Goal: Task Accomplishment & Management: Complete application form

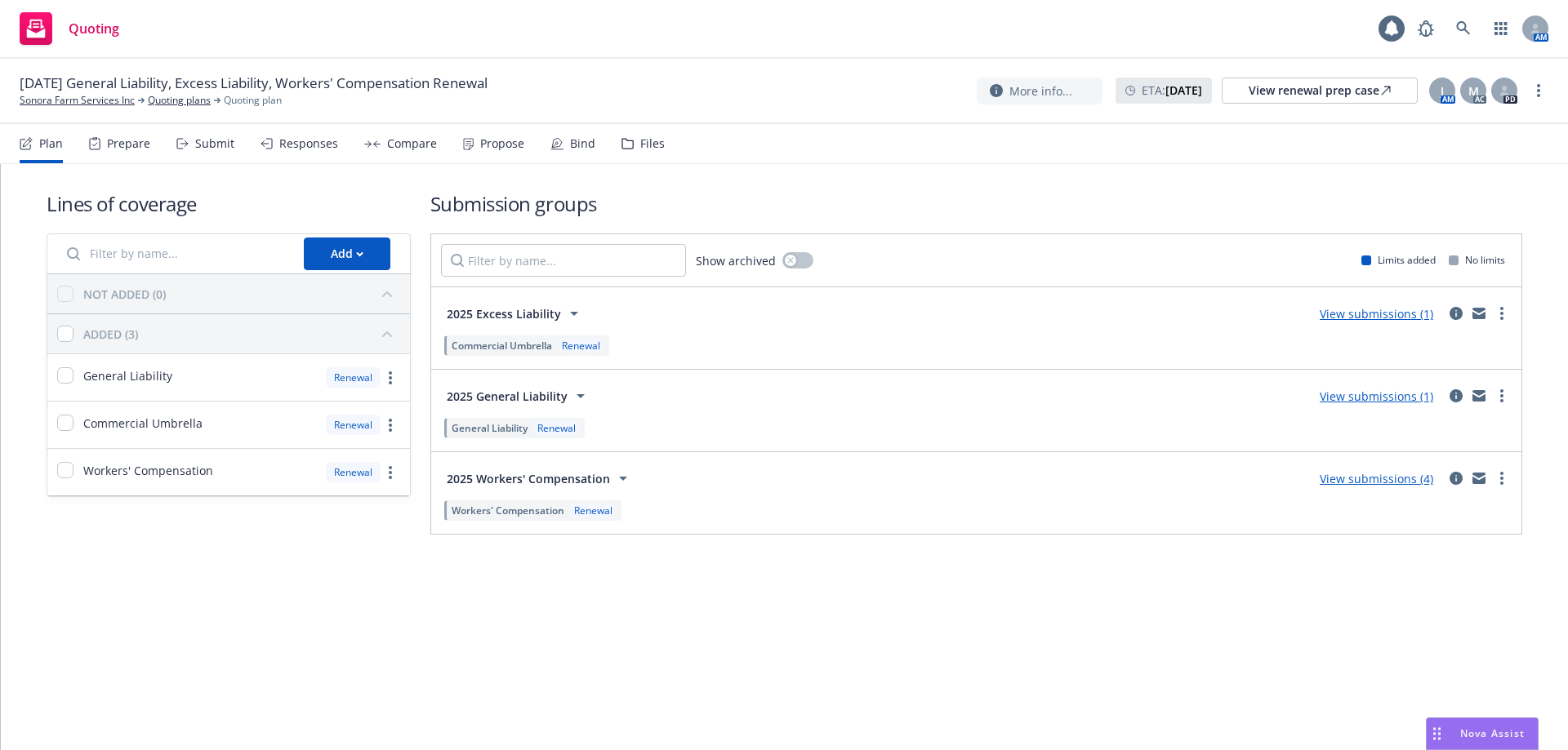
click at [570, 142] on div "Bind" at bounding box center [583, 143] width 25 height 13
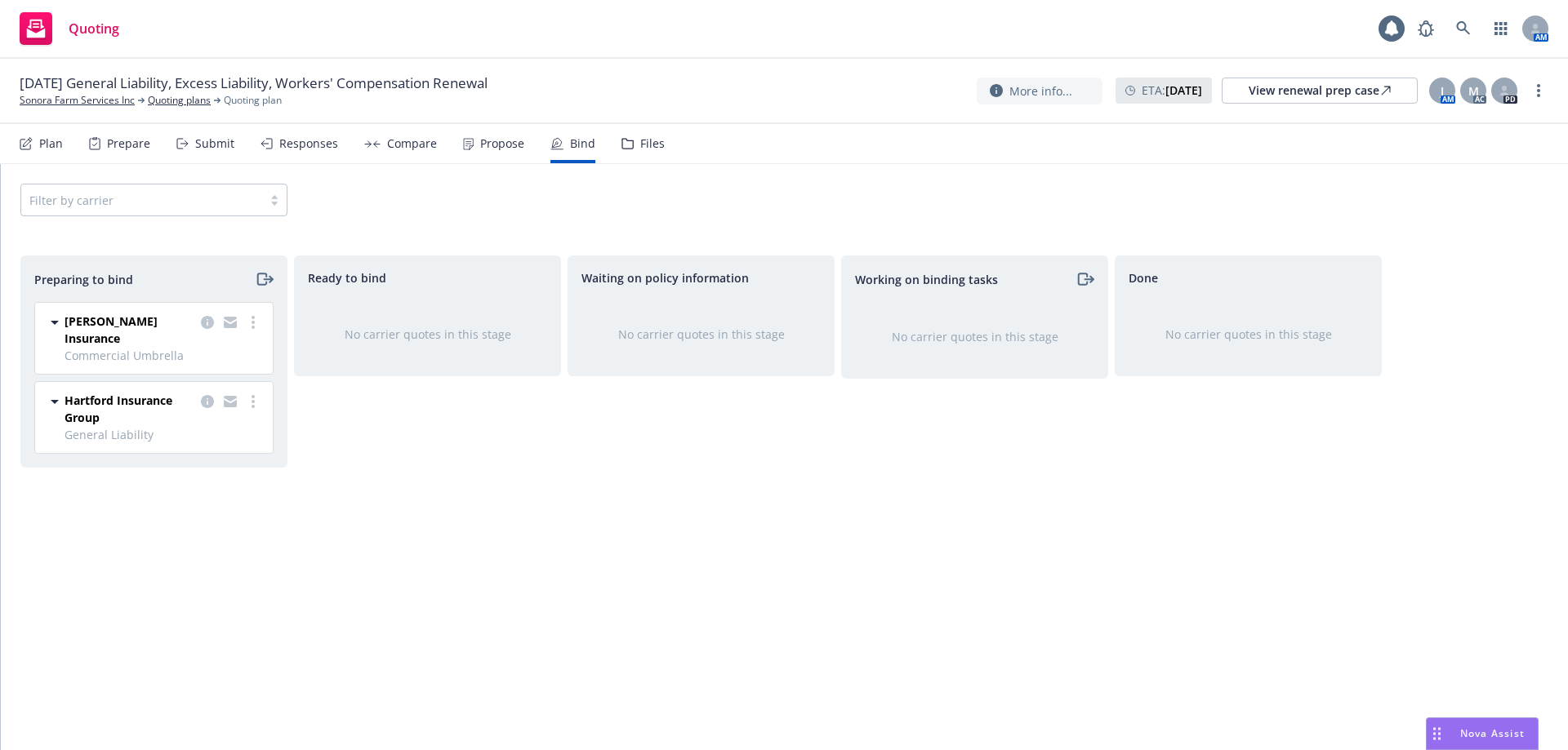
click at [60, 320] on icon at bounding box center [55, 322] width 19 height 19
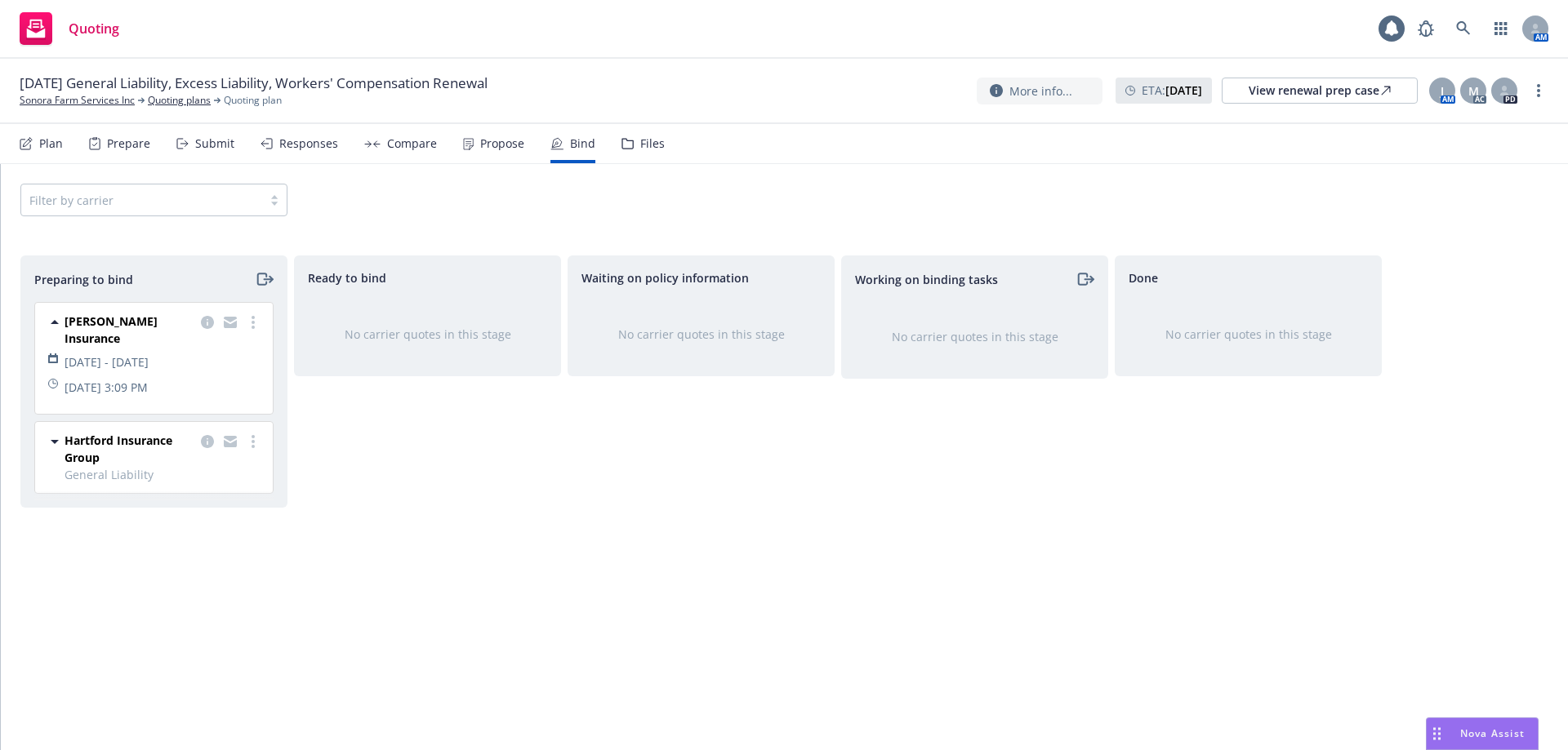
click at [60, 320] on icon at bounding box center [55, 322] width 19 height 19
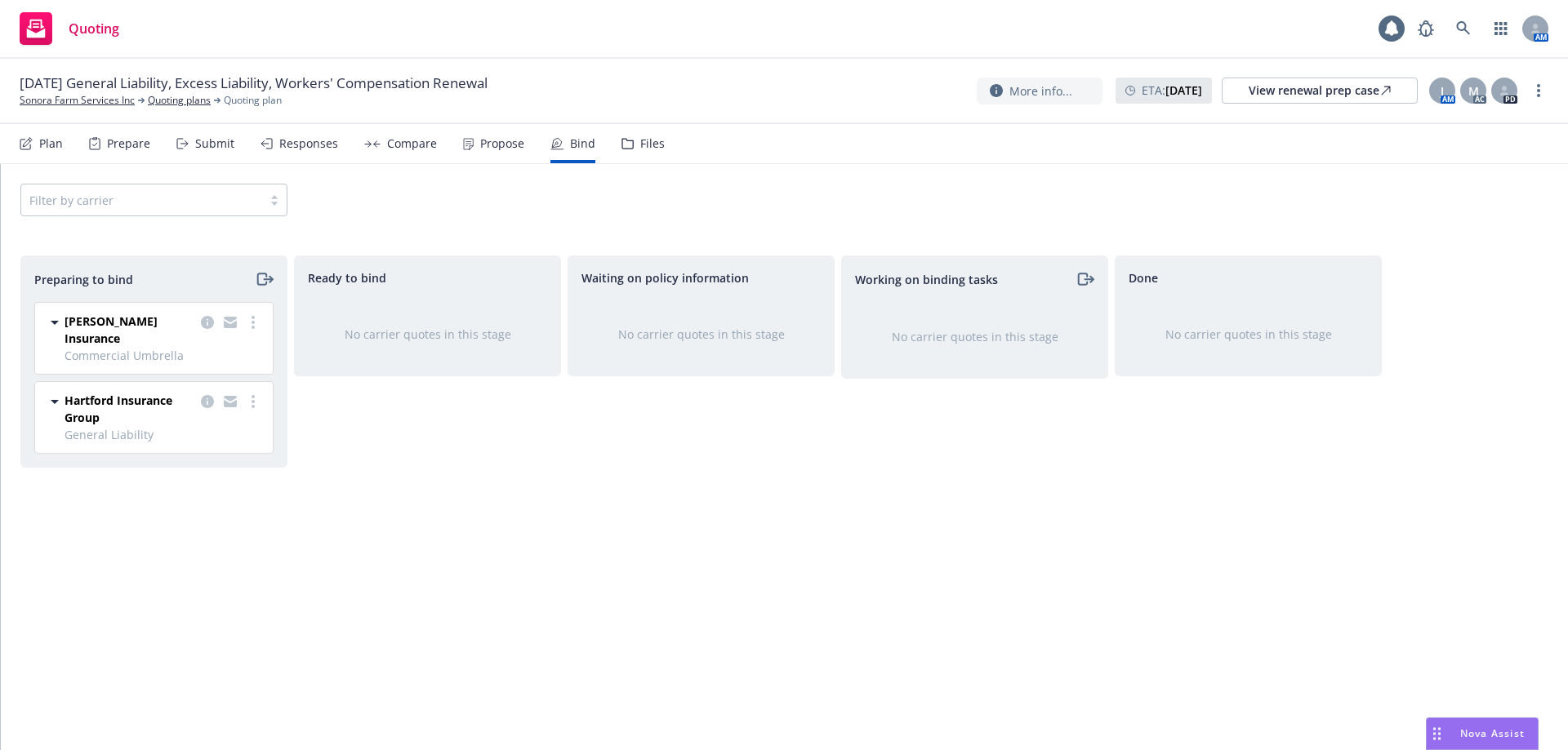
click at [54, 400] on icon at bounding box center [55, 402] width 8 height 4
click at [54, 392] on icon at bounding box center [55, 401] width 19 height 19
click at [201, 320] on icon "copy logging email" at bounding box center [207, 323] width 13 height 13
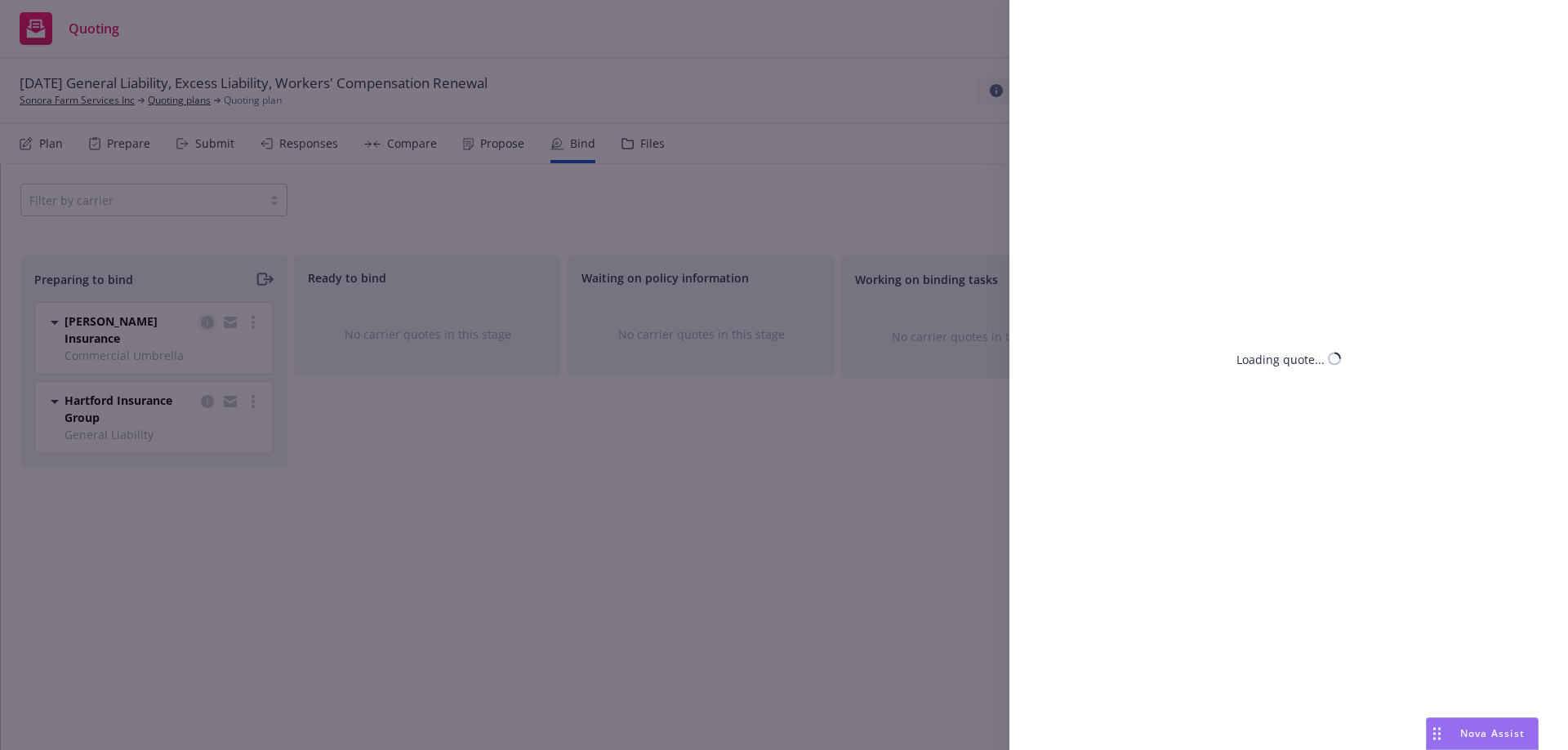
select select "CA"
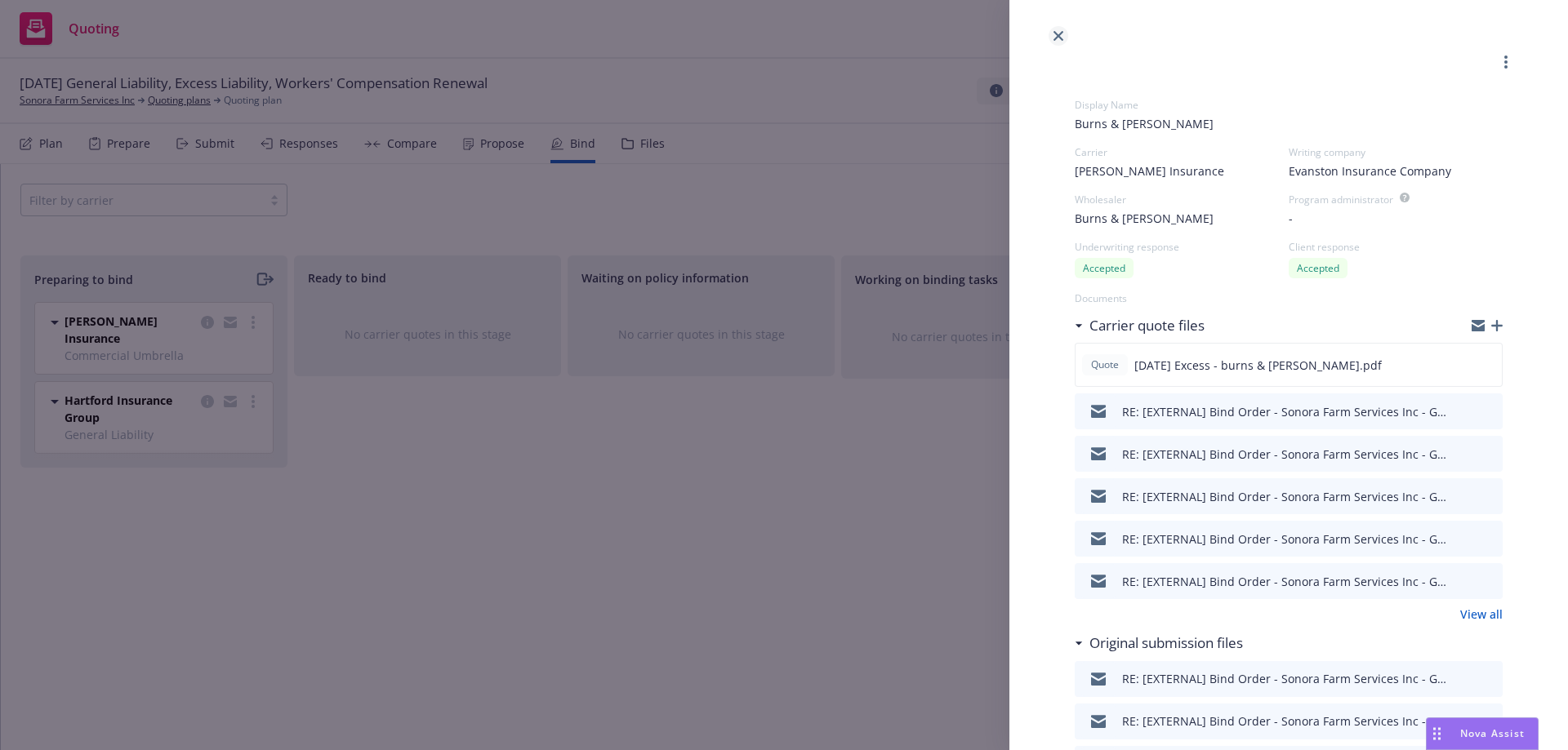
click at [1066, 37] on link "close" at bounding box center [1058, 35] width 19 height 19
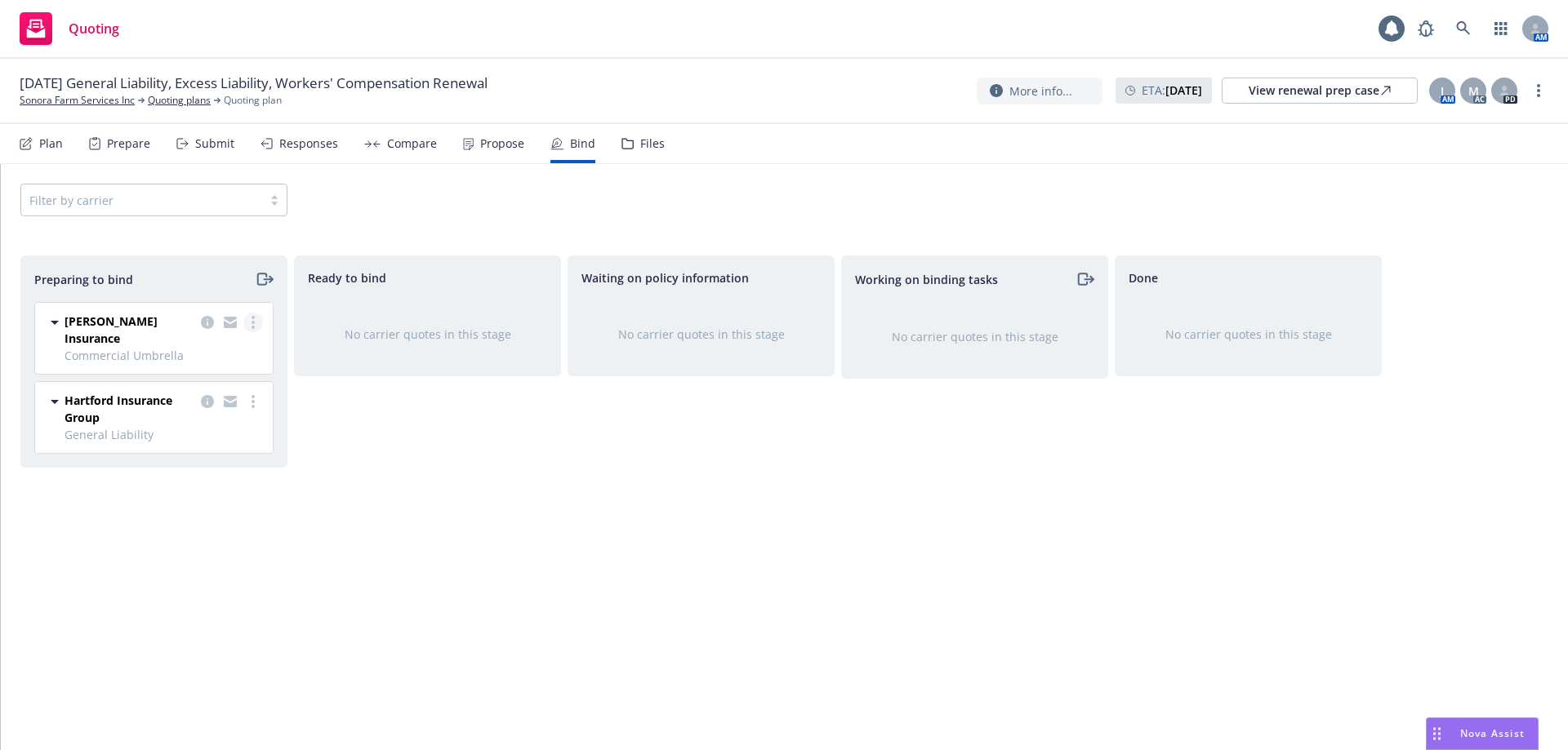
click at [258, 326] on link "more" at bounding box center [253, 322] width 19 height 19
click at [206, 389] on span "Log bind order" at bounding box center [162, 388] width 120 height 15
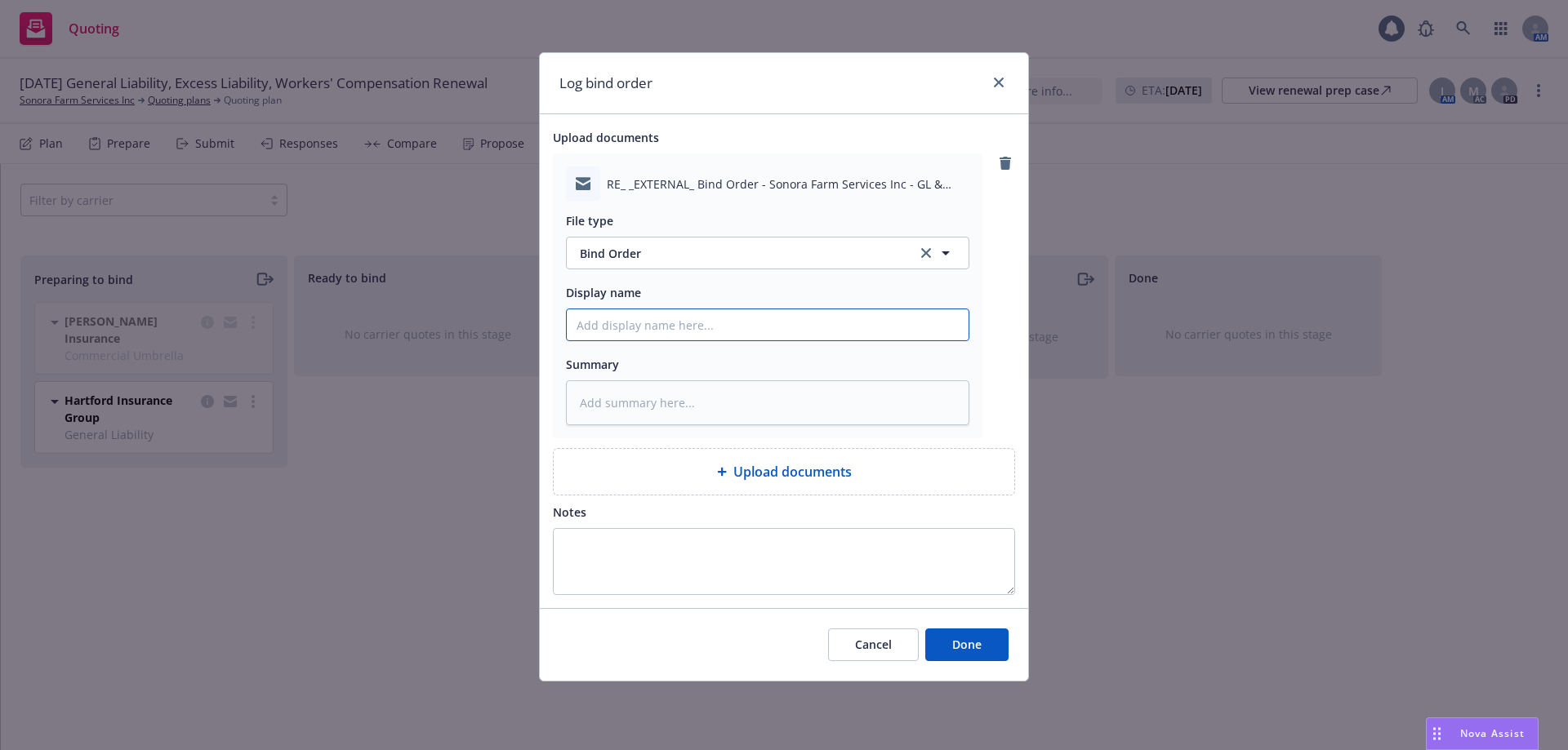
click at [674, 332] on input "Display name" at bounding box center [767, 325] width 402 height 31
type textarea "x"
type input "B"
type textarea "x"
type input "Bi"
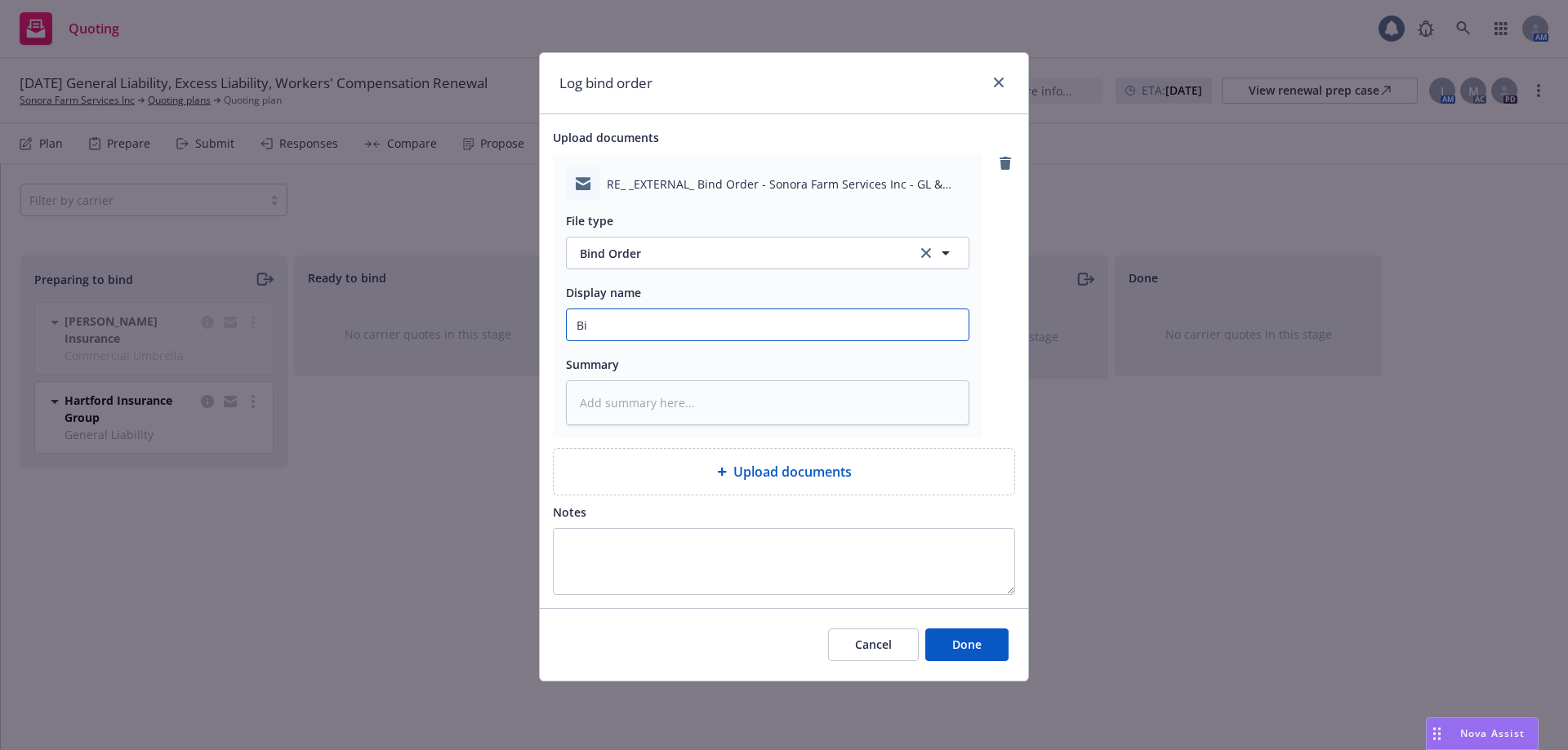
type textarea "x"
type input "Bin"
type textarea "x"
type input "Bind"
type textarea "x"
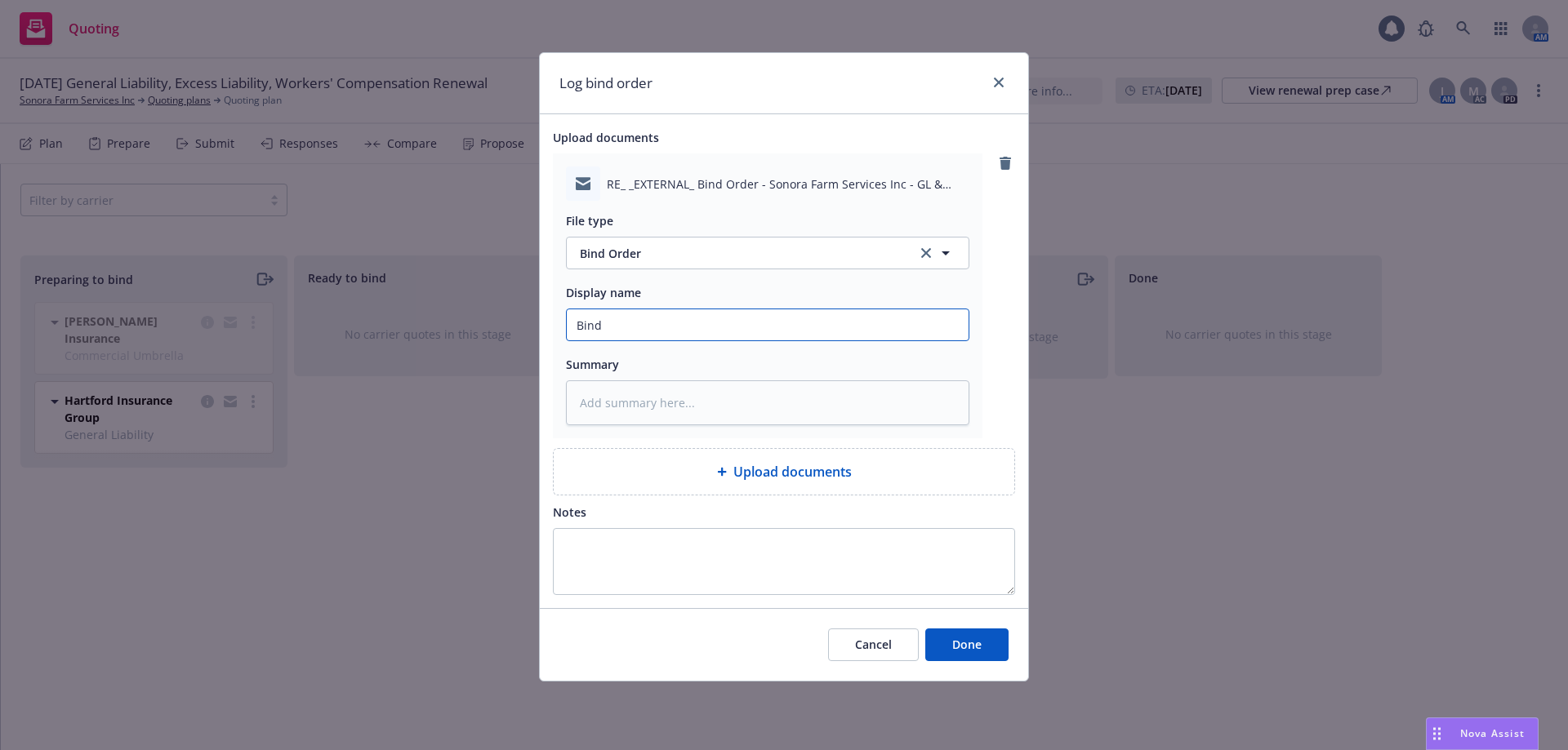
type input "Bind"
type textarea "x"
type input "Bind O"
type textarea "x"
type input "Bind Or"
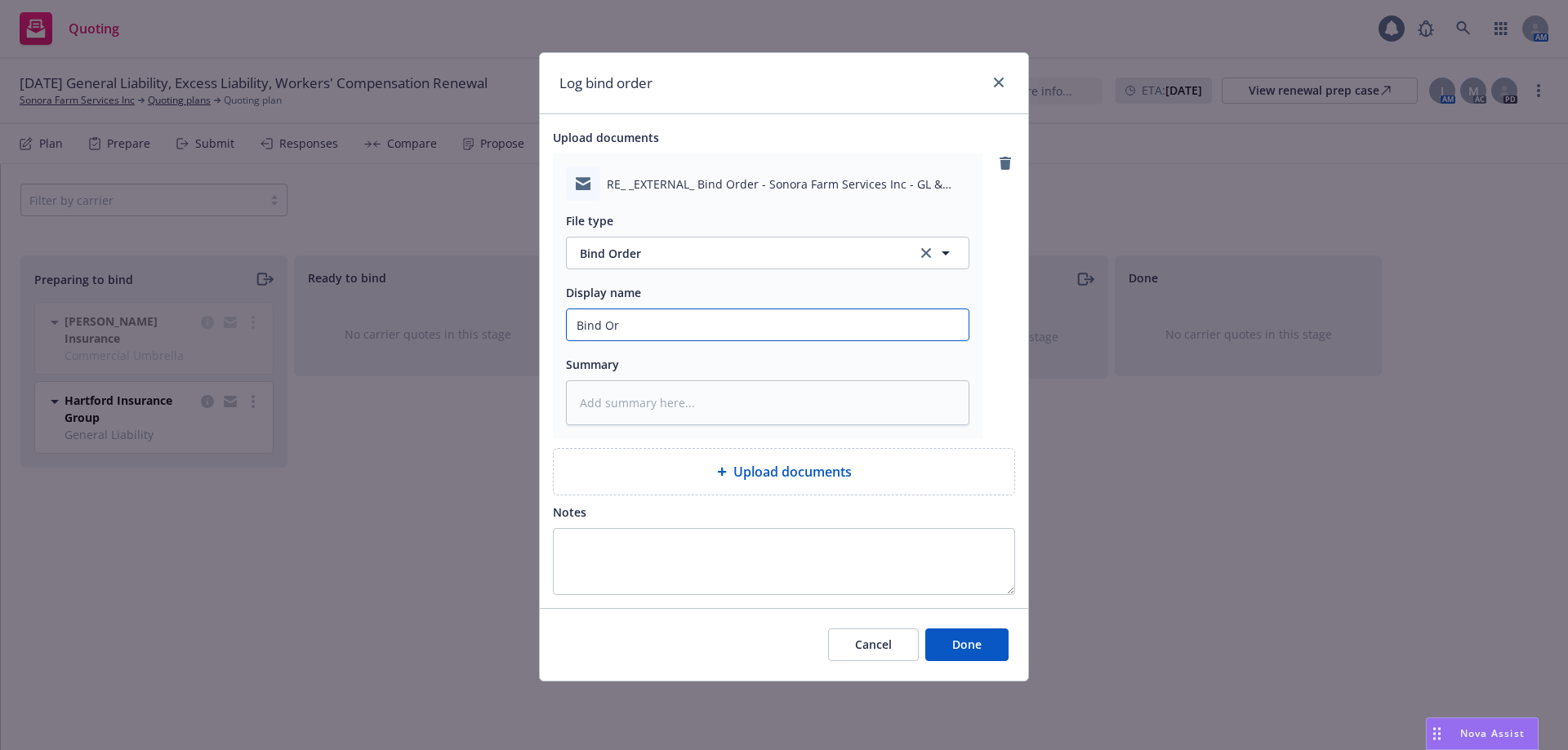
type textarea "x"
type input "Bind Ord"
type textarea "x"
type input "Bind Orde"
type textarea "x"
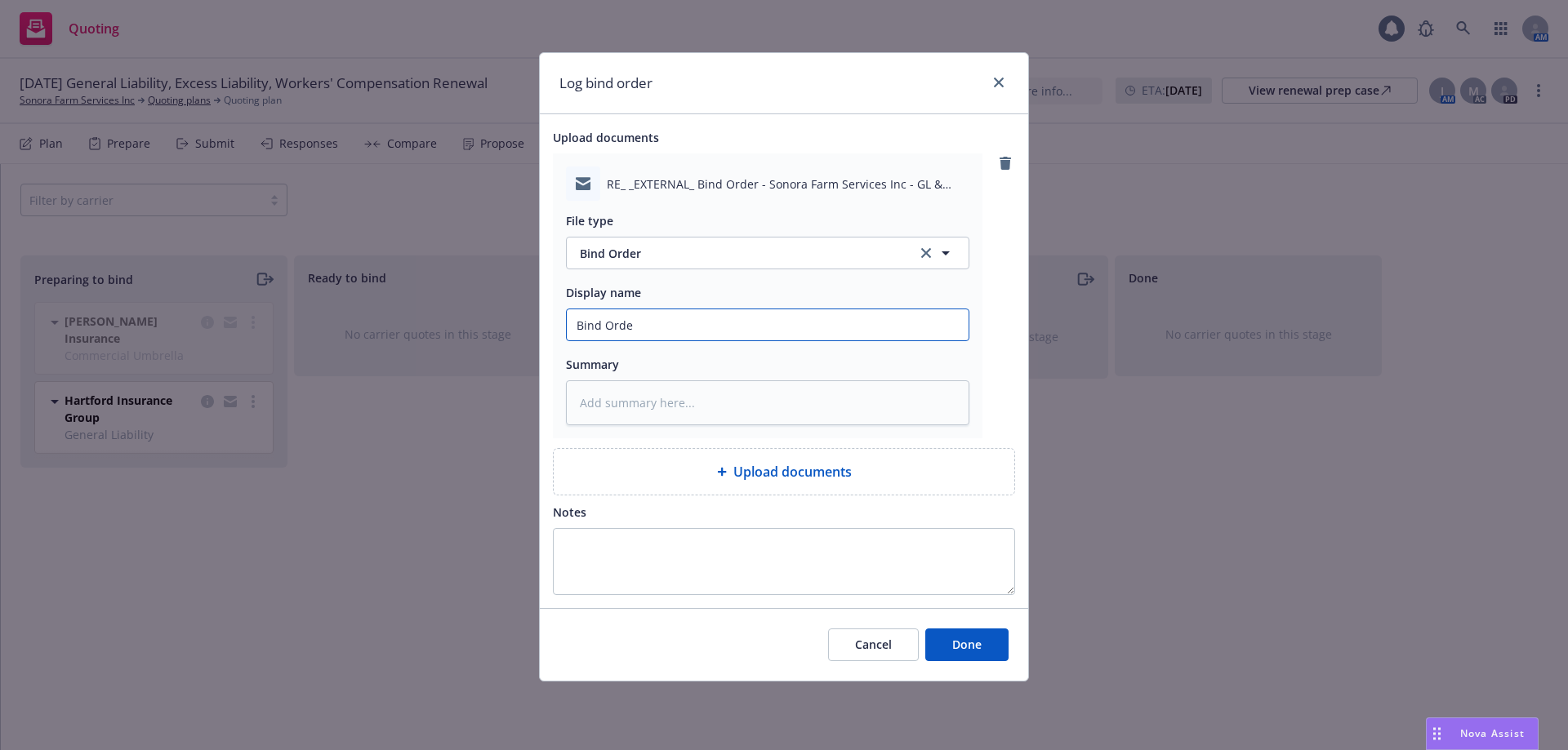
type input "Bind Order"
type textarea "x"
type input "Bind Order"
type textarea "x"
type input "Bind Order t"
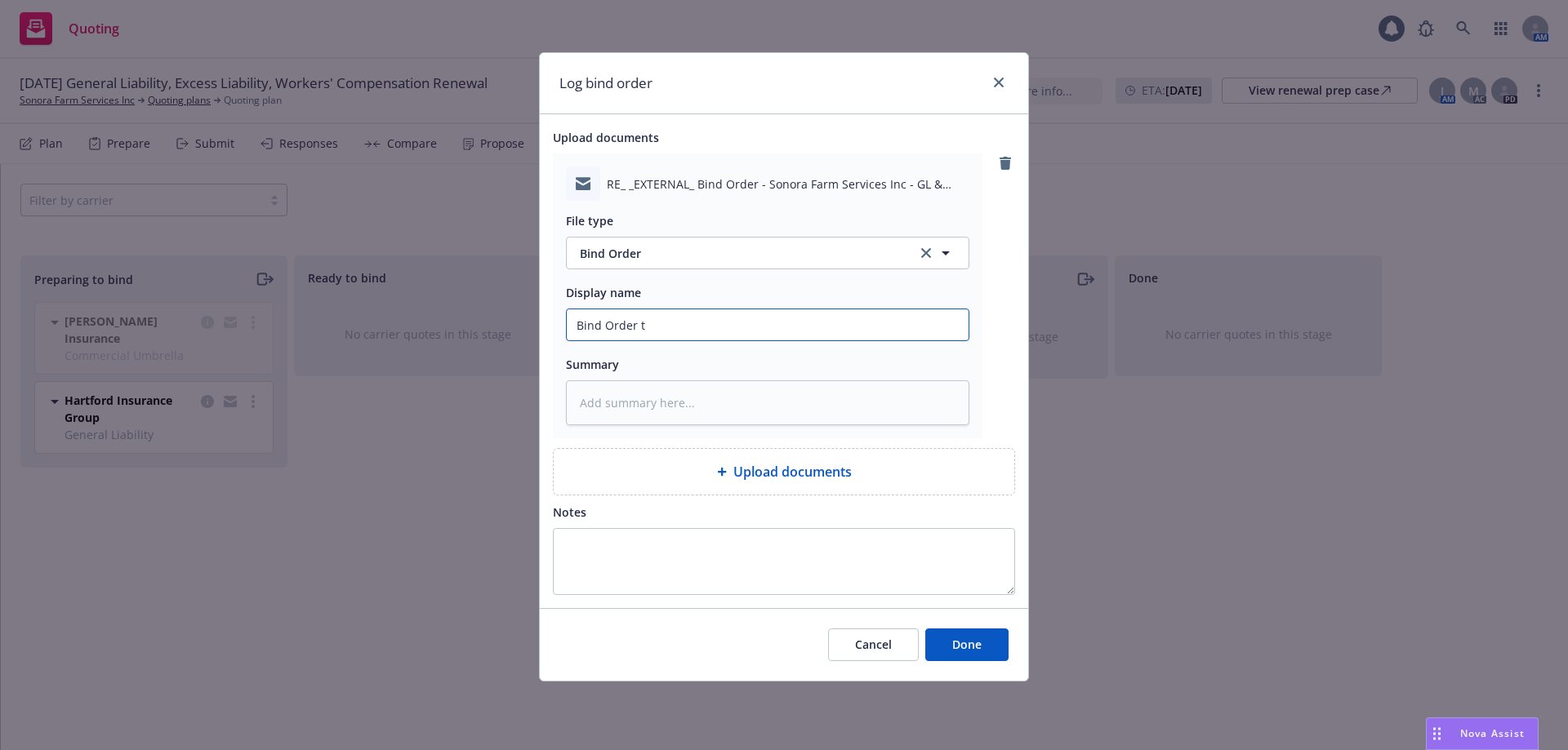
type textarea "x"
type input "Bind Order to"
type textarea "x"
type input "Bind Order to"
type textarea "x"
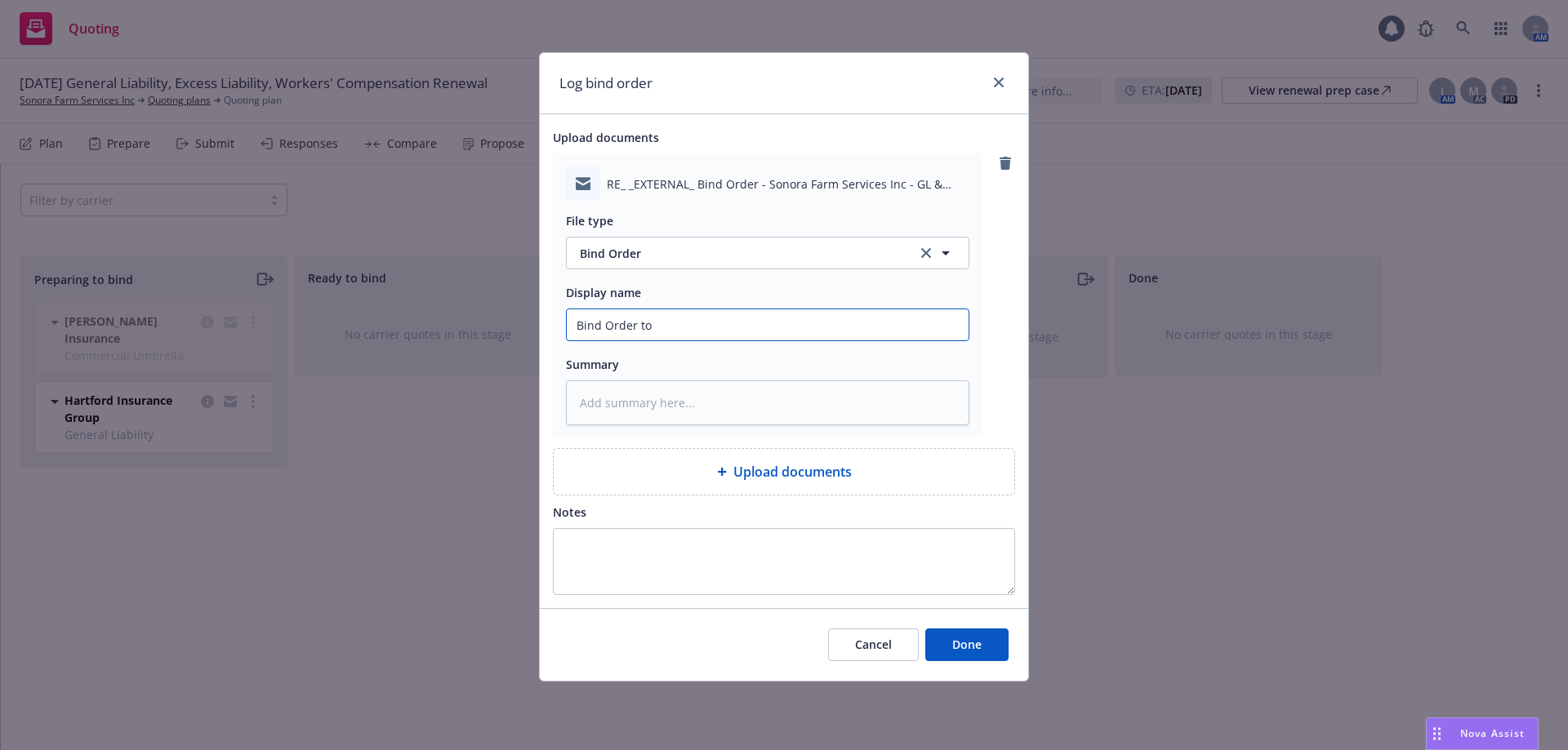
type input "Bind Order to C"
type textarea "x"
type input "Bind Order to Cs"
type textarea "x"
type input "Bind Order to Csr"
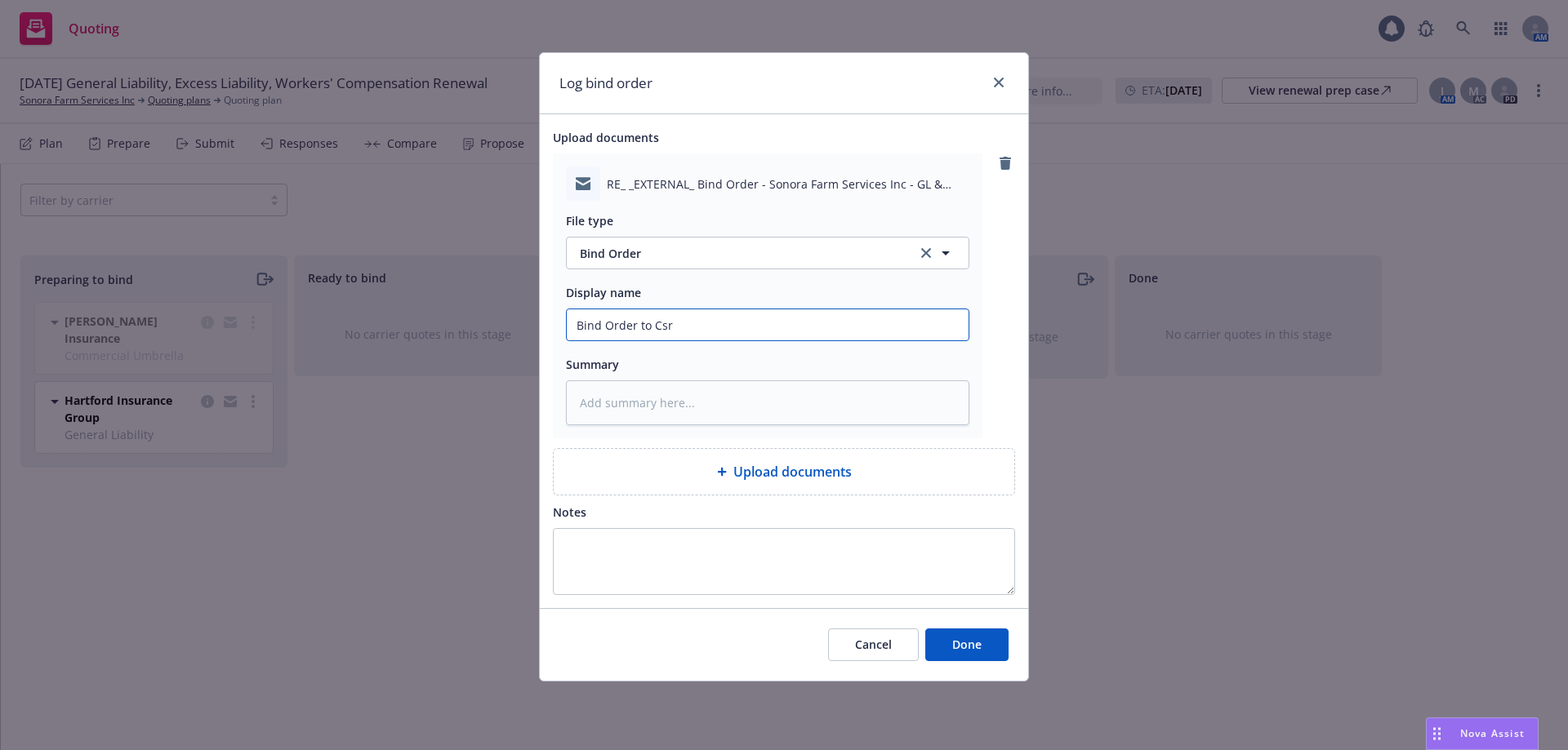
type textarea "x"
type input "Bind Order to Csrr"
type textarea "x"
type input "Bind Order to Csr"
type textarea "x"
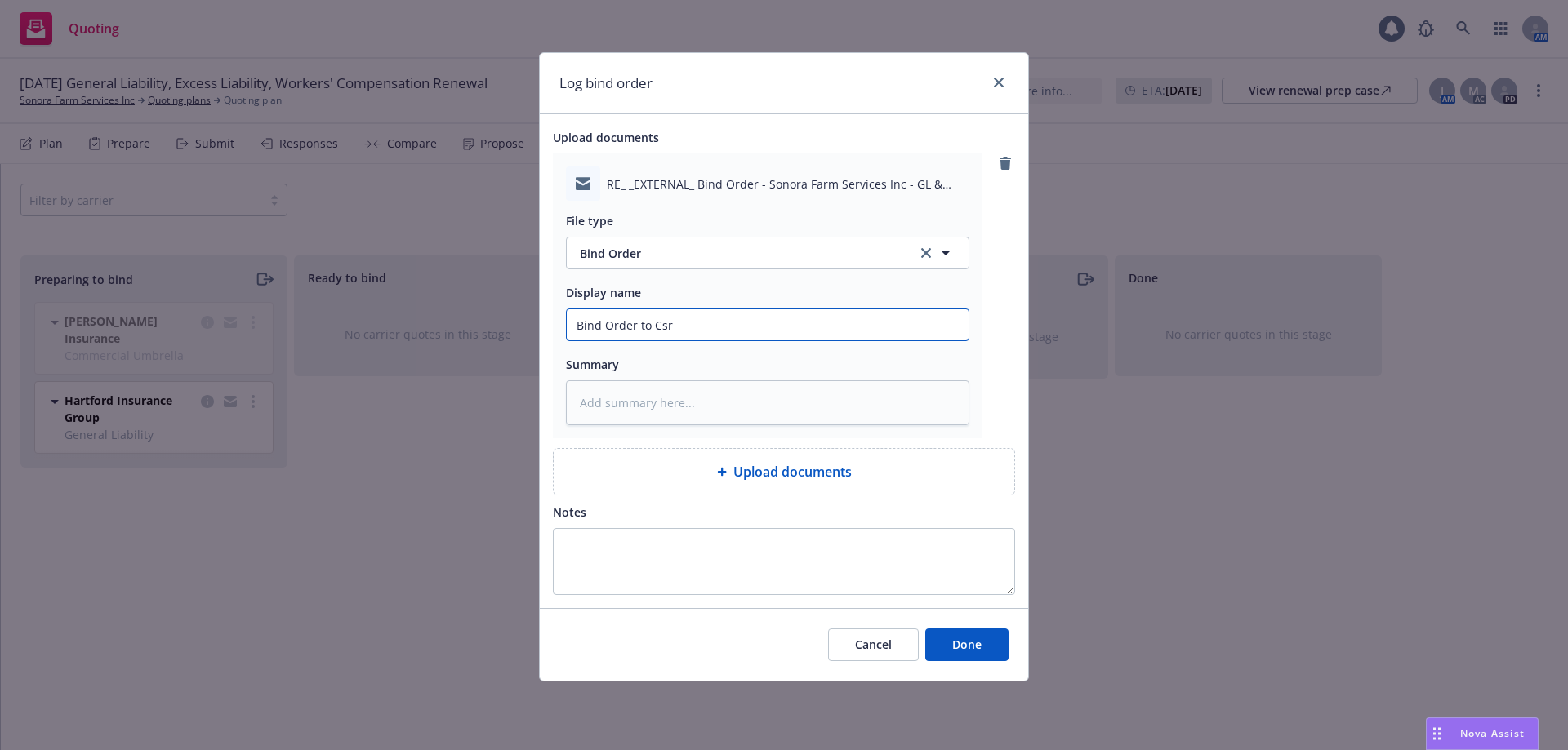
type input "Bind Order to Cs"
type textarea "x"
type input "Bind Order to C"
type textarea "x"
type input "Bind Order to Ca"
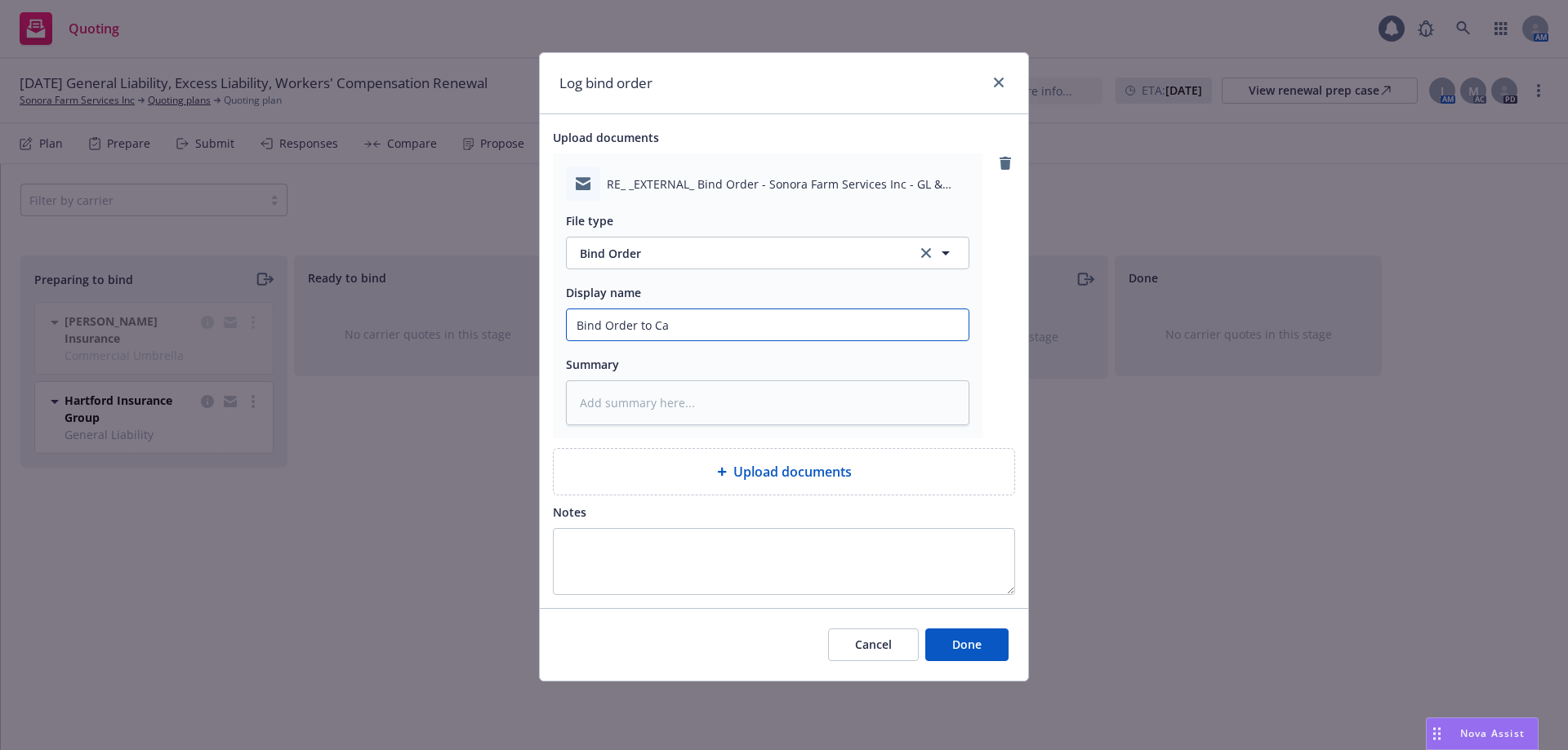
type textarea "x"
type input "Bind Order to Cae"
type textarea "x"
type input "Bind Order to Ca"
type textarea "x"
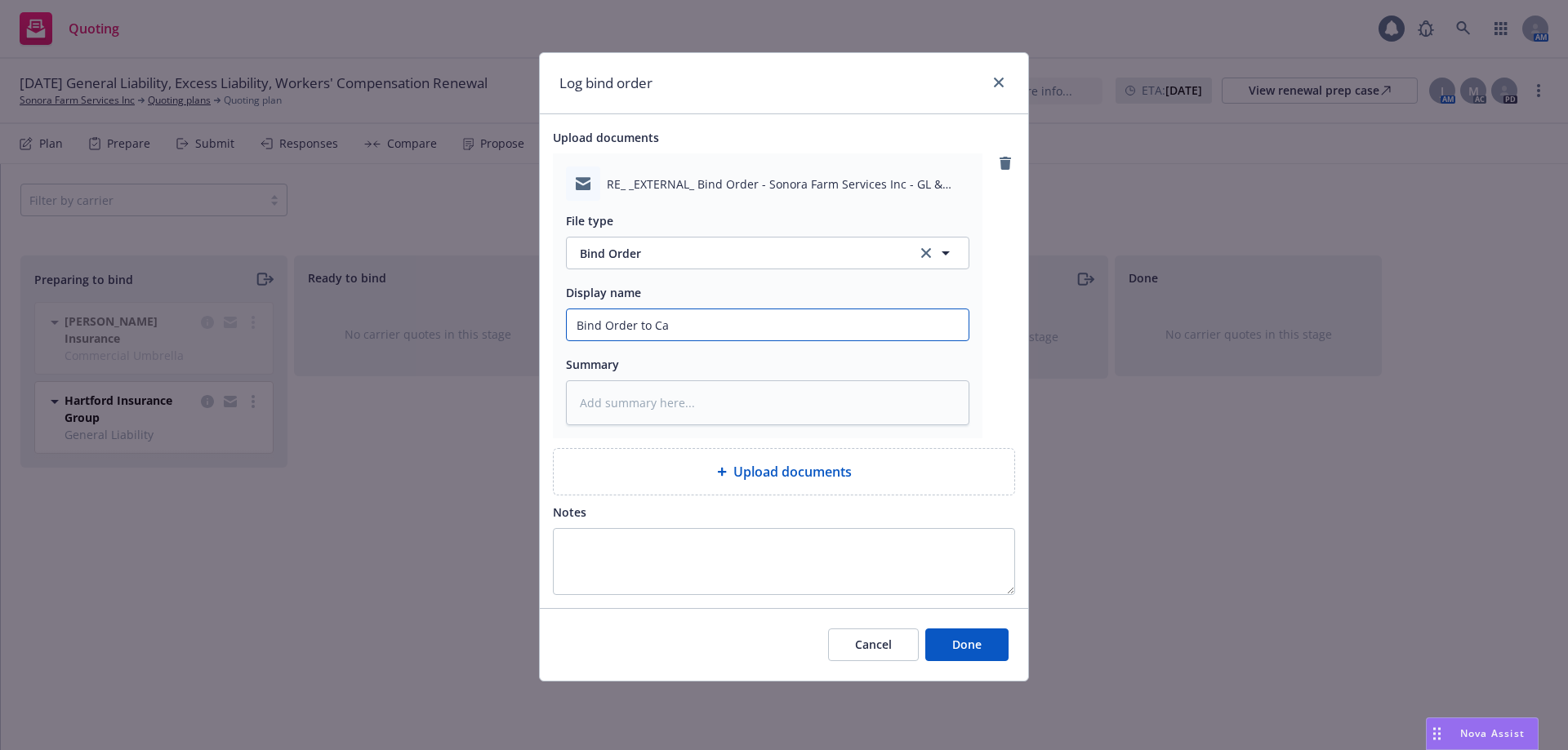
type input "Bind Order to Car"
type textarea "x"
type input "Bind Order to [PERSON_NAME]"
type textarea "x"
type input "Bind Order to [PERSON_NAME]"
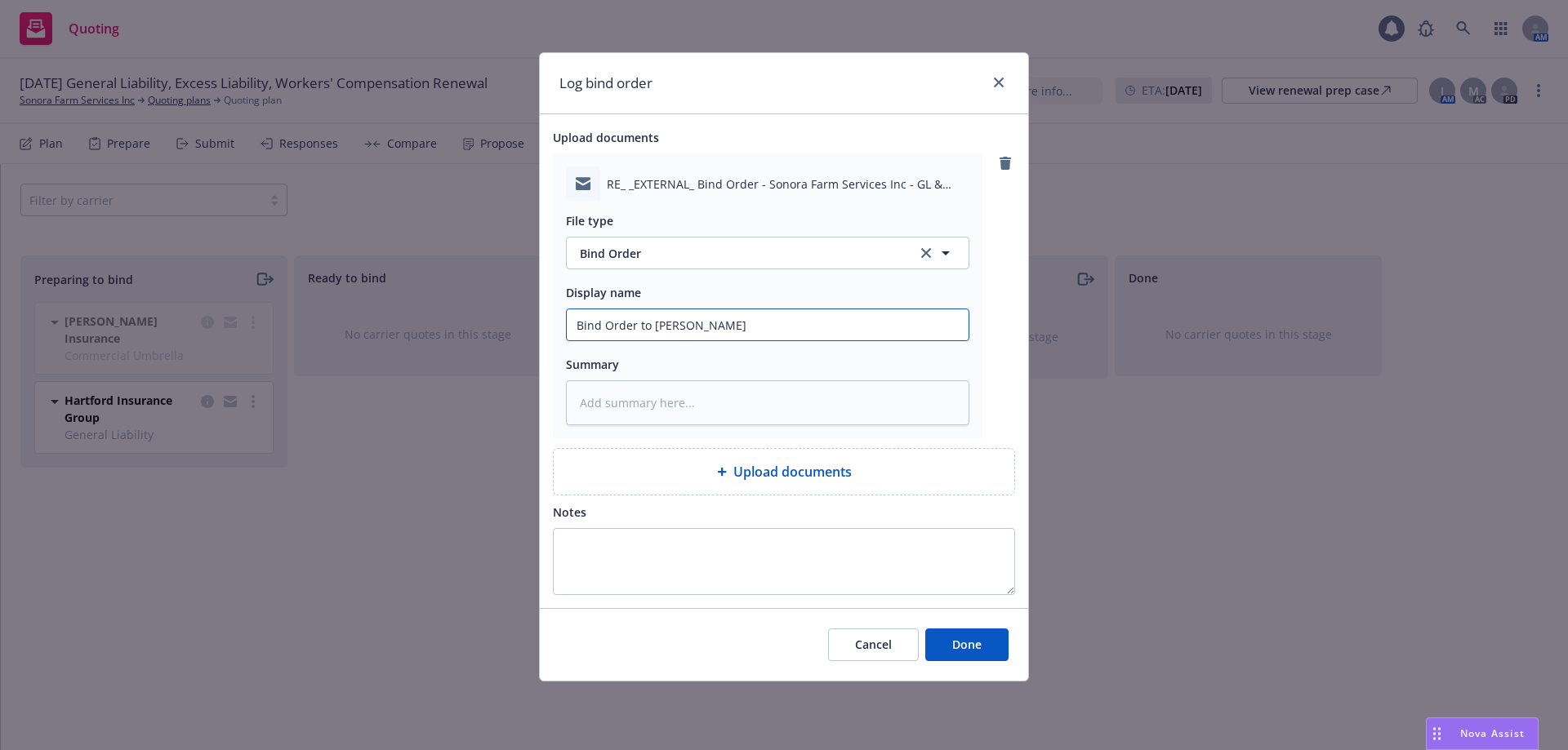
type textarea "x"
type input "Bind Order to [PERSON_NAME]"
type textarea "x"
type input "Bind Order to Carrier"
type textarea "x"
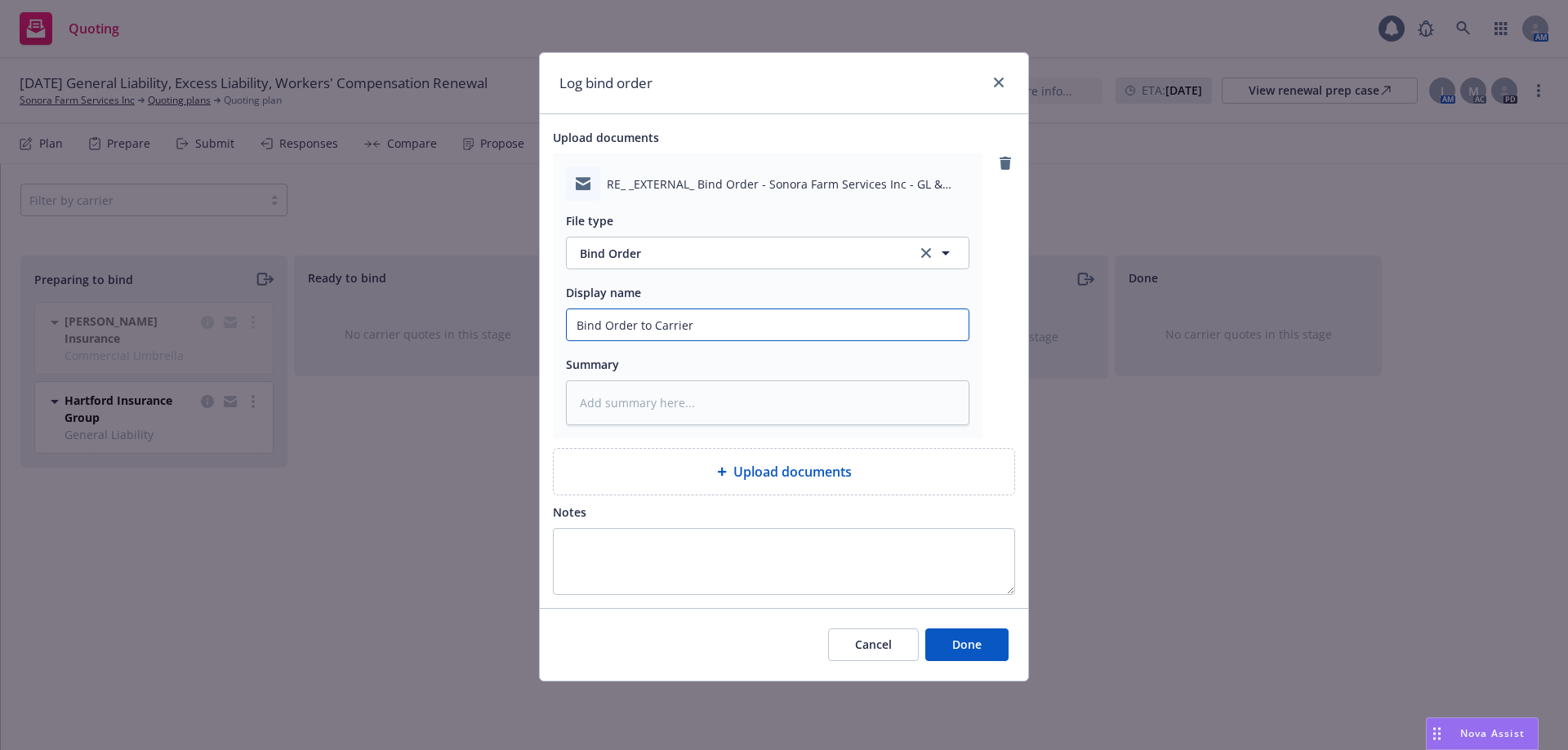
type input "Bind Order to Carrier"
type textarea "x"
type input "Bind Order to Carrier -"
type textarea "x"
type input "Bind Order to Carrier -"
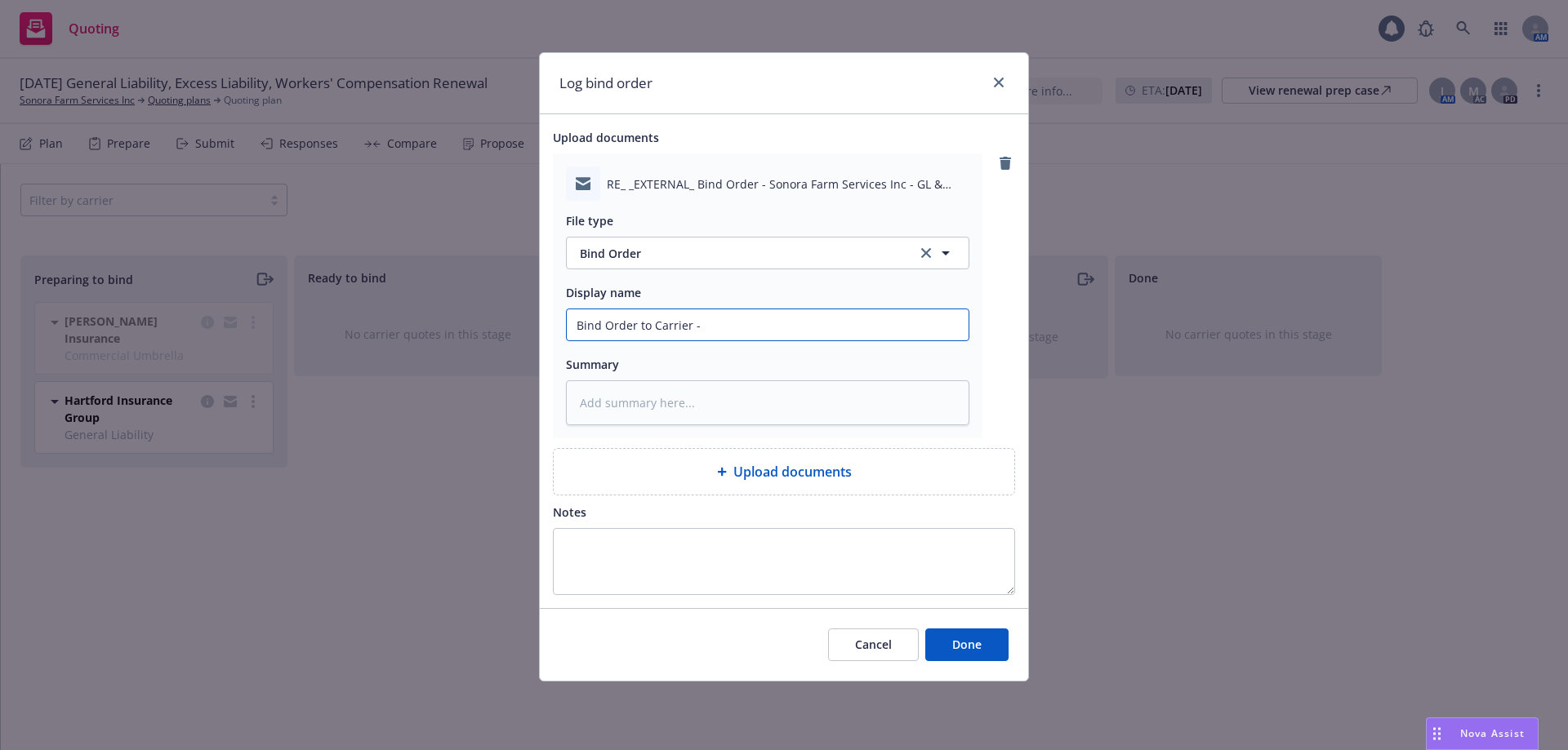
type textarea "x"
type input "Bind Order to Carrier - A"
type textarea "x"
type input "Bind Order to Carrier - AB"
type textarea "x"
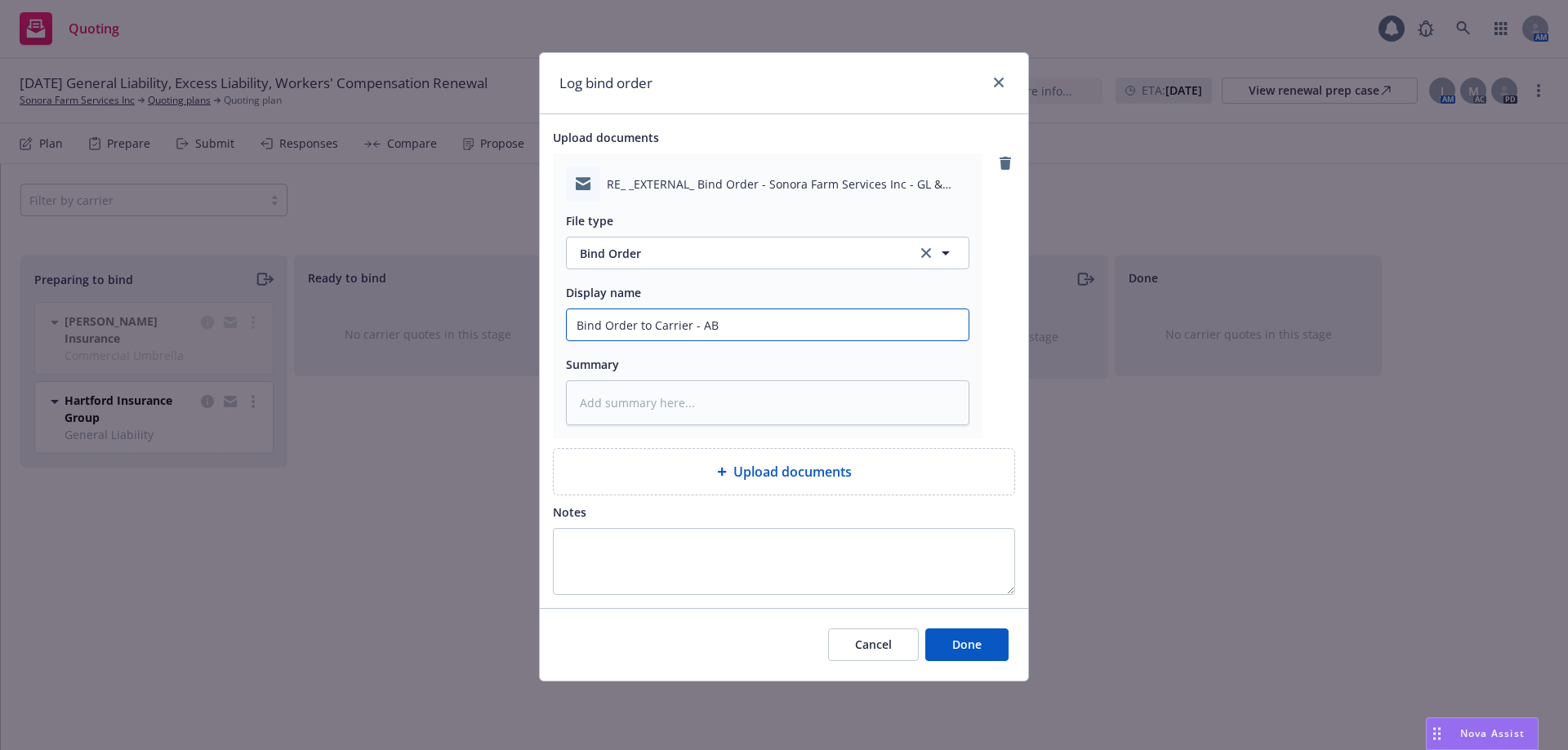
type input "Bind Order to Carrier - ABu"
type textarea "x"
type input "Bind Order to Carrier - ABur"
type textarea "x"
type input "Bind Order to Carrier - ABurn"
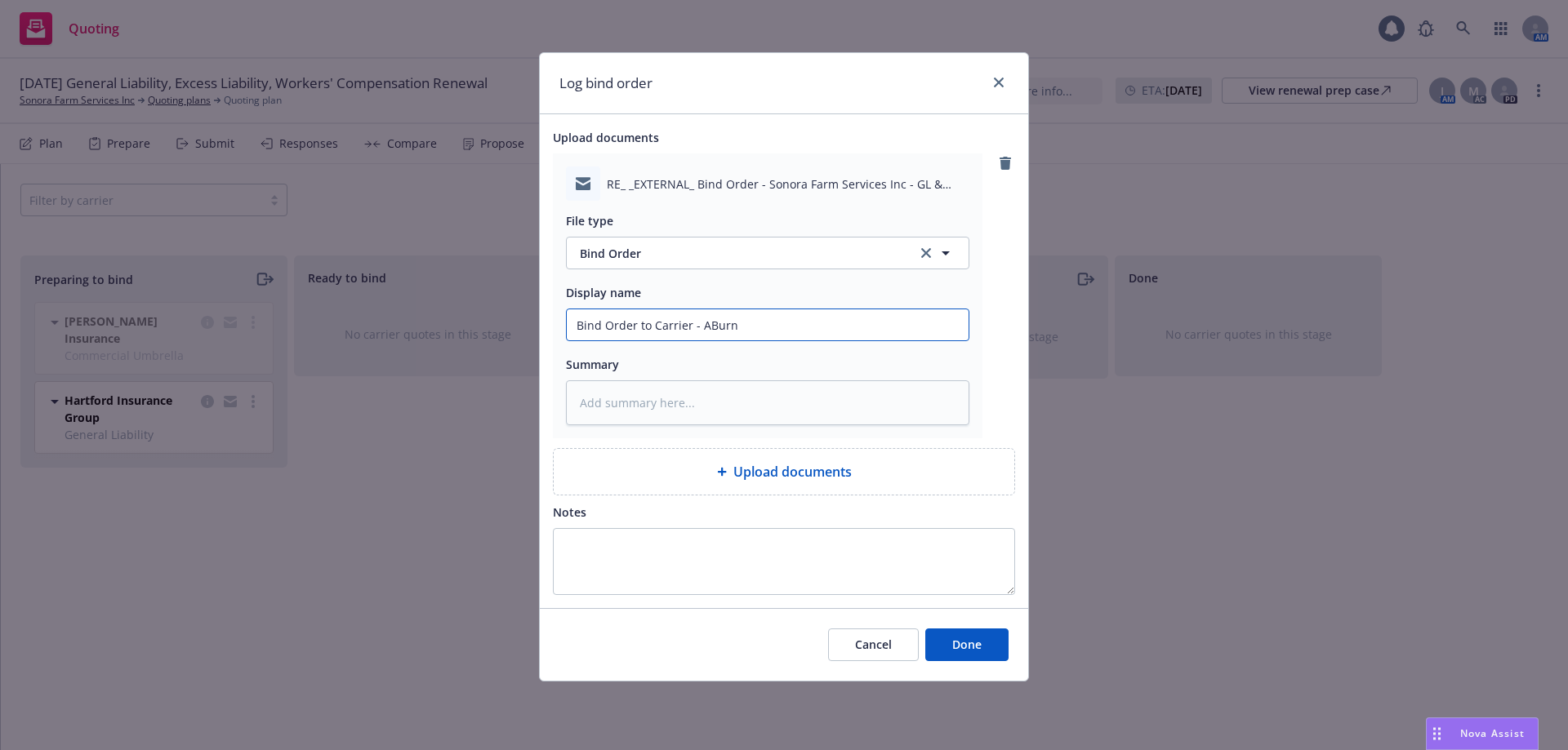
type textarea "x"
type input "Bind Order to Carrier - ABurns"
type textarea "x"
type input "Bind Order to Carrier - ABurn"
type textarea "x"
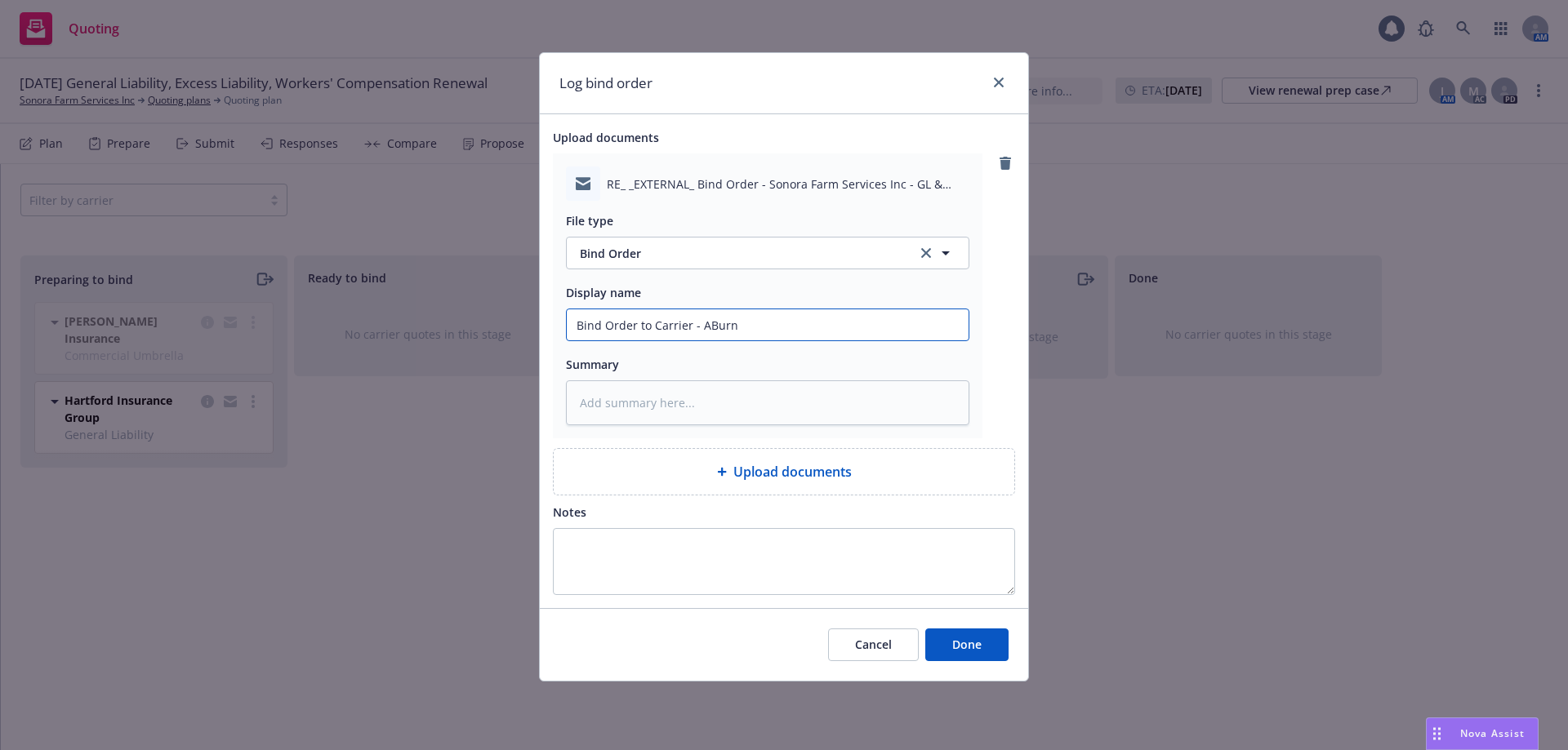
type input "Bind Order to Carrier - ABur"
type textarea "x"
type input "Bind Order to Carrier - ABu"
type textarea "x"
type input "Bind Order to Carrier - AB"
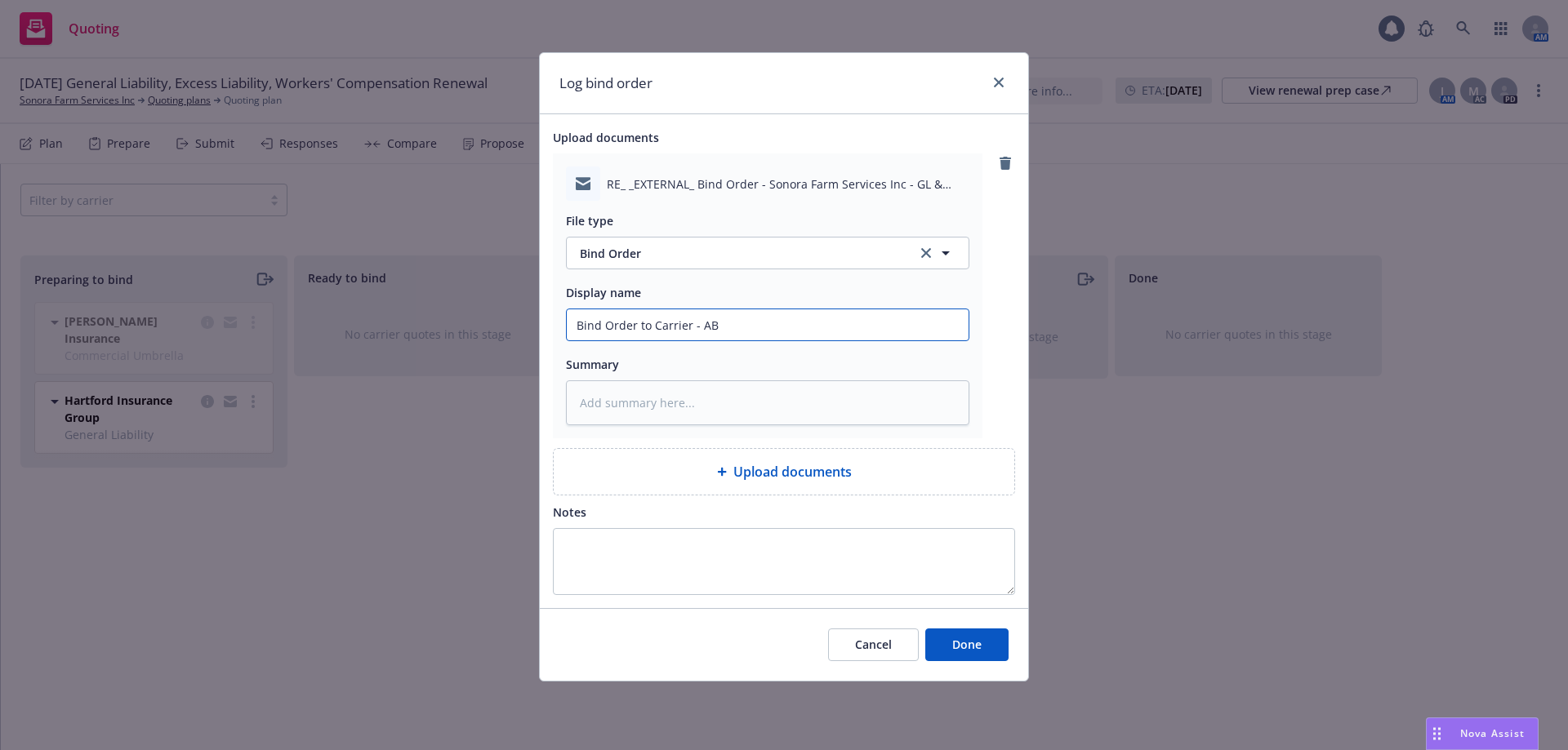
type textarea "x"
type input "Bind Order to Carrier - A"
type textarea "x"
type input "Bind Order to Carrier -"
type textarea "x"
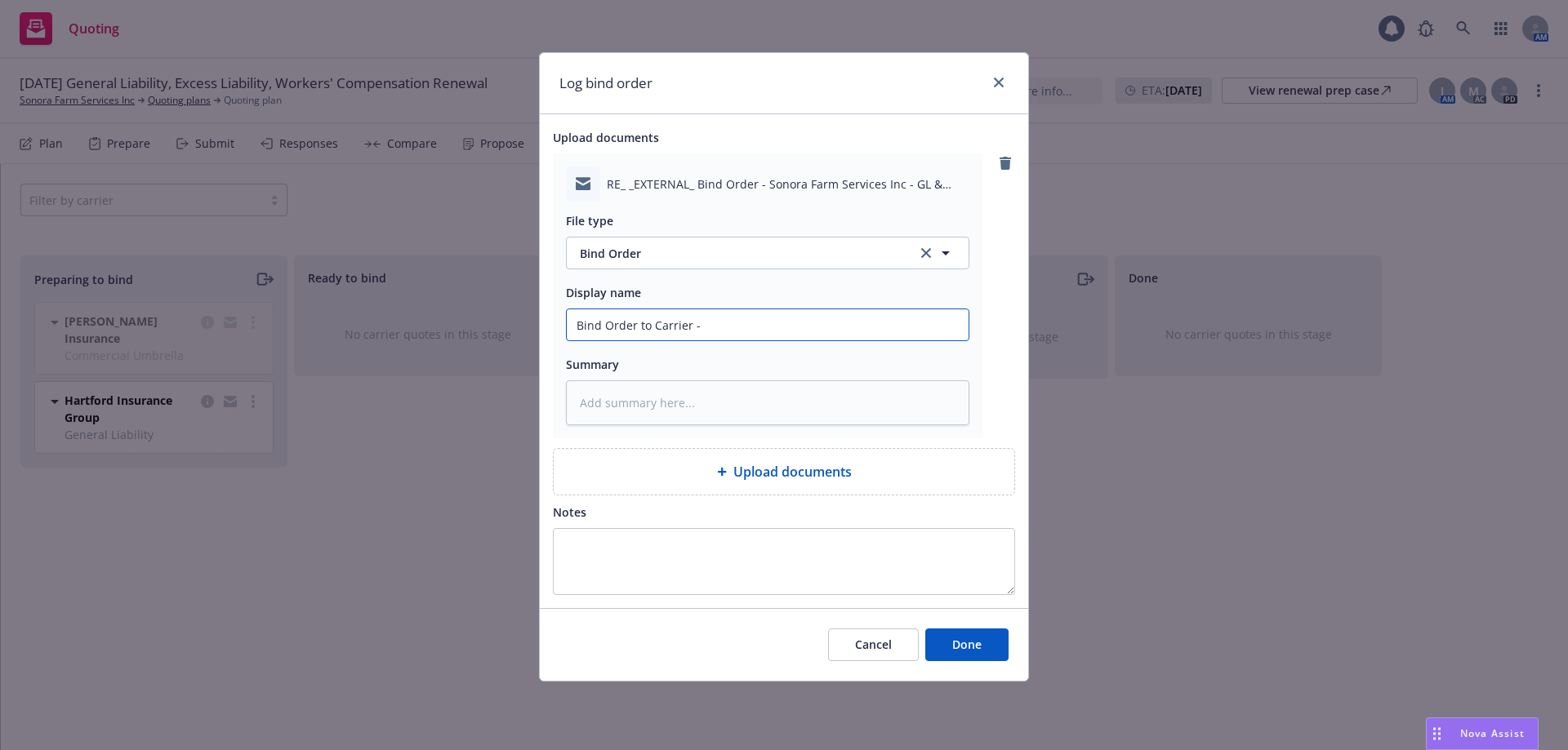
type input "Bind Order to Carrier - B"
type textarea "x"
type input "Bind Order to Carrier - Bu"
type textarea "x"
type input "Bind Order to Carrier - Bur"
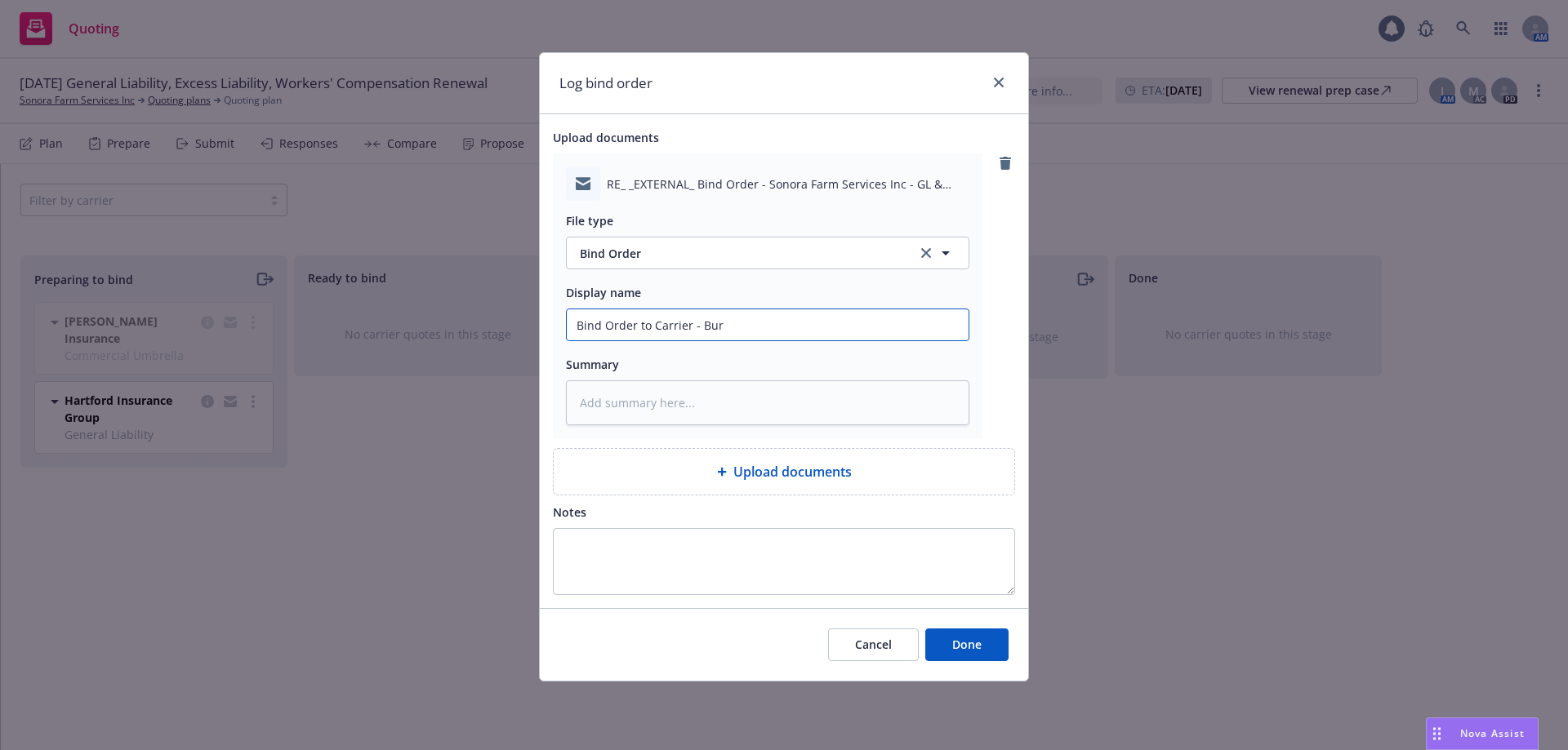
type textarea "x"
type input "Bind Order to Carrier - Burn"
type textarea "x"
type input "Bind Order to [PERSON_NAME]"
type textarea "x"
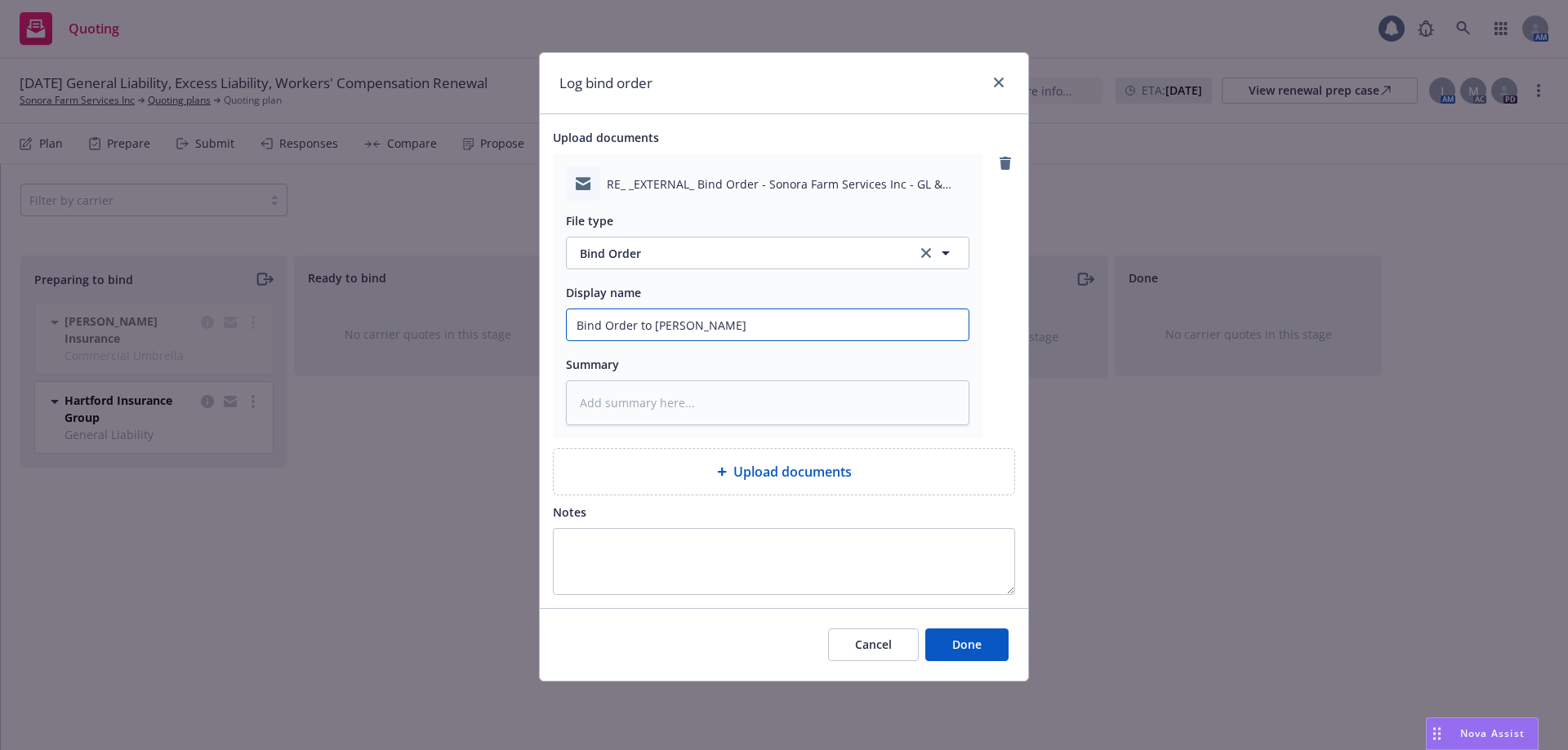
type input "Bind Order to [PERSON_NAME]"
type textarea "x"
type input "Bind Order to [PERSON_NAME] &"
type textarea "x"
type input "Bind Order to [PERSON_NAME] &"
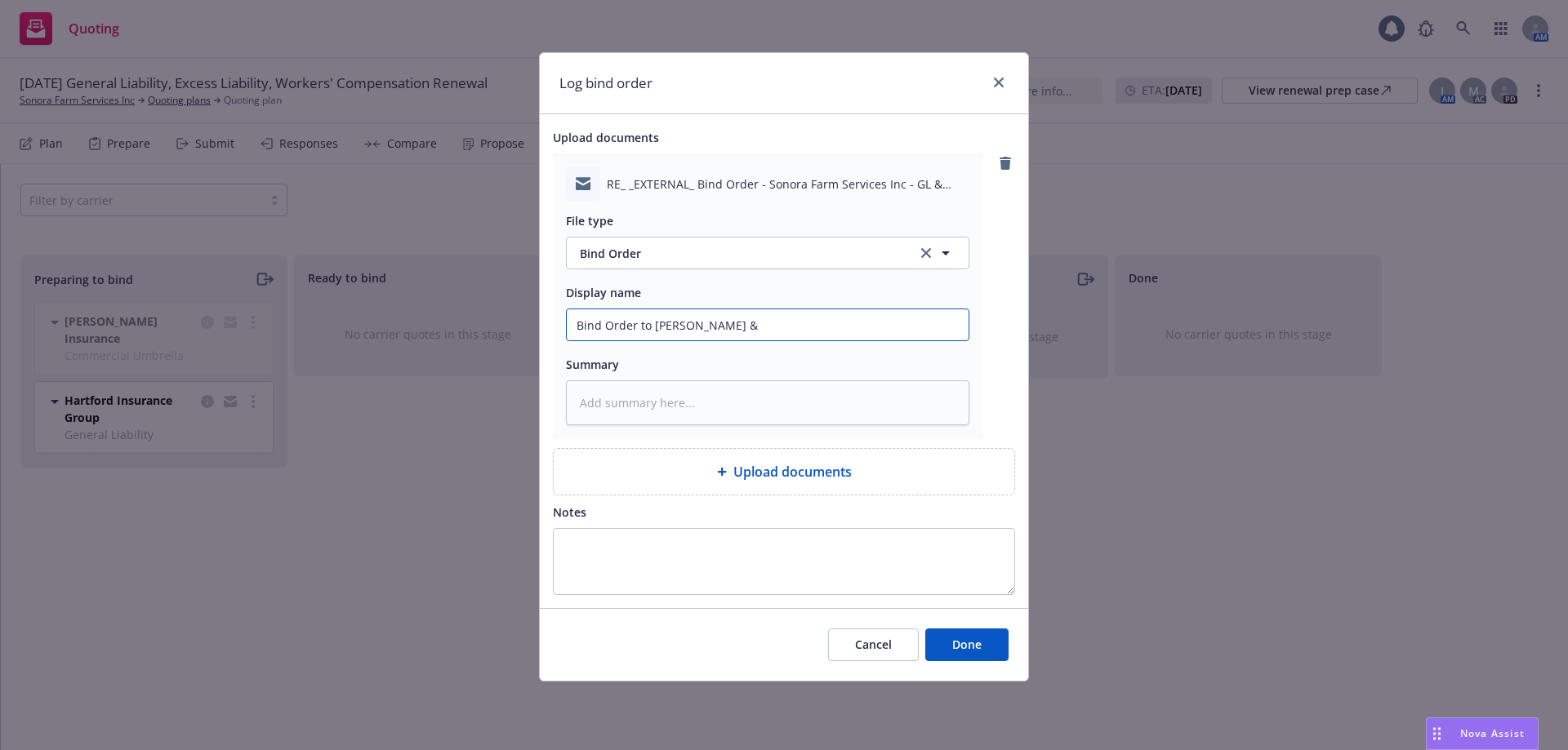
type textarea "x"
type input "Bind Order to [PERSON_NAME] & W"
type textarea "x"
type input "Bind Order to [PERSON_NAME] & Wi"
type textarea "x"
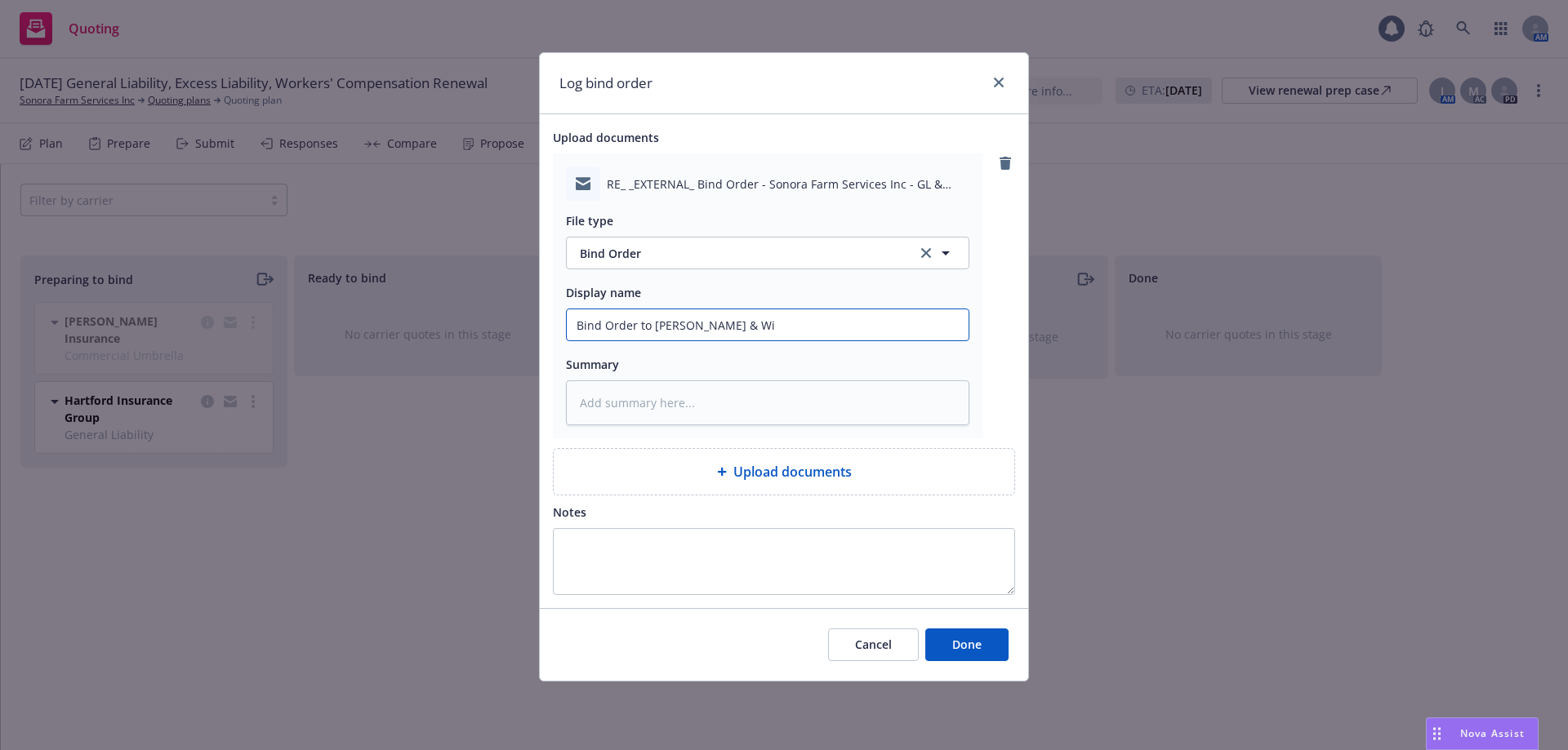
type input "Bind Order to [PERSON_NAME] & Wil"
type textarea "x"
type input "Bind Order to [PERSON_NAME] & Wilc"
type textarea "x"
type input "Bind Order to [PERSON_NAME] & Wilco"
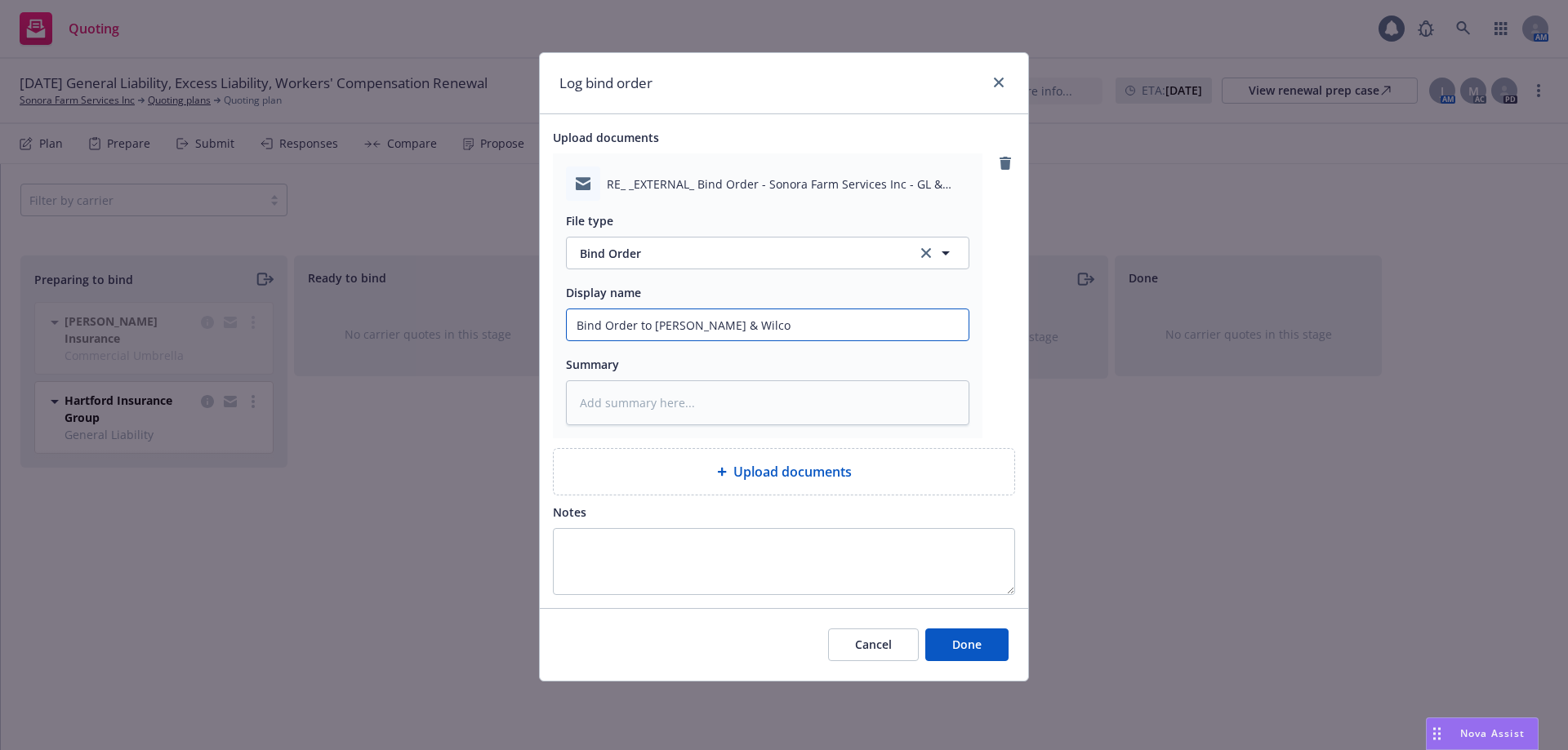
type textarea "x"
type input "Bind Order to [PERSON_NAME] & [PERSON_NAME]"
click at [987, 644] on button "Done" at bounding box center [966, 644] width 83 height 33
type textarea "x"
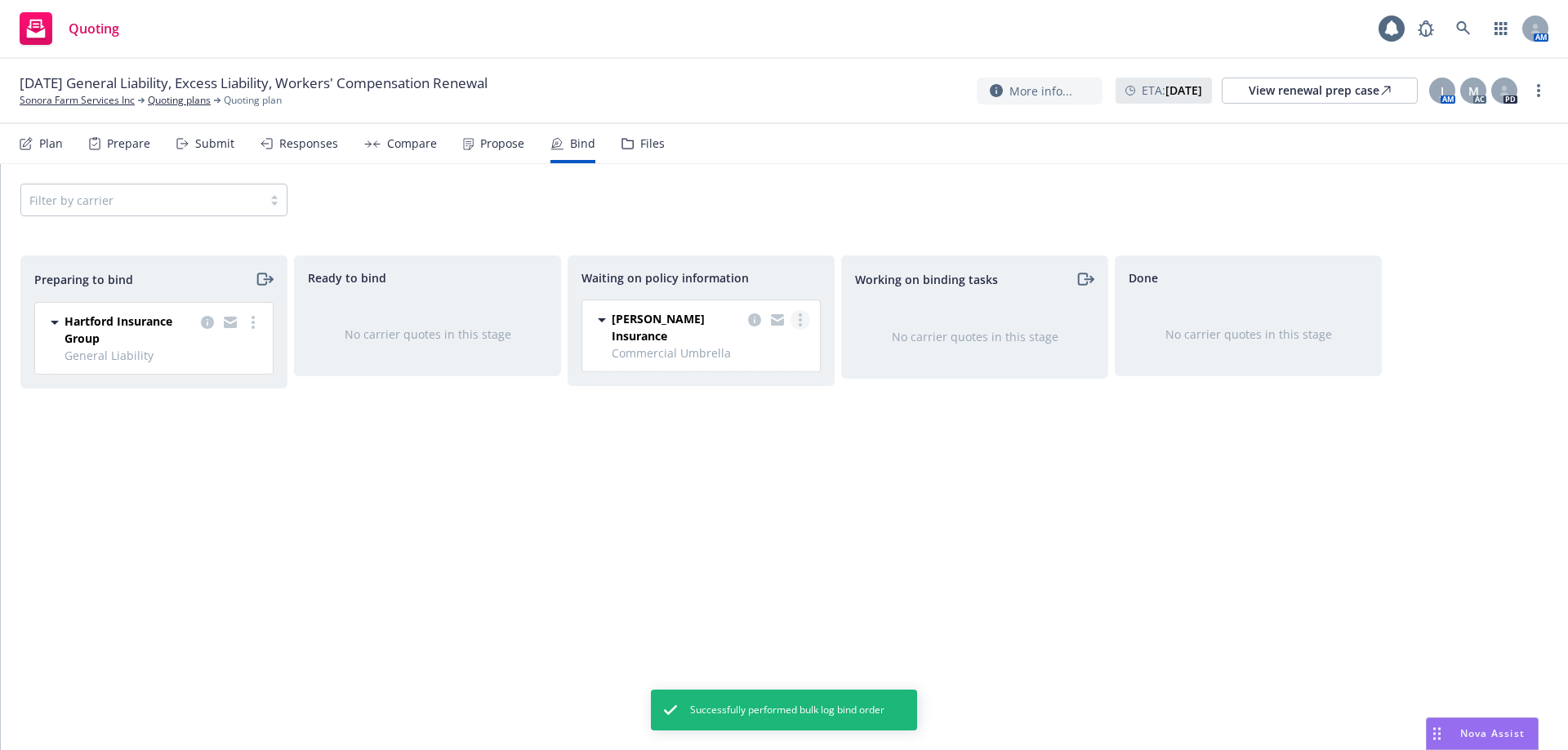
click at [794, 320] on link "more" at bounding box center [800, 320] width 19 height 19
click at [744, 346] on span "Create policies" at bounding box center [721, 353] width 120 height 15
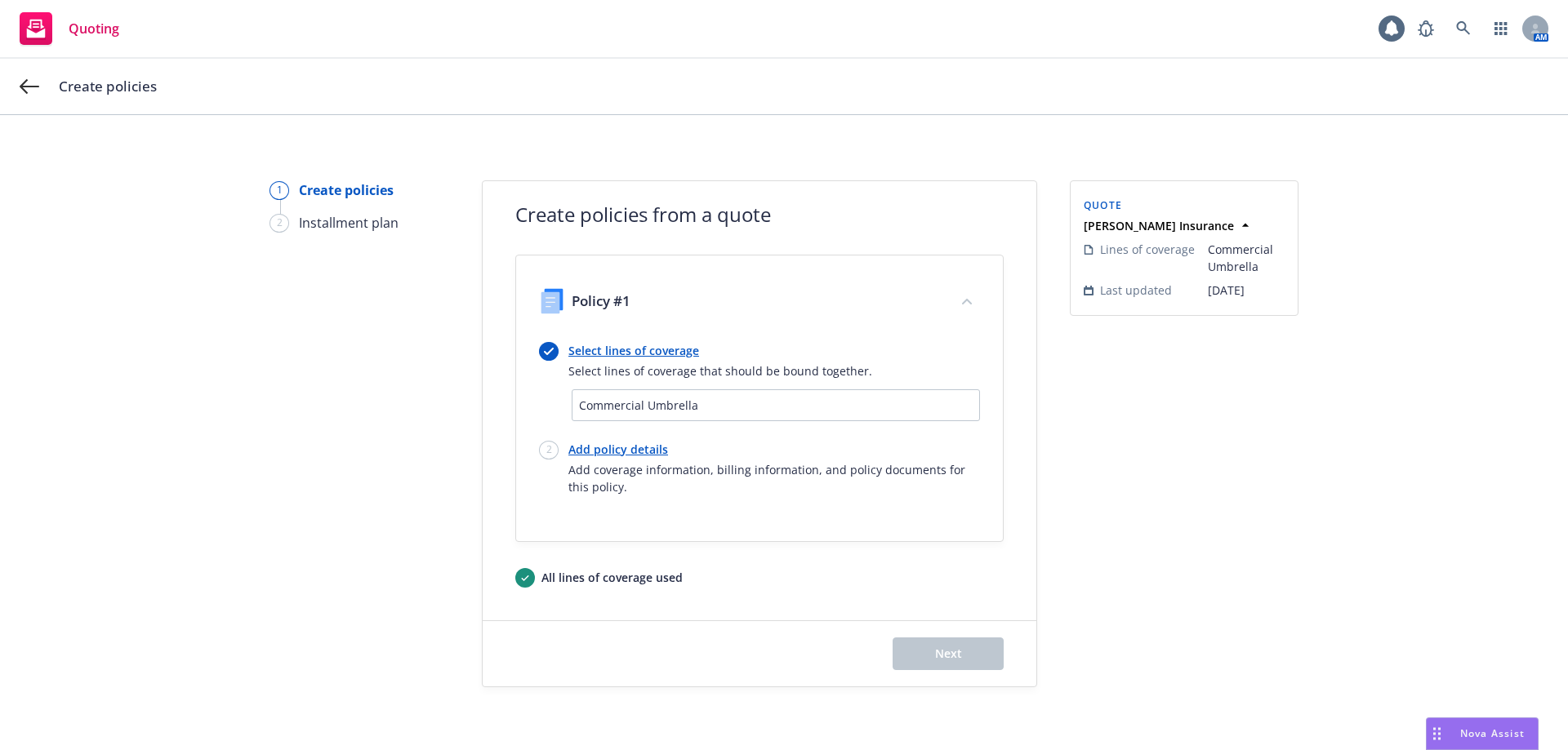
click at [617, 448] on link "Add policy details" at bounding box center [774, 449] width 411 height 17
select select "12"
select select "CA"
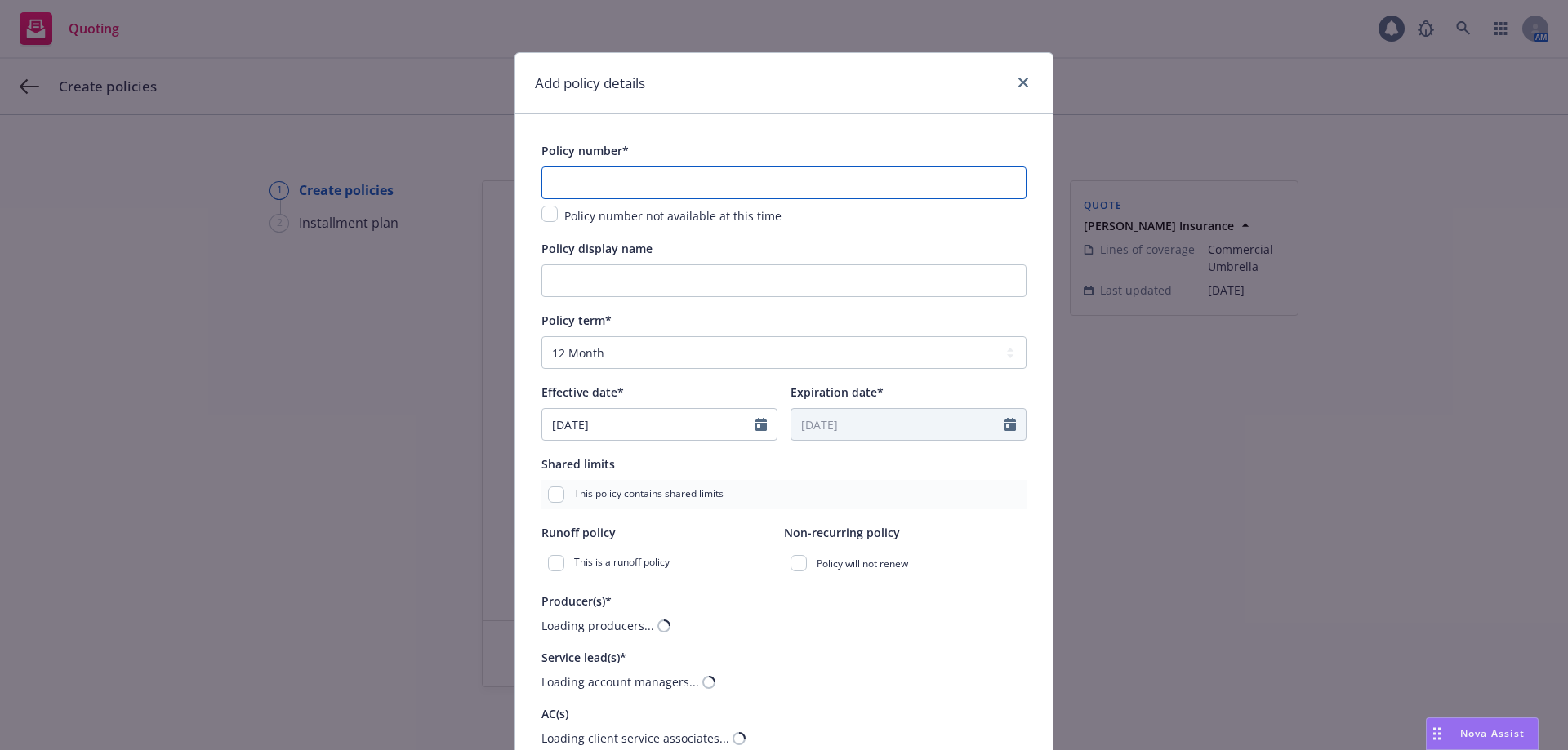
click at [622, 176] on input "text" at bounding box center [784, 182] width 485 height 33
paste input "XSMP1785425"
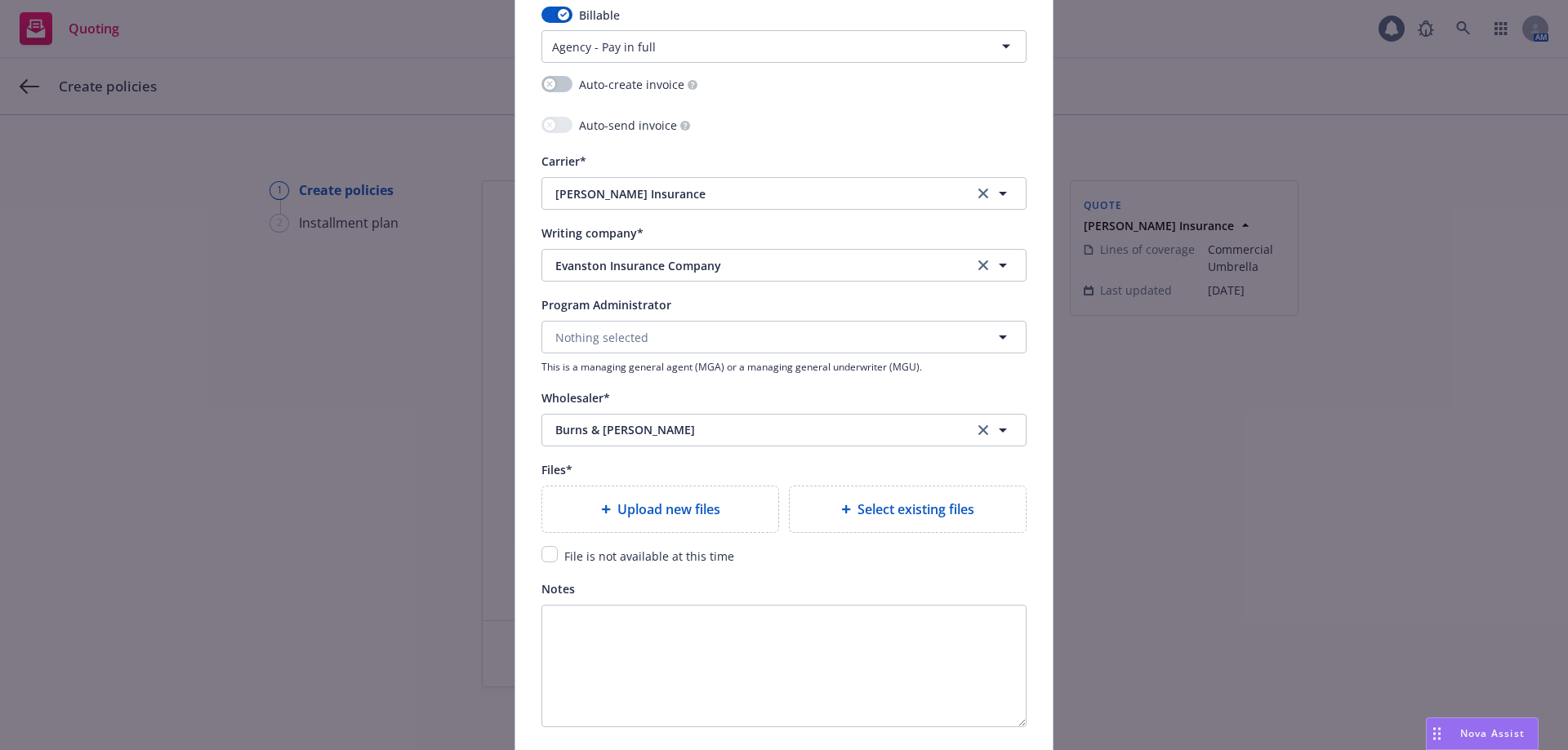
scroll to position [1609, 0]
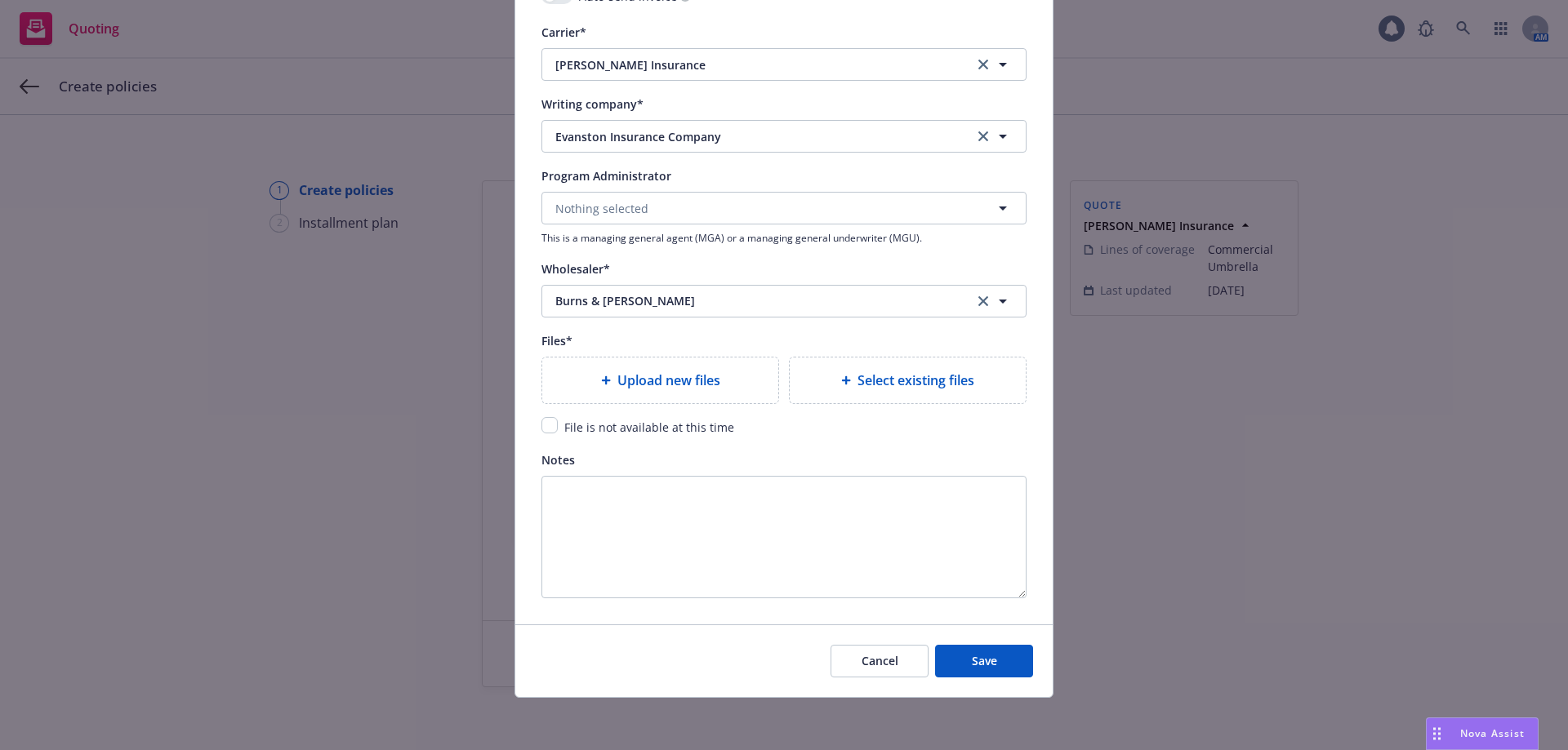
type input "XSMP1785425"
click at [635, 388] on span "Upload new files" at bounding box center [669, 380] width 103 height 19
type textarea "x"
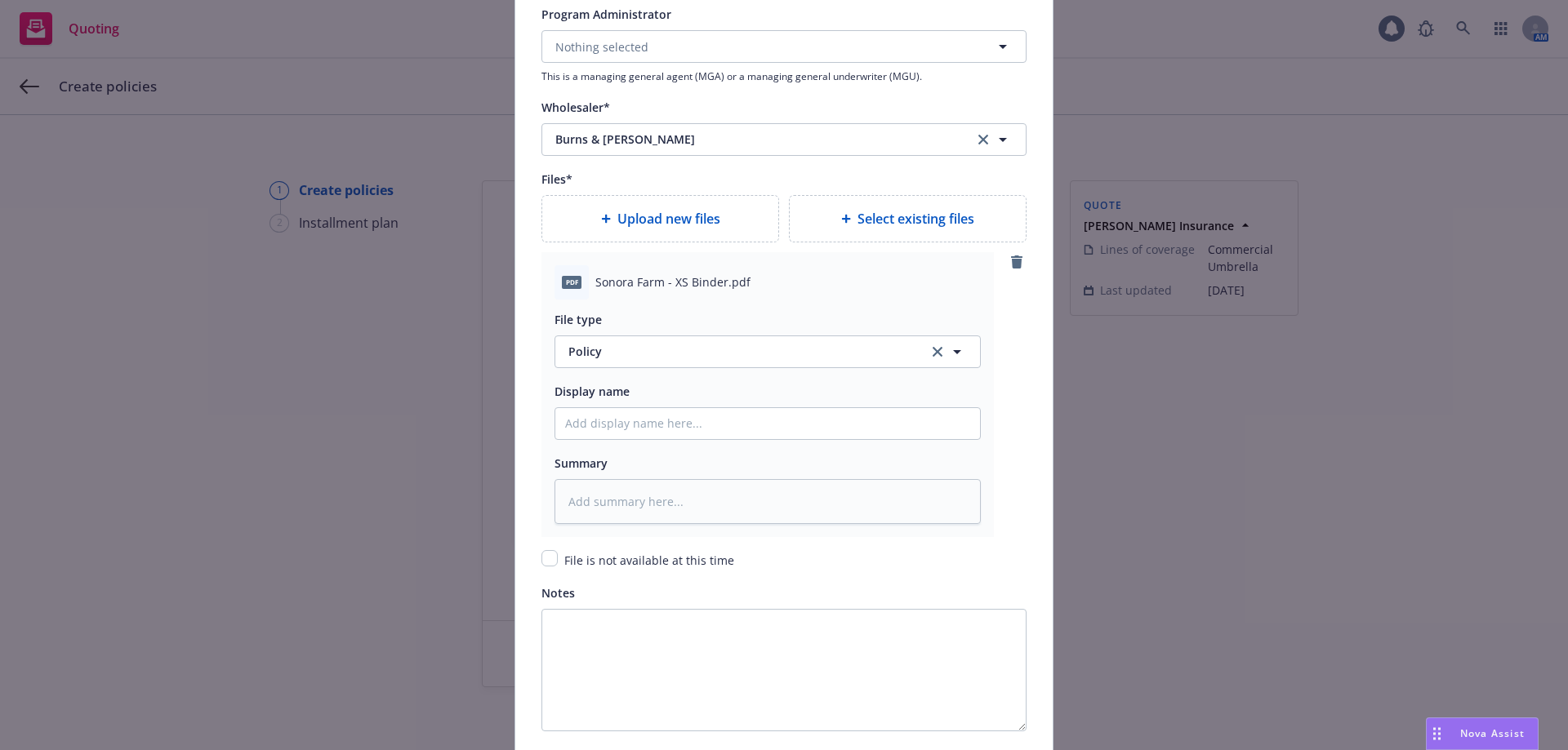
scroll to position [1772, 0]
click at [612, 358] on span "Policy" at bounding box center [739, 350] width 342 height 17
type input "bind"
click at [631, 388] on div "Binder" at bounding box center [767, 395] width 405 height 23
click at [640, 409] on input "Policy display name" at bounding box center [768, 421] width 425 height 31
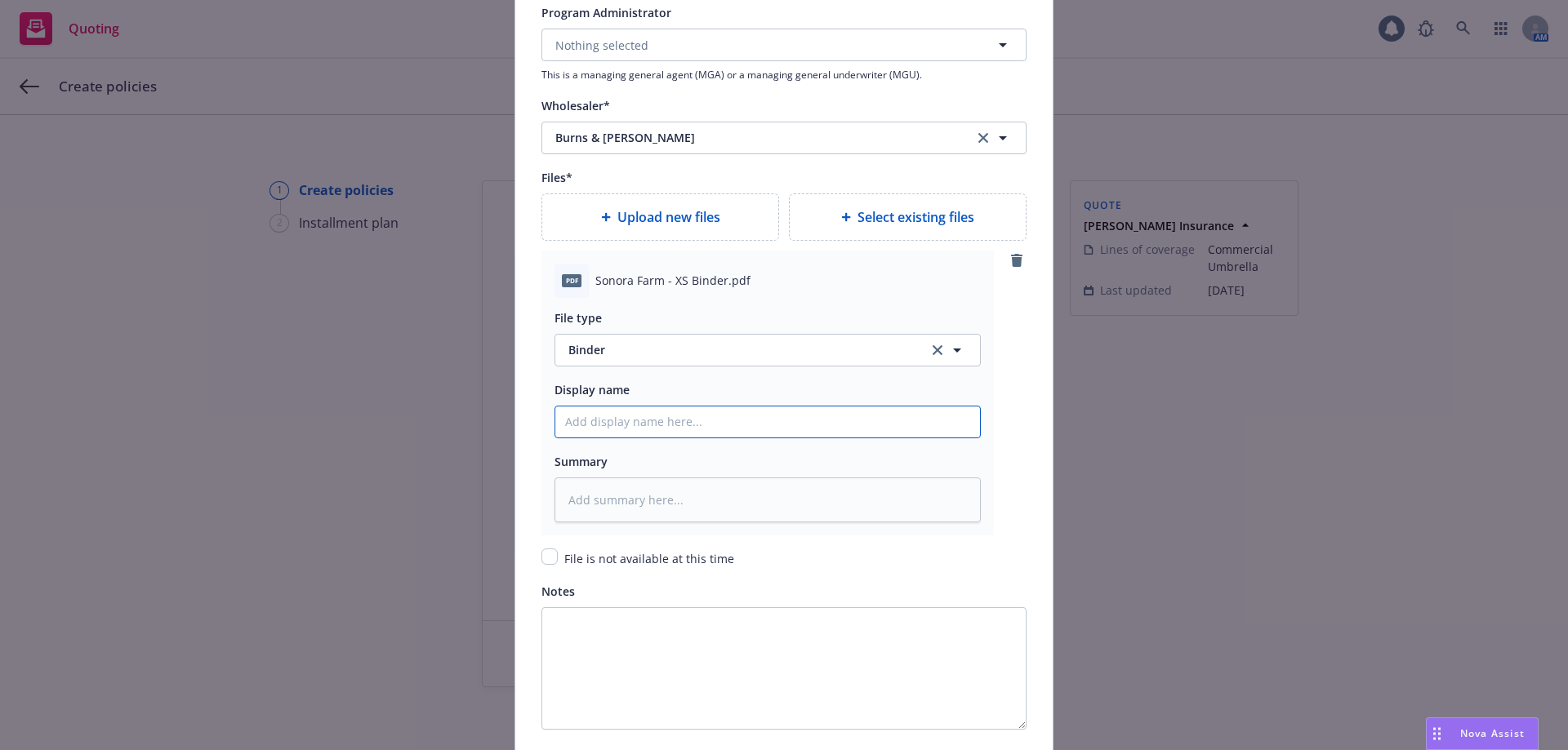
type textarea "x"
type input "2"
type textarea "x"
type input "20"
type textarea "x"
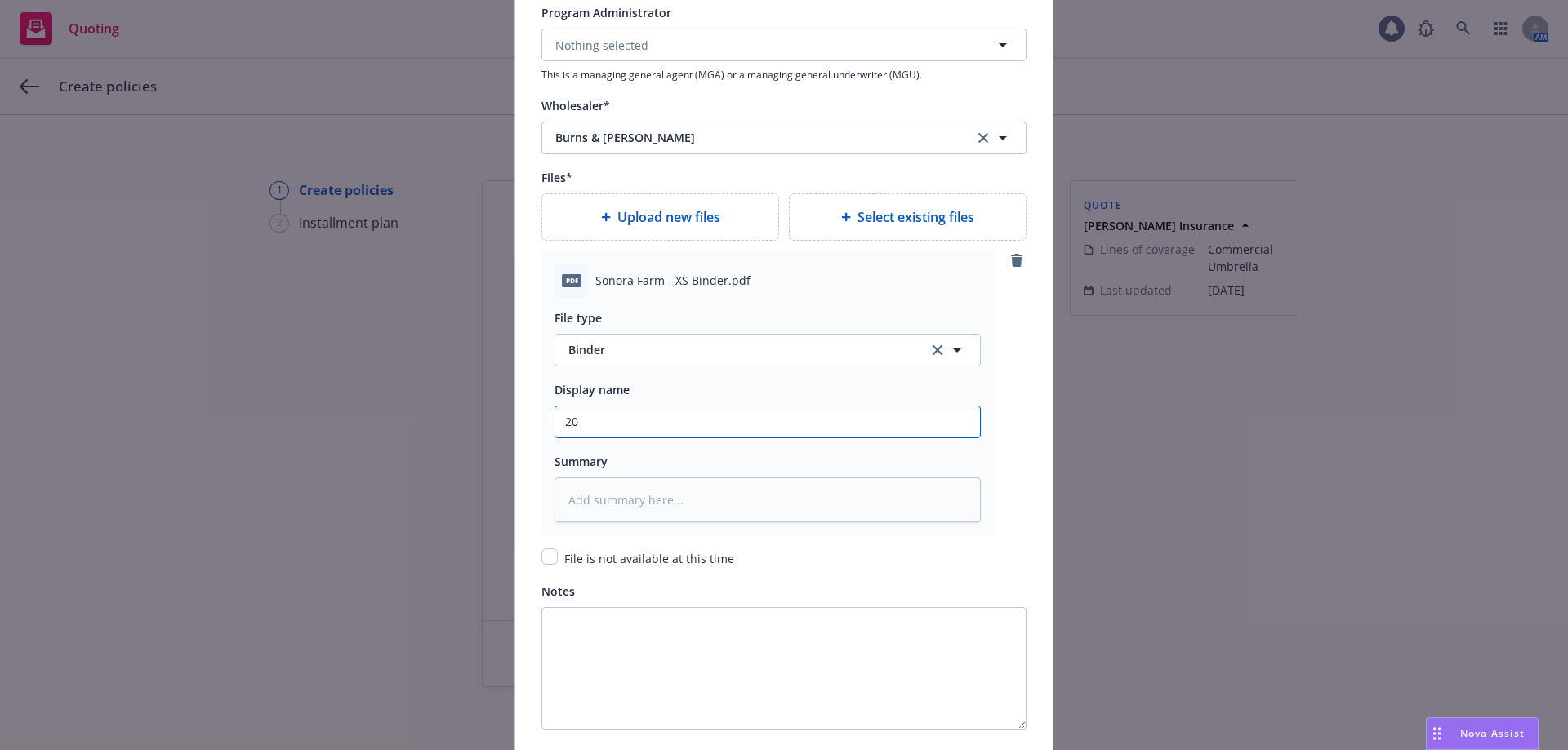
type input "202"
type textarea "x"
type input "2025"
type textarea "x"
type input "2025"
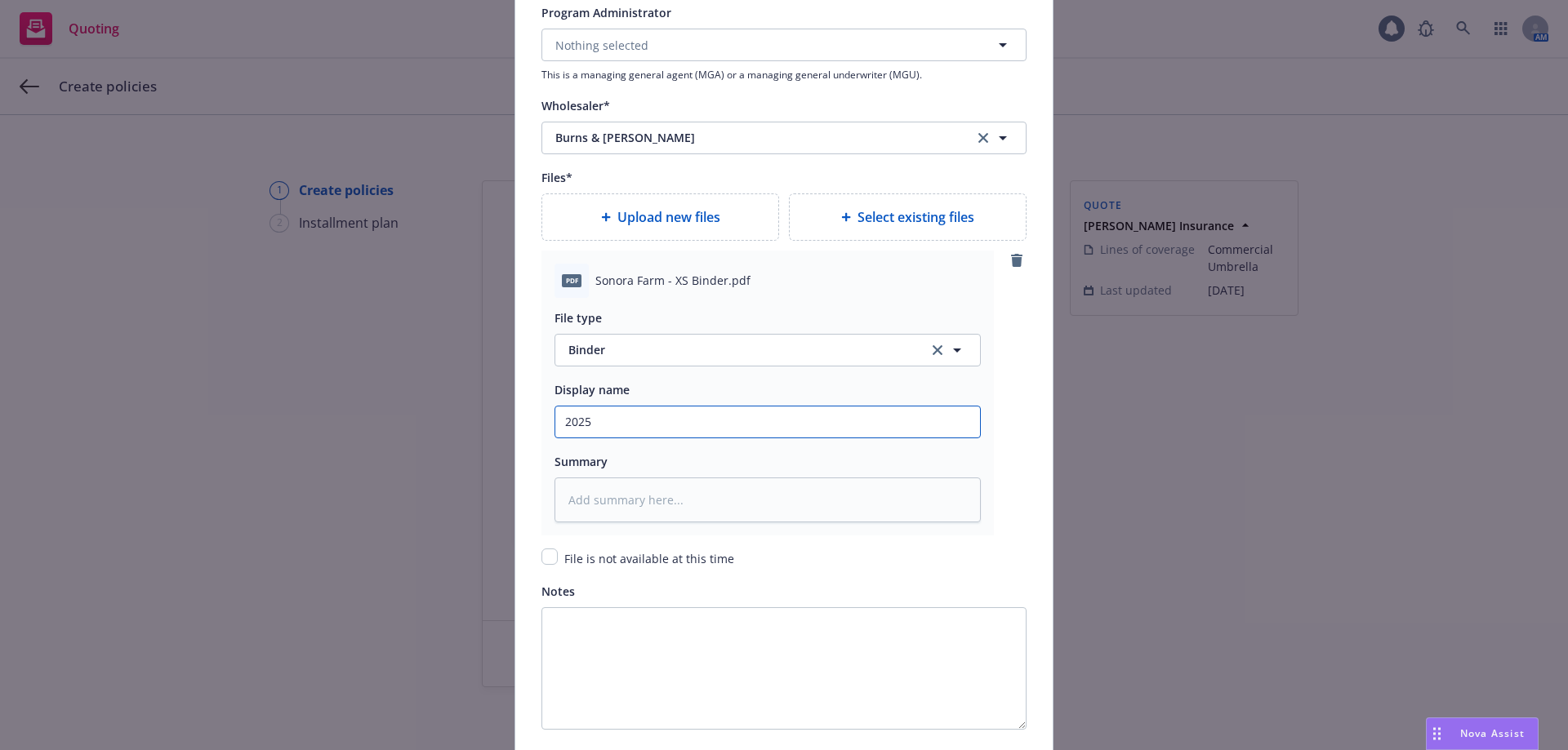
type textarea "x"
type input "2025 z"
type textarea "x"
type input "2025 zc"
type textarea "x"
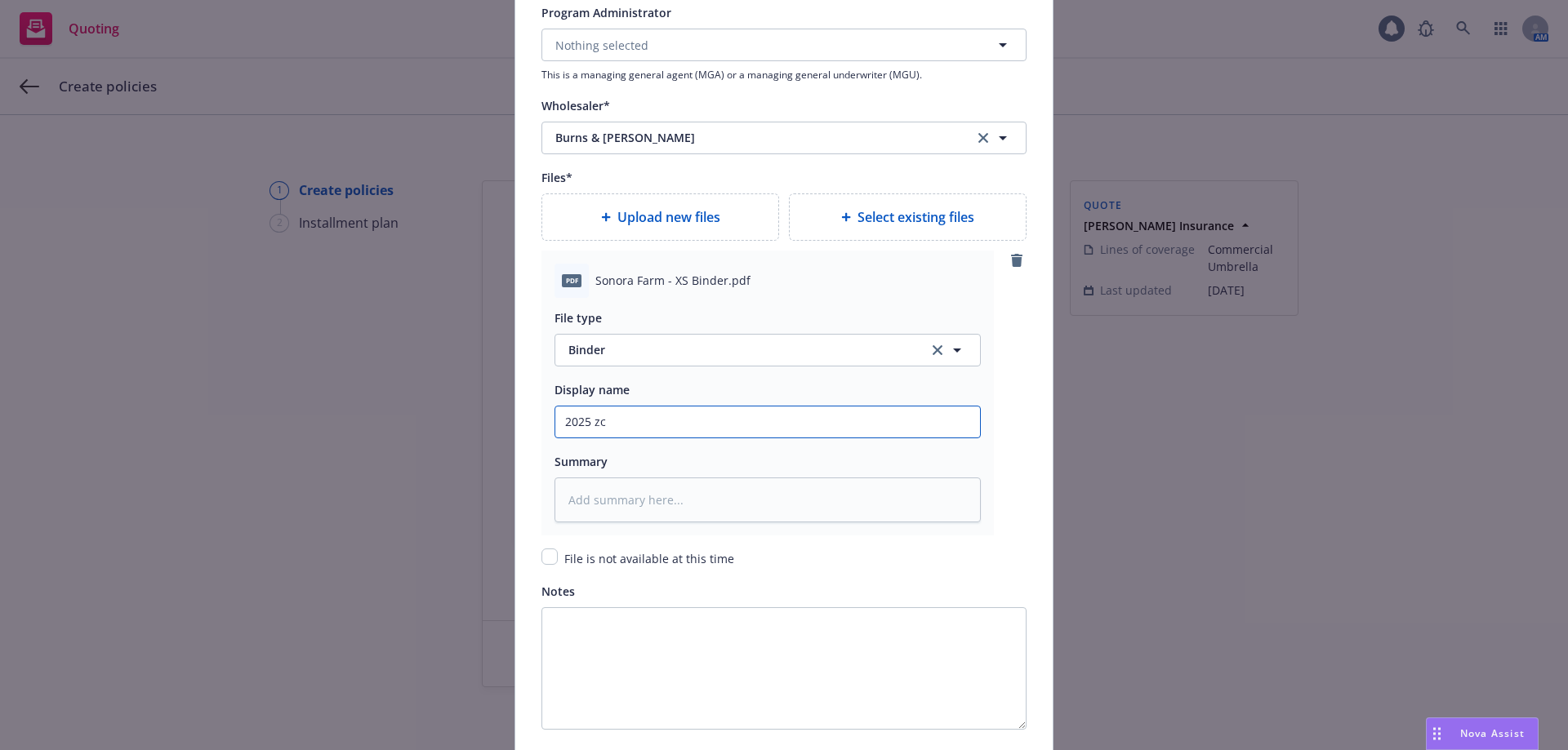
type input "2025 z"
type textarea "x"
type input "2025"
type textarea "x"
type input "2025 EW"
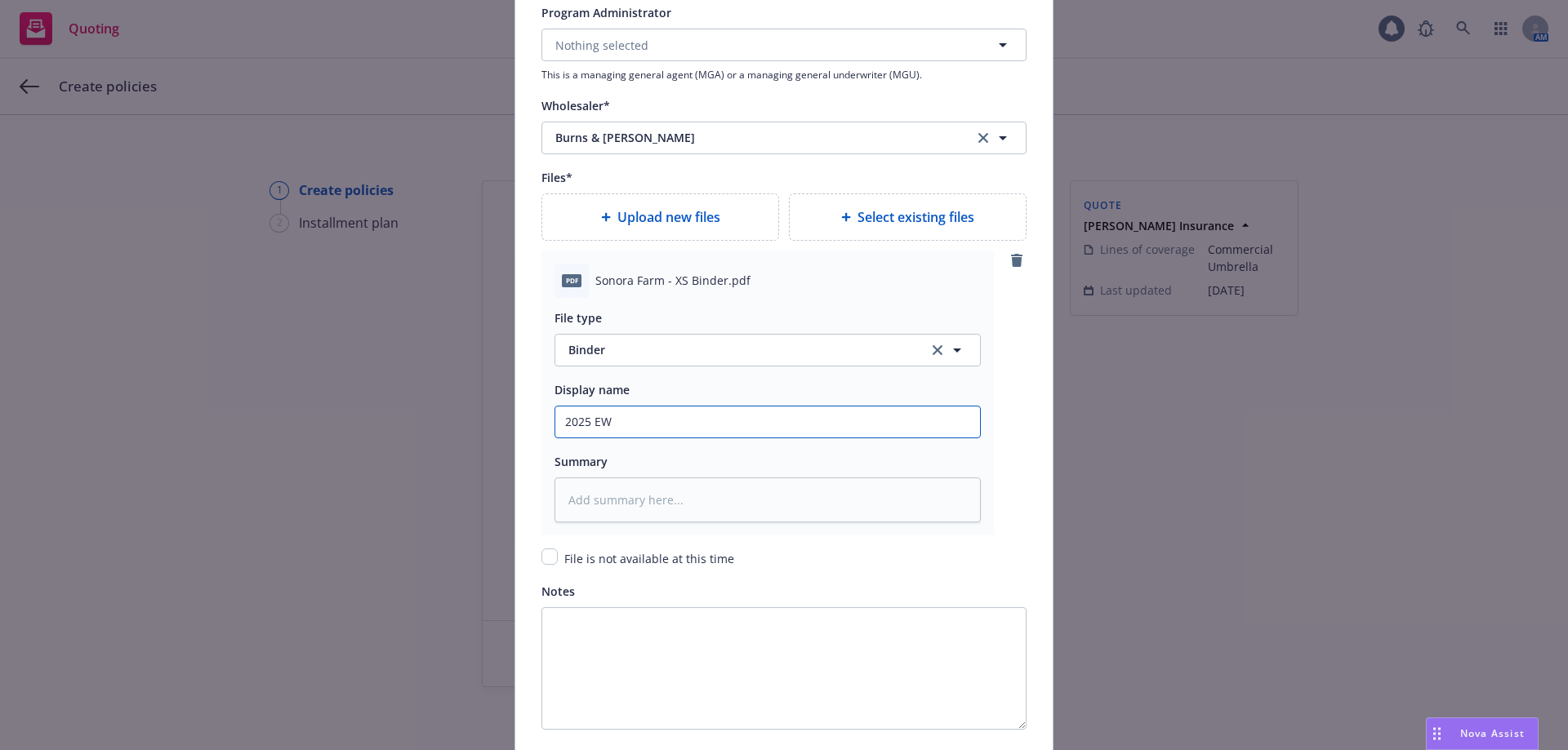
type textarea "x"
type input "2025 EWx"
type textarea "x"
type input "2025 EW"
type textarea "x"
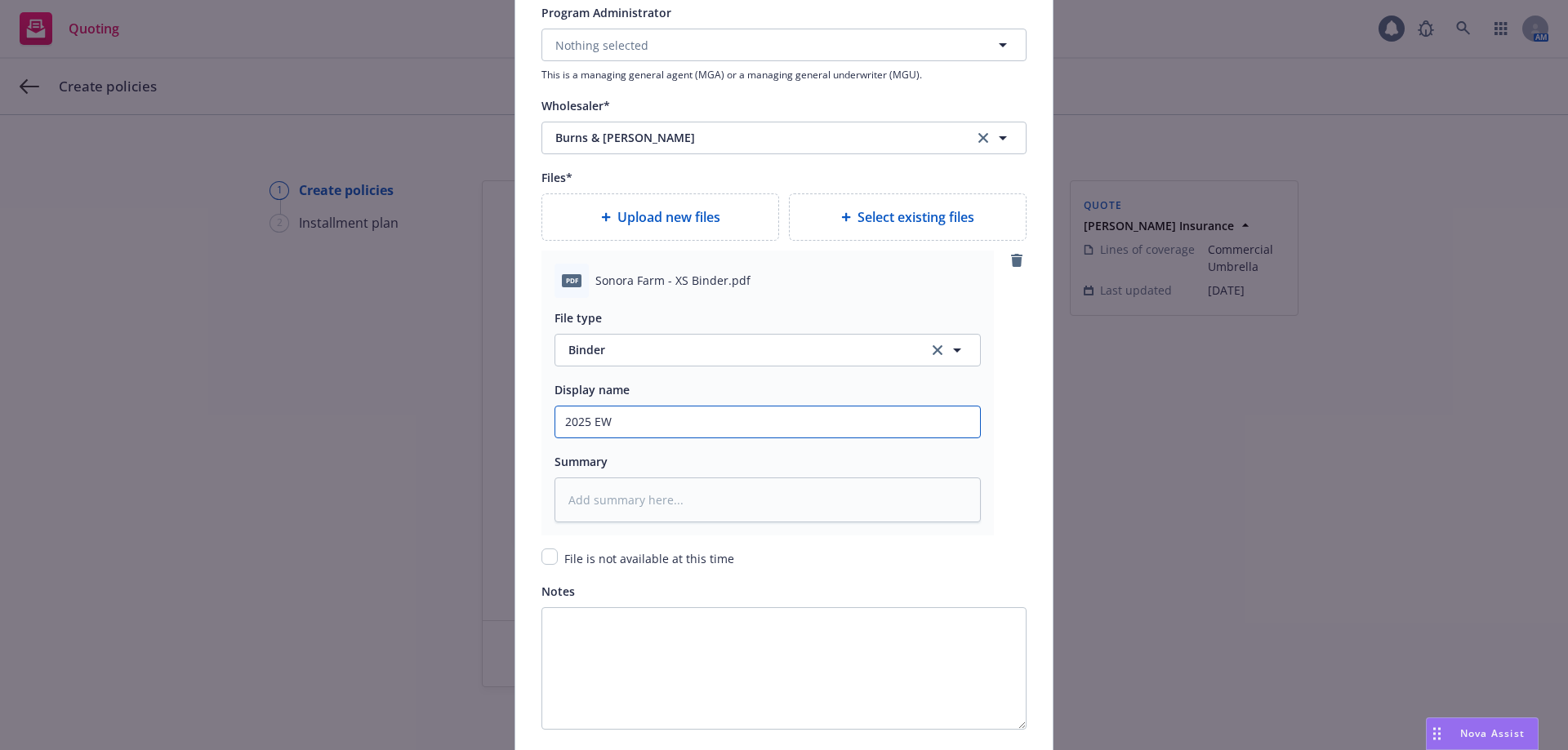
type input "2025 E"
type textarea "x"
type input "2025"
type textarea "x"
type input "2025 E"
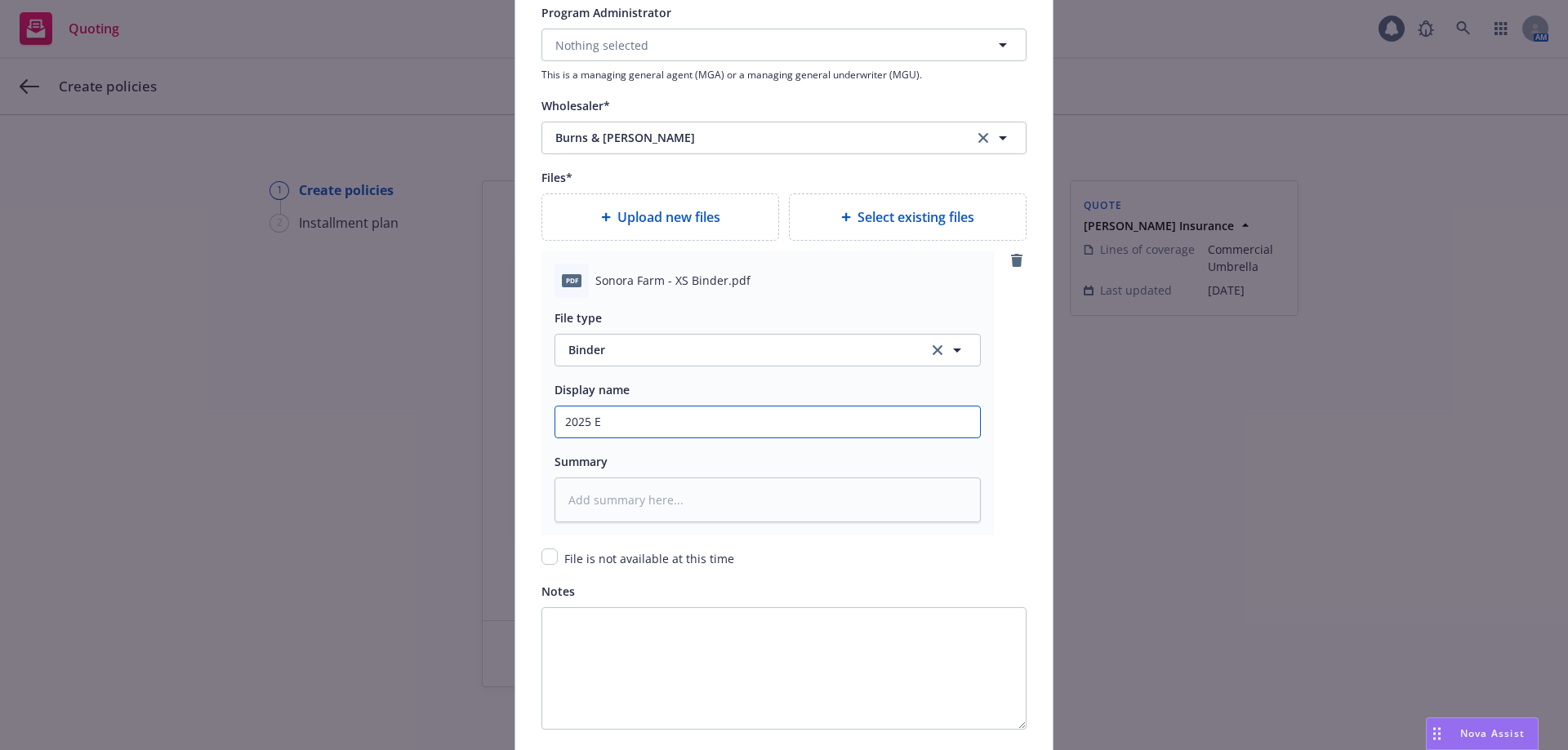
type textarea "x"
type input "2025 Ex"
type textarea "x"
type input "2025 Exc"
type textarea "x"
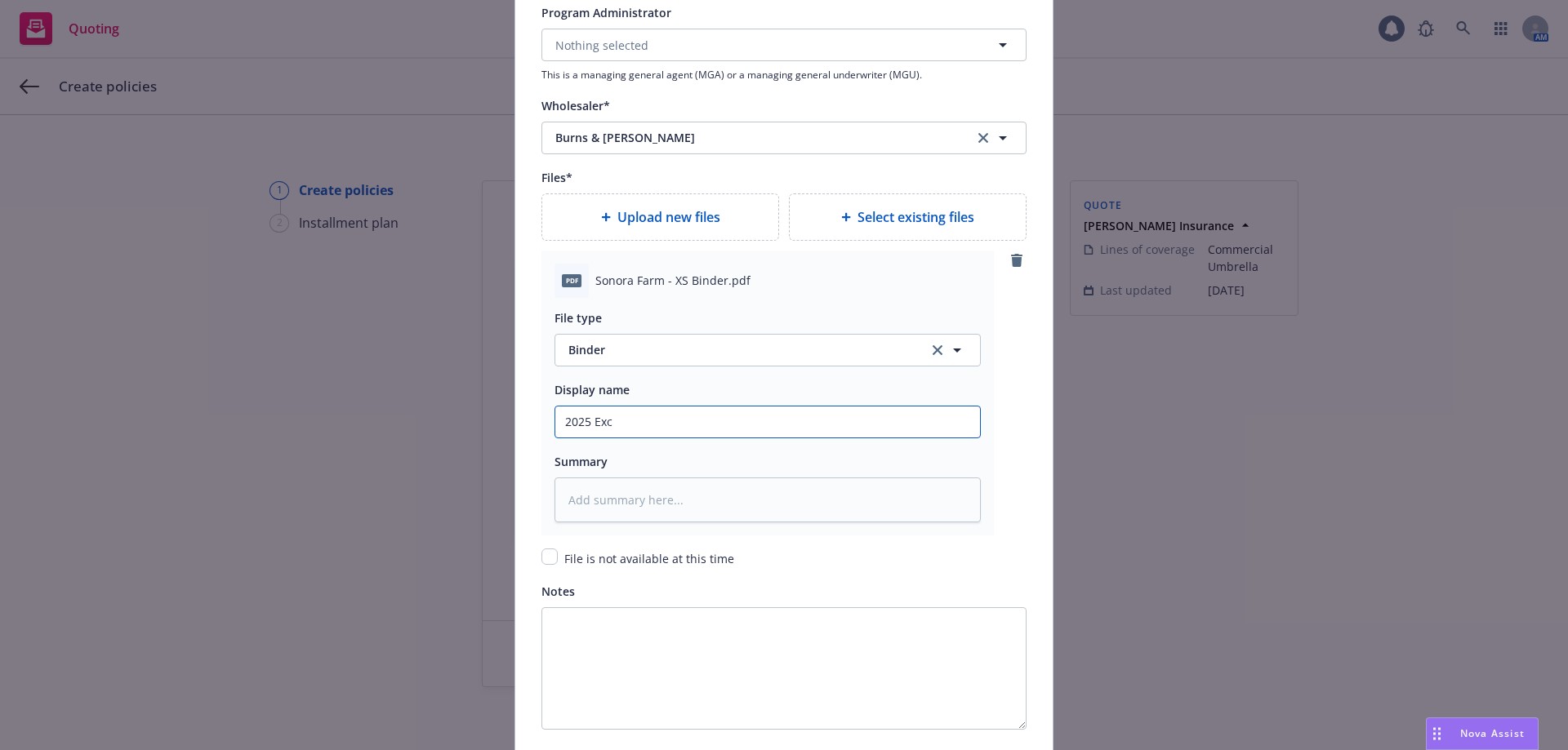
type input "2025 Exce"
type textarea "x"
type input "2025 Exces"
type textarea "x"
type input "2025 Excess"
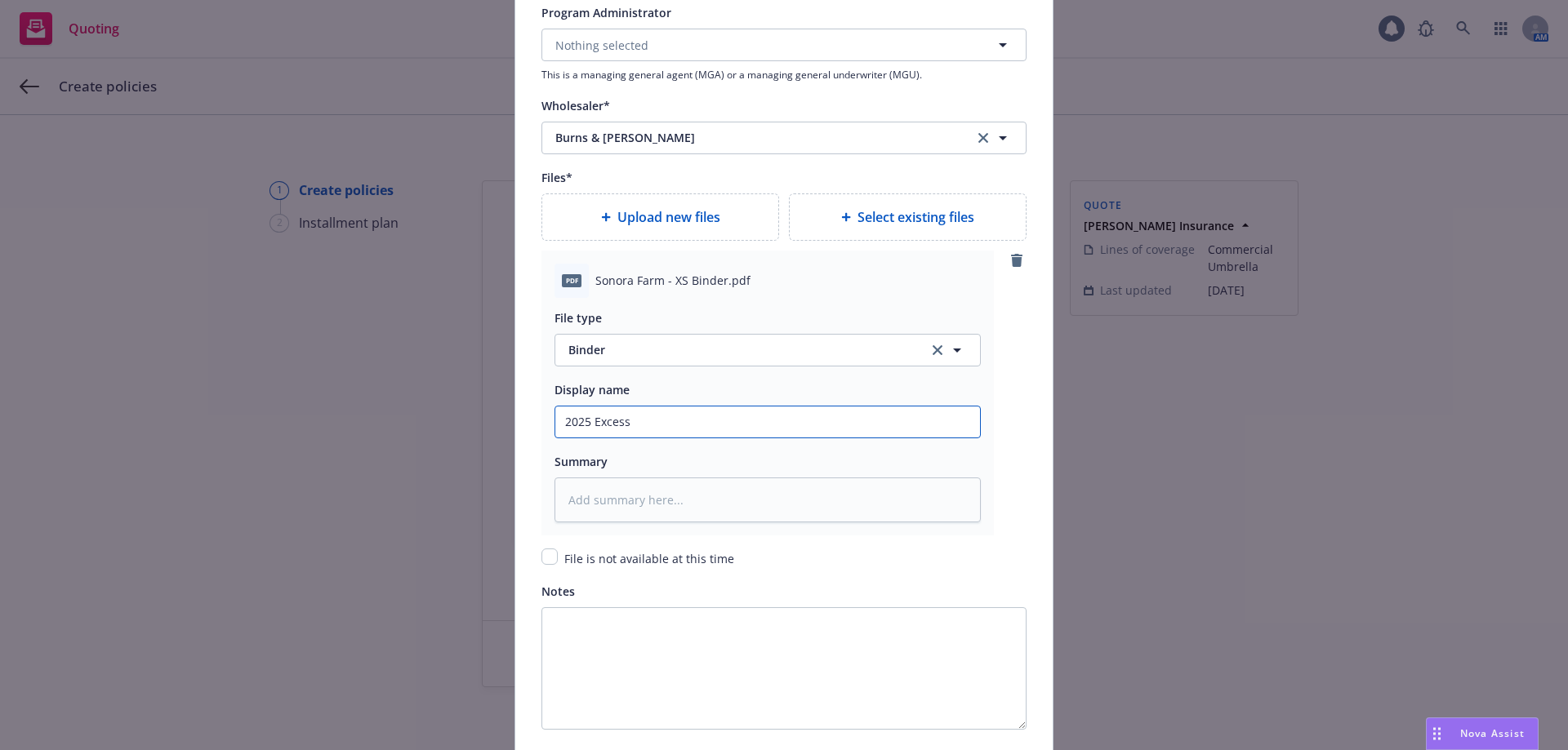
type textarea "x"
type input "2025 Excess"
type textarea "x"
type input "2025 Excess L"
type textarea "x"
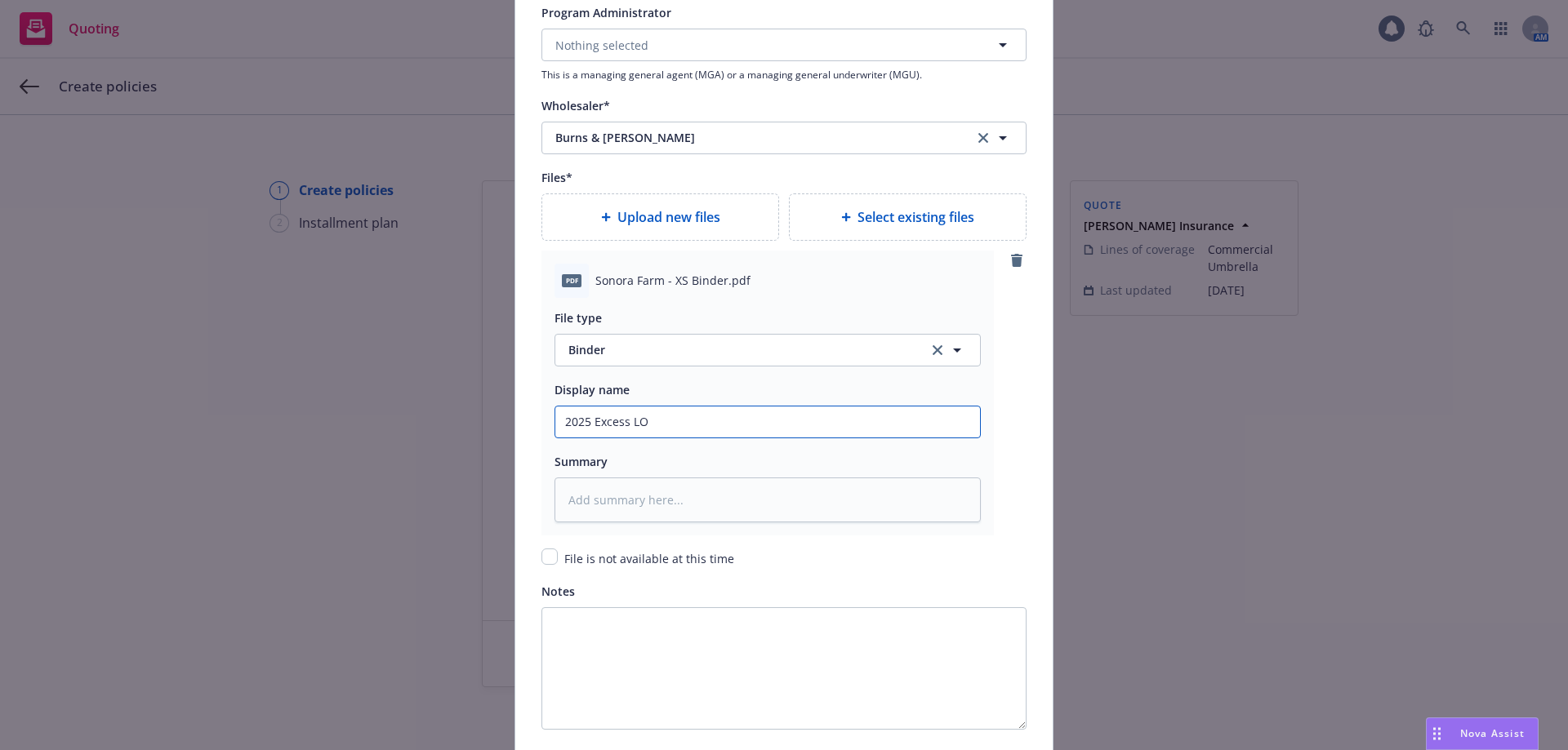
type input "2025 Excess LOi"
type textarea "x"
type input "2025 Excess LOiw"
type textarea "x"
type input "2025 Excess LOiwa"
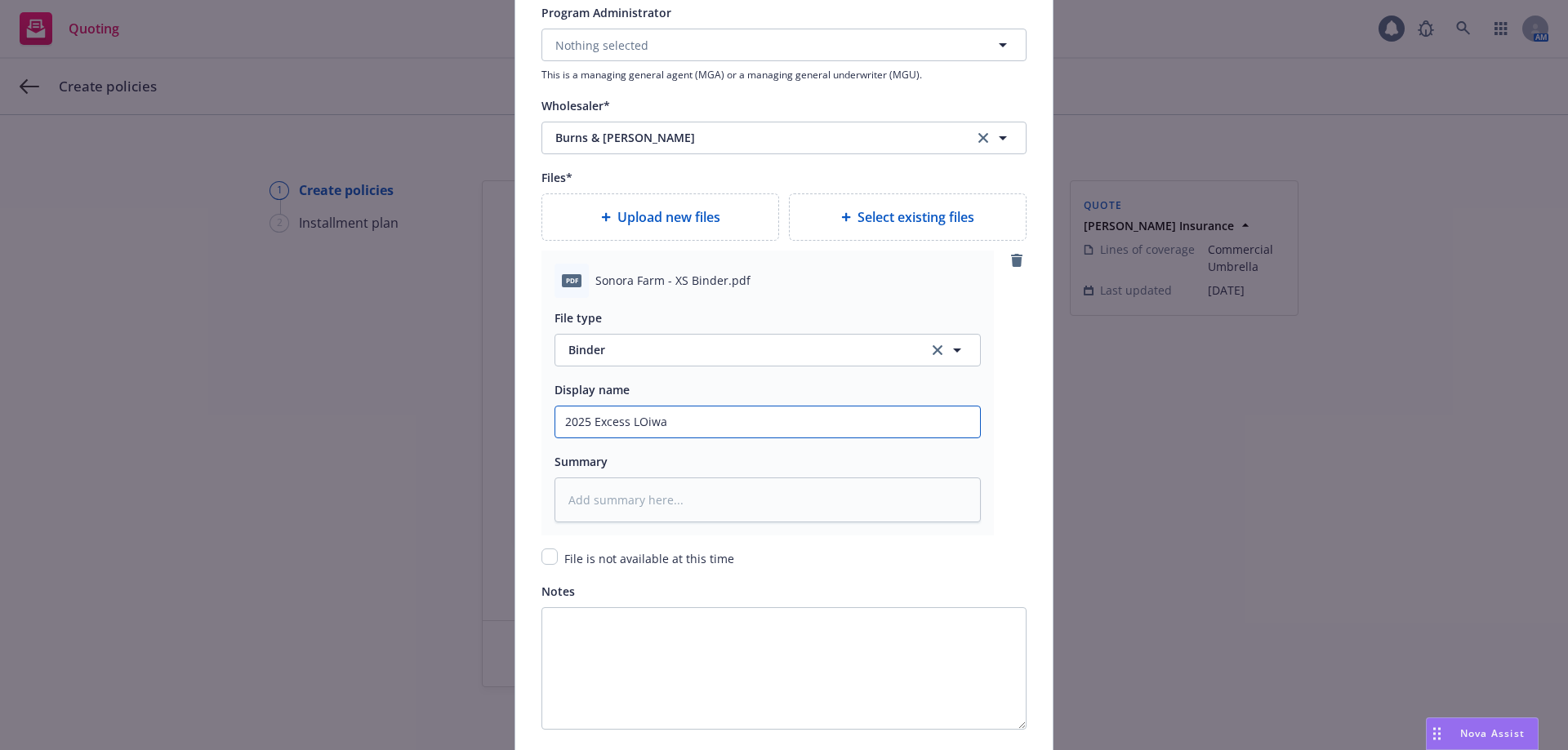
type textarea "x"
type input "2025 Excess LOiw"
type textarea "x"
type input "2025 Excess LOi"
type textarea "x"
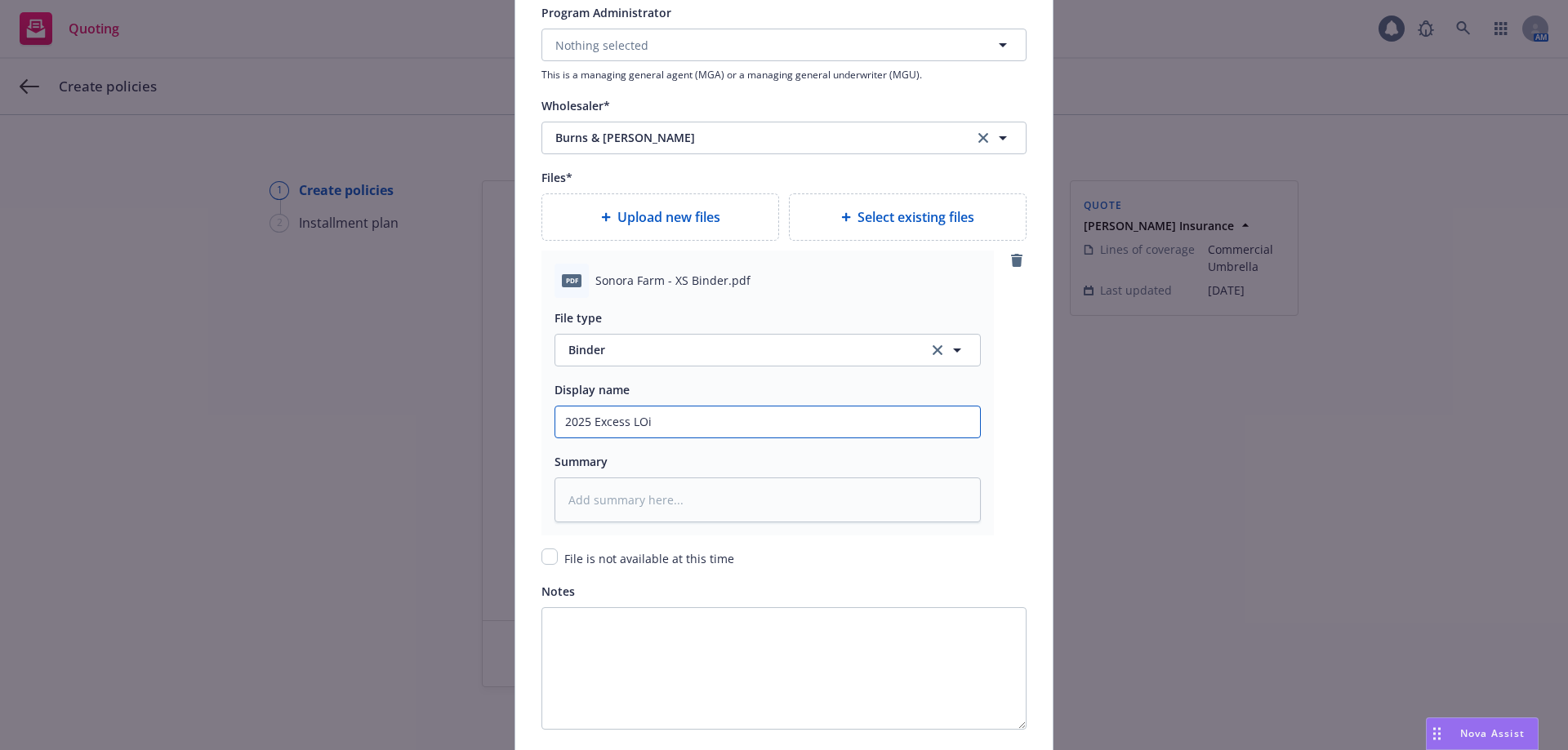
type input "2025 Excess LO"
type textarea "x"
type input "2025 Excess LOi"
type textarea "x"
type input "2025 Excess LO"
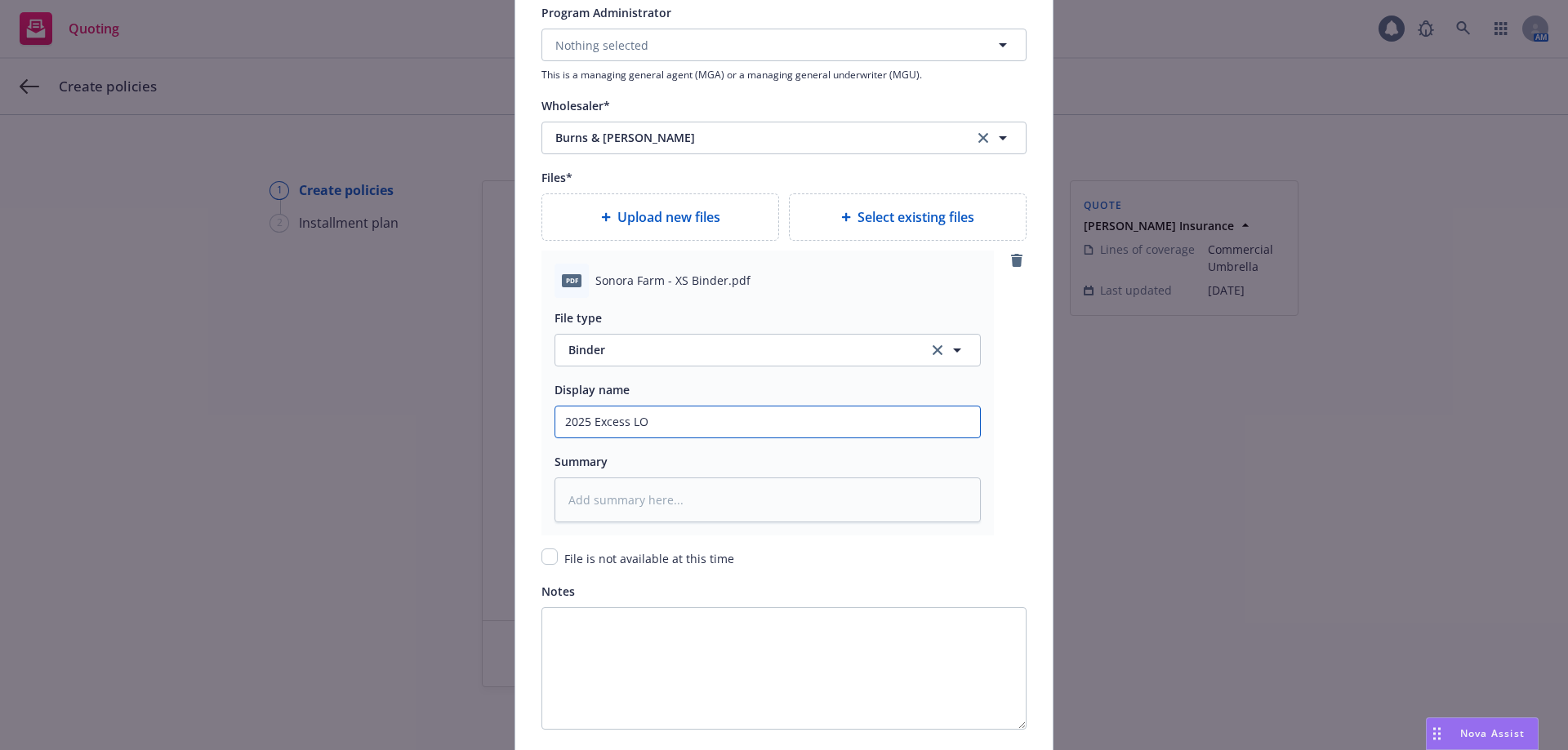
type textarea "x"
type input "2025 Excess L"
type textarea "x"
type input "2025 Excess Li"
type textarea "x"
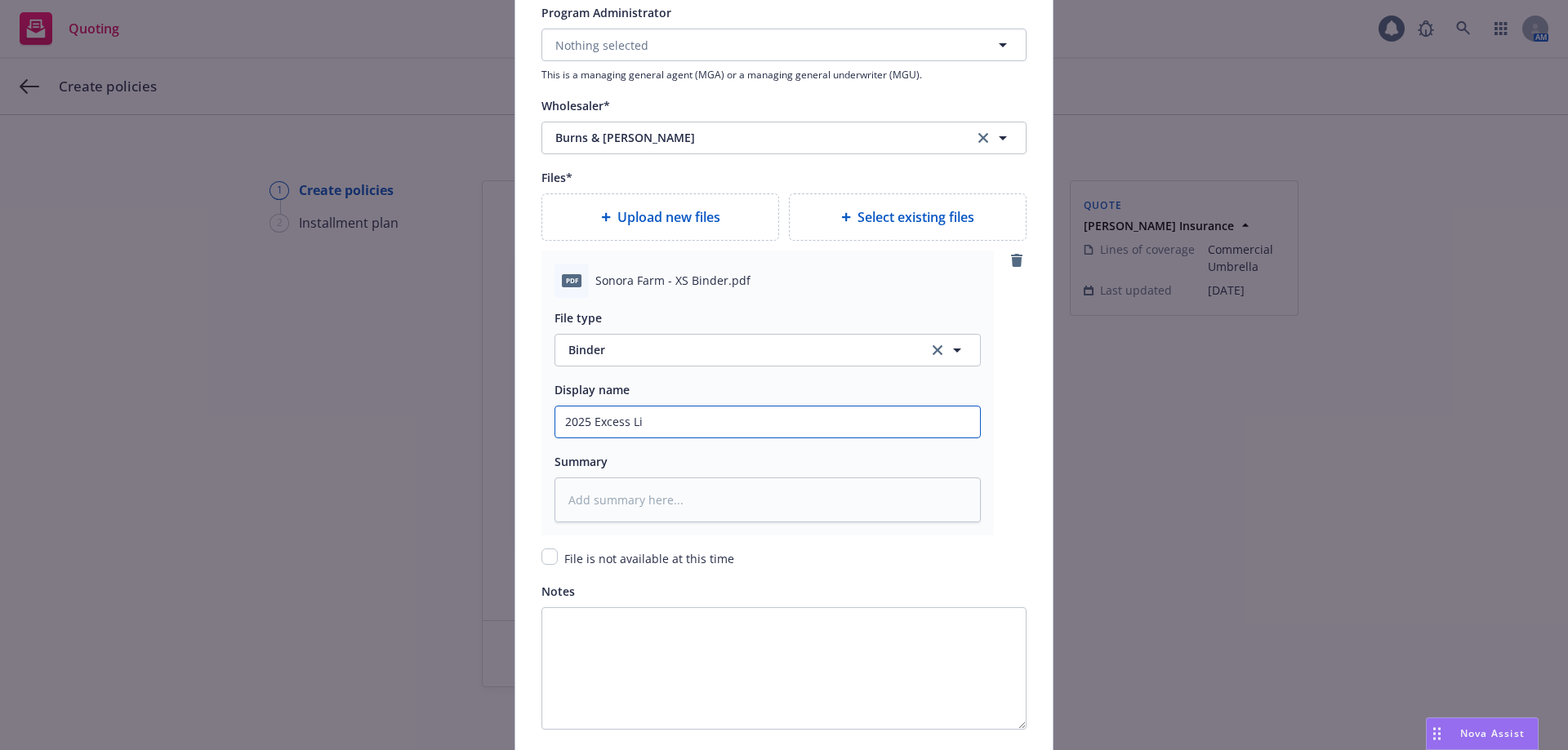
type input "2025 Excess Lia"
type textarea "x"
type input "2025 Excess Liab"
type textarea "x"
type input "2025 Excess Liabi"
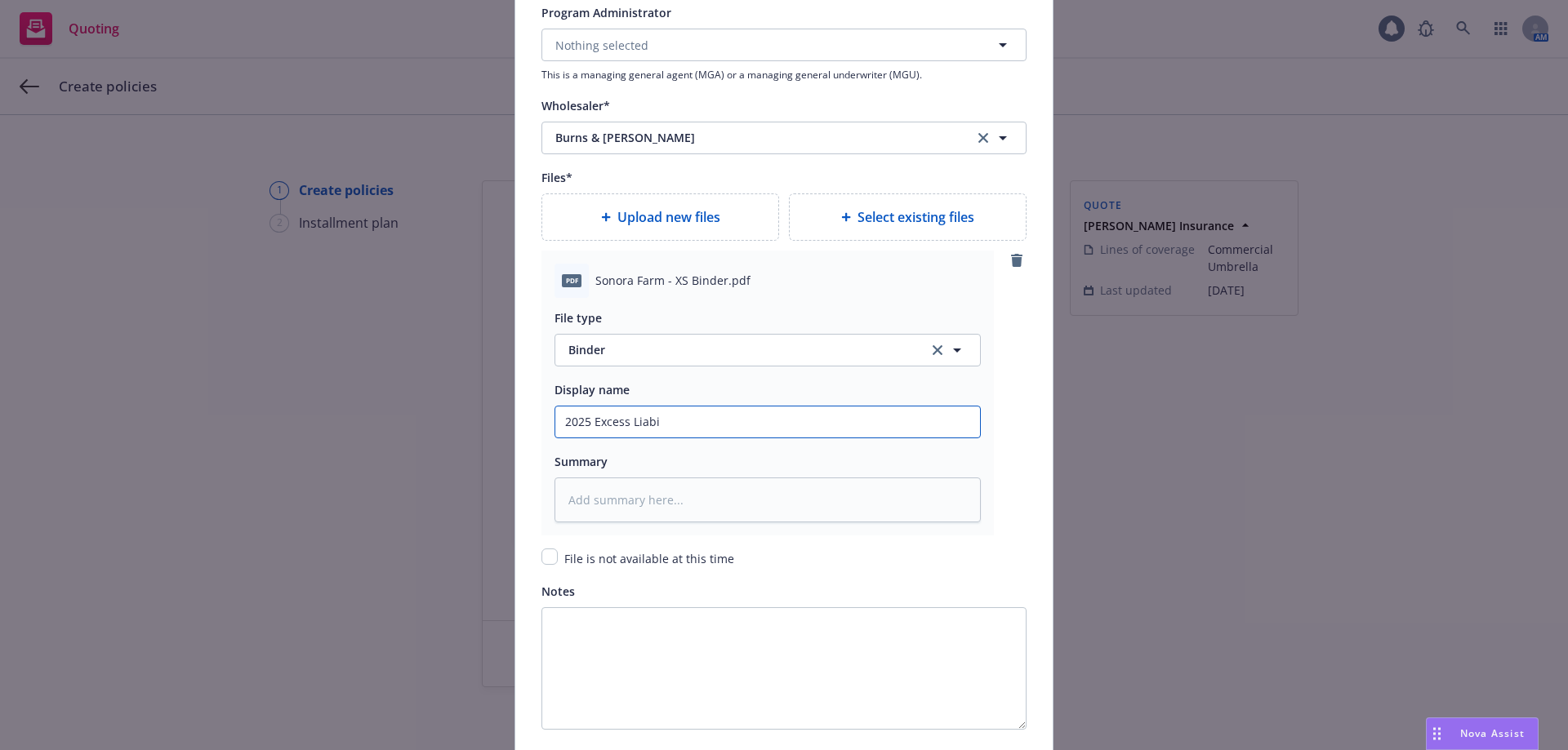
type textarea "x"
type input "2025 Excess Liabil"
type textarea "x"
type input "2025 Excess Liabilo"
type textarea "x"
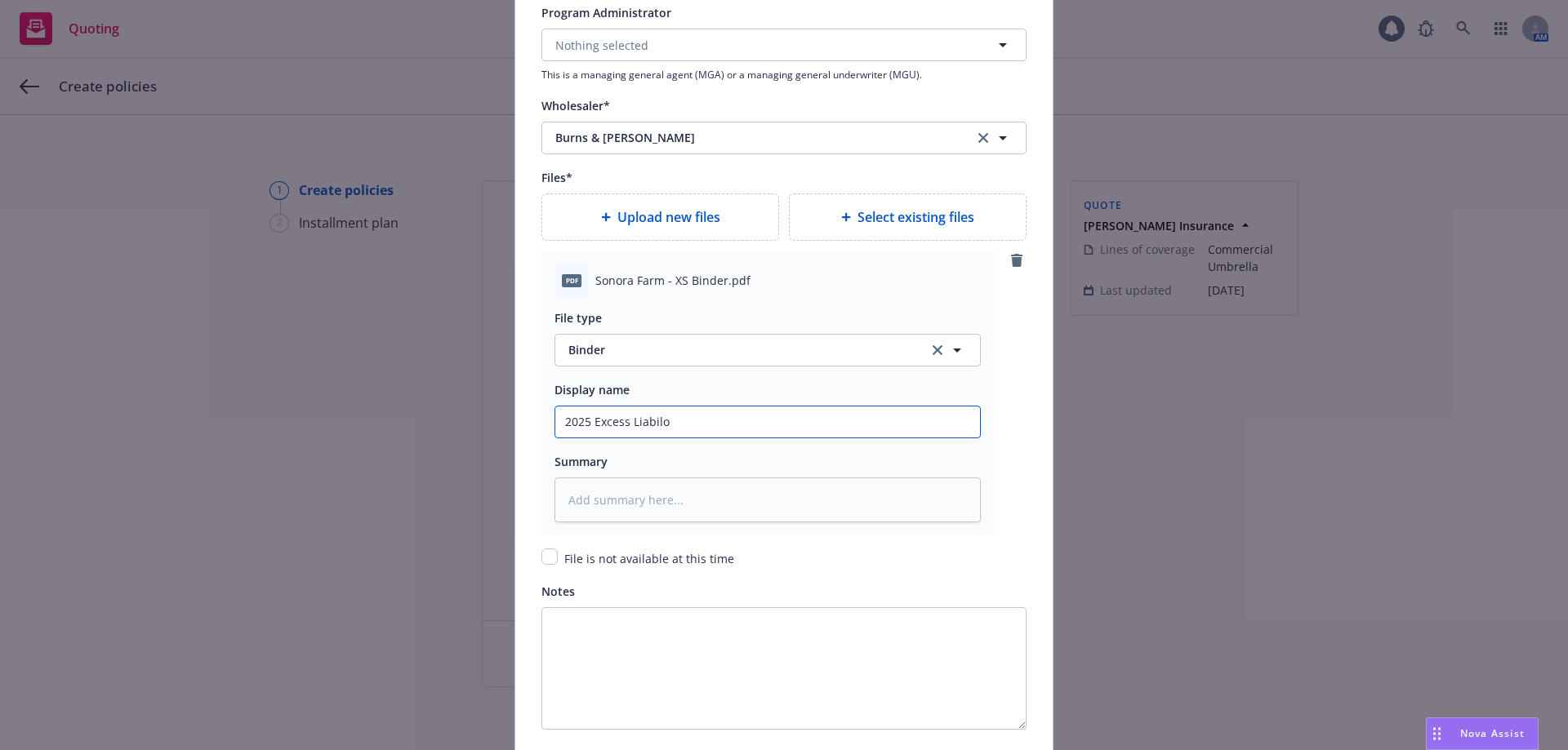
type input "2025 Excess Liabiloi"
type textarea "x"
click at [994, 453] on div "pdf Sonora Farm - XS Binder.pdf File type Binder Display name 2025 Excess Liabi…" at bounding box center [784, 393] width 485 height 285
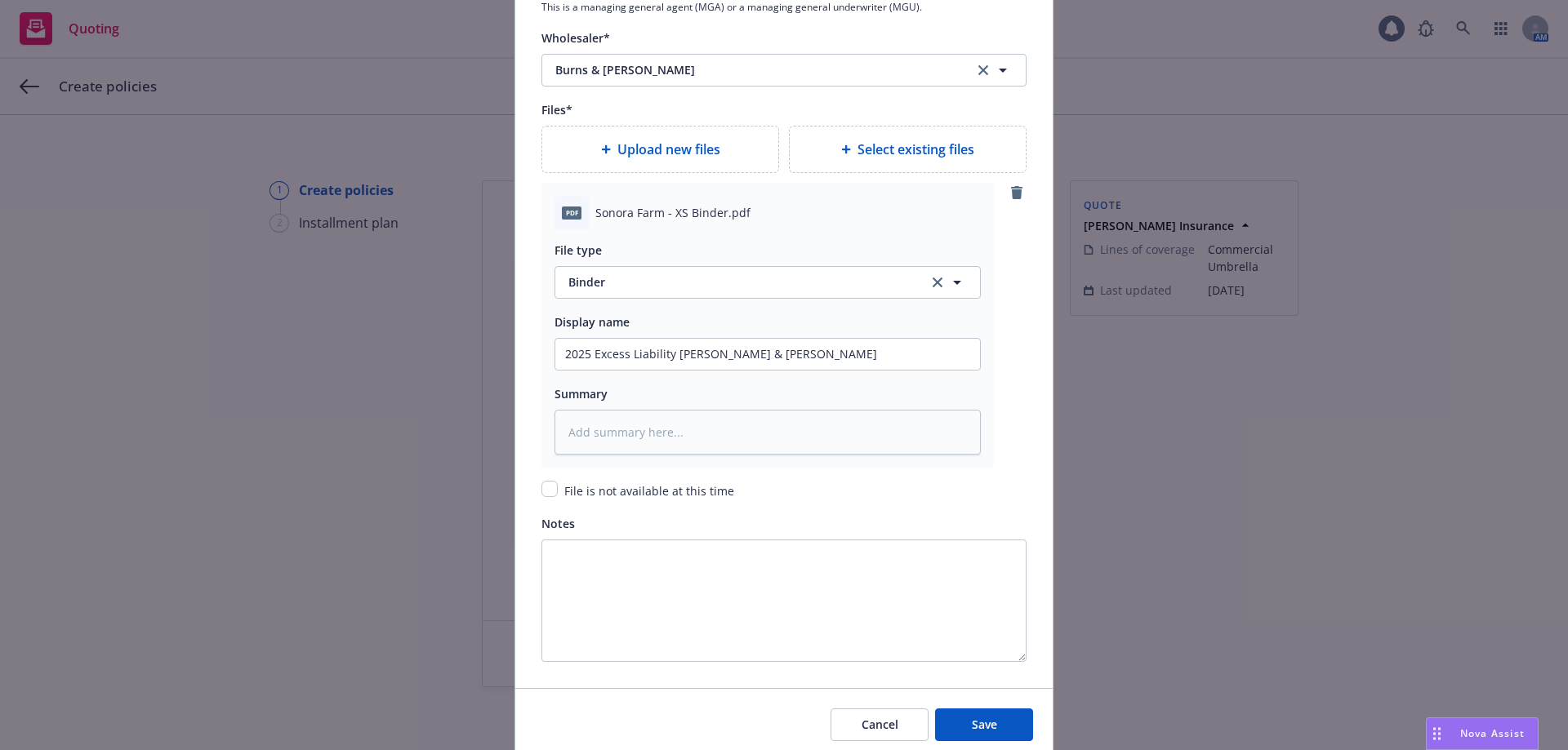
scroll to position [1904, 0]
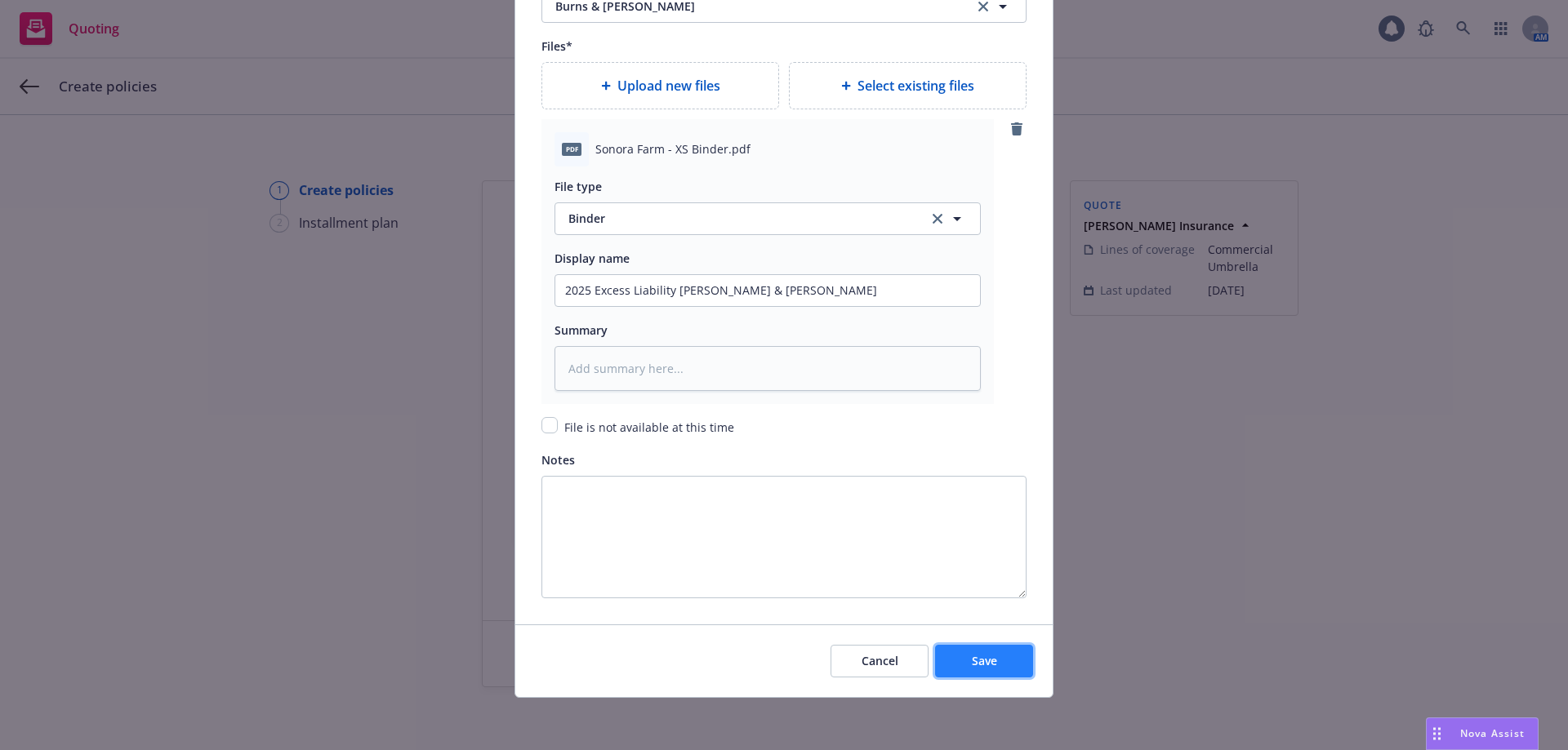
click at [977, 664] on span "Save" at bounding box center [985, 660] width 25 height 15
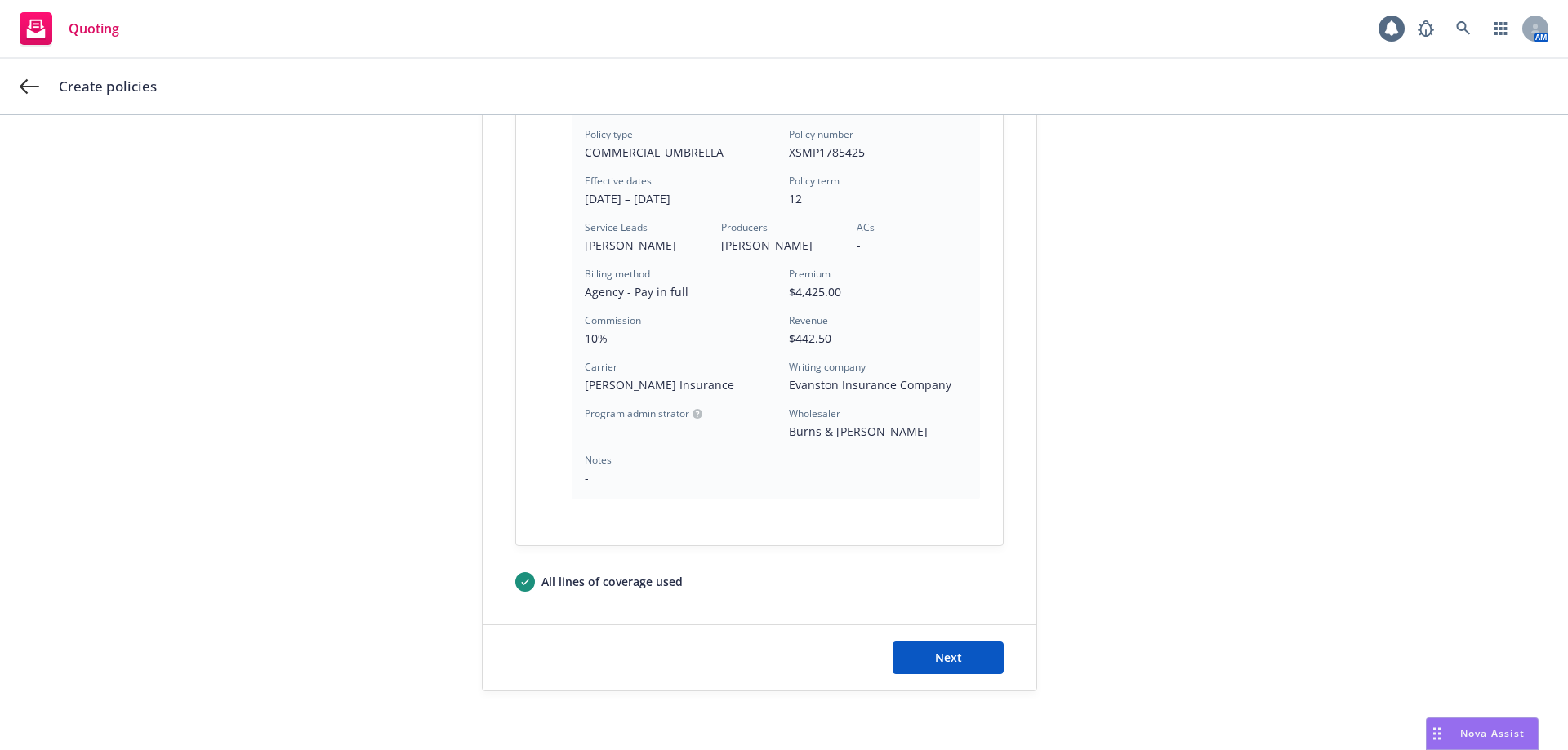
scroll to position [444, 0]
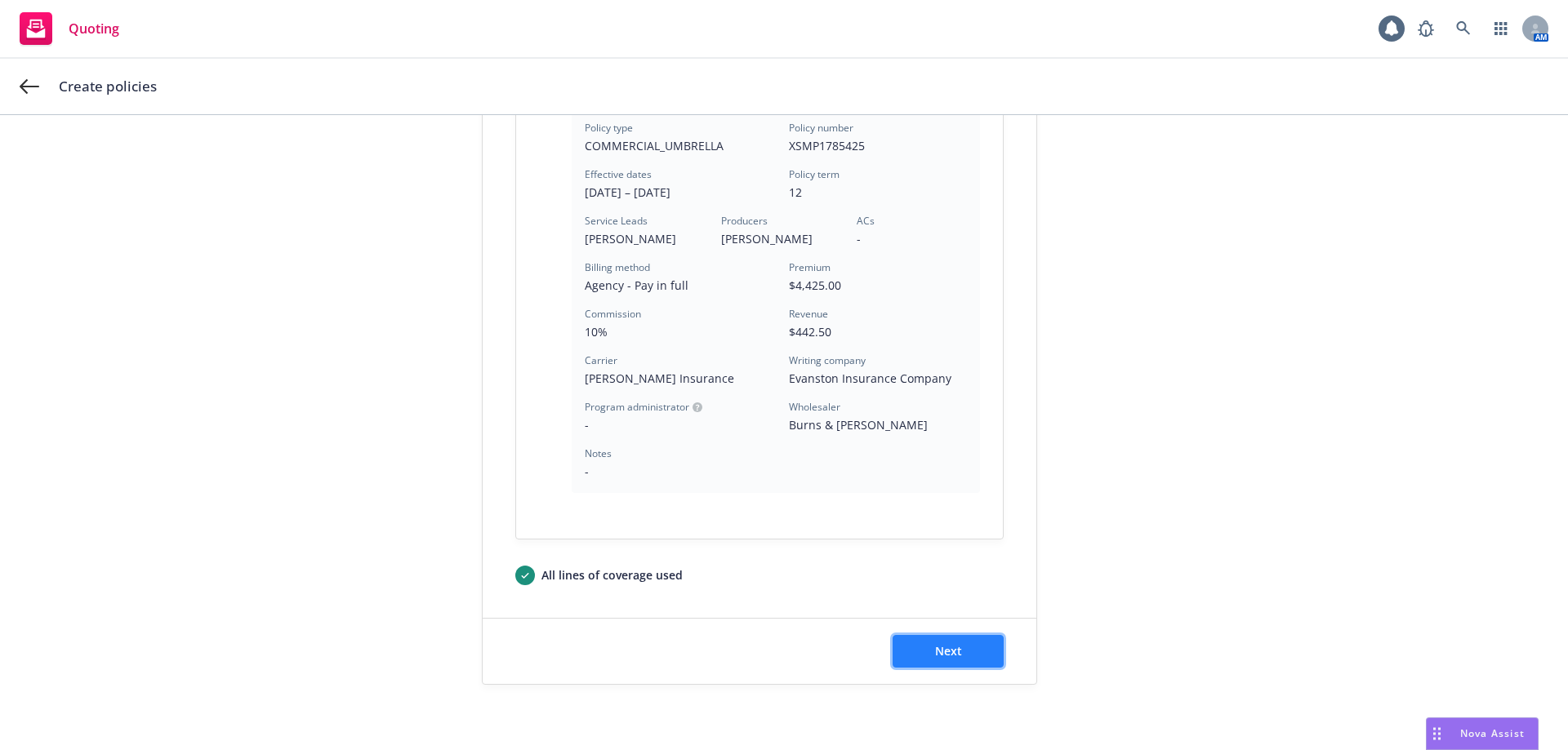
click at [937, 647] on span "Next" at bounding box center [949, 651] width 27 height 15
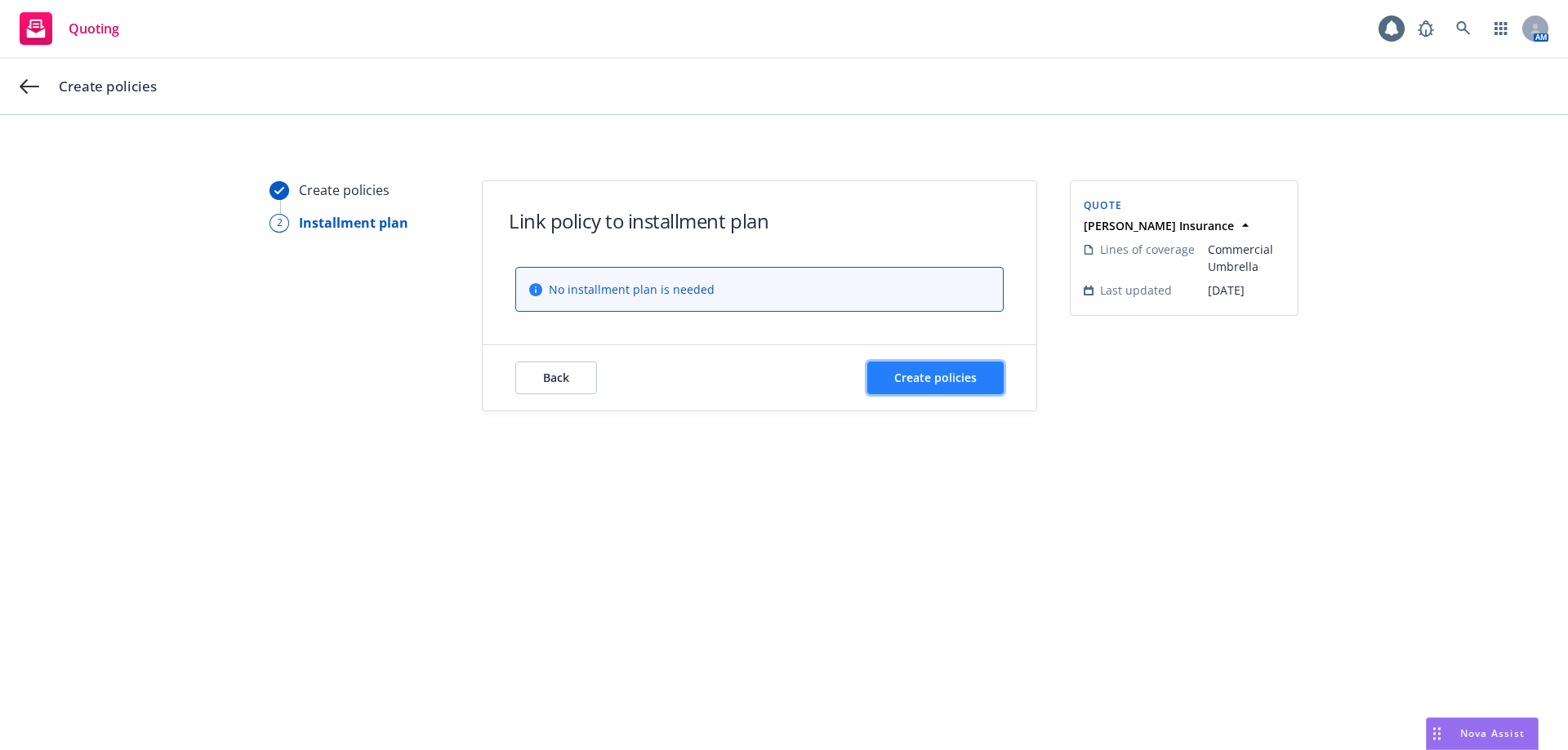
click at [915, 381] on span "Create policies" at bounding box center [935, 378] width 82 height 15
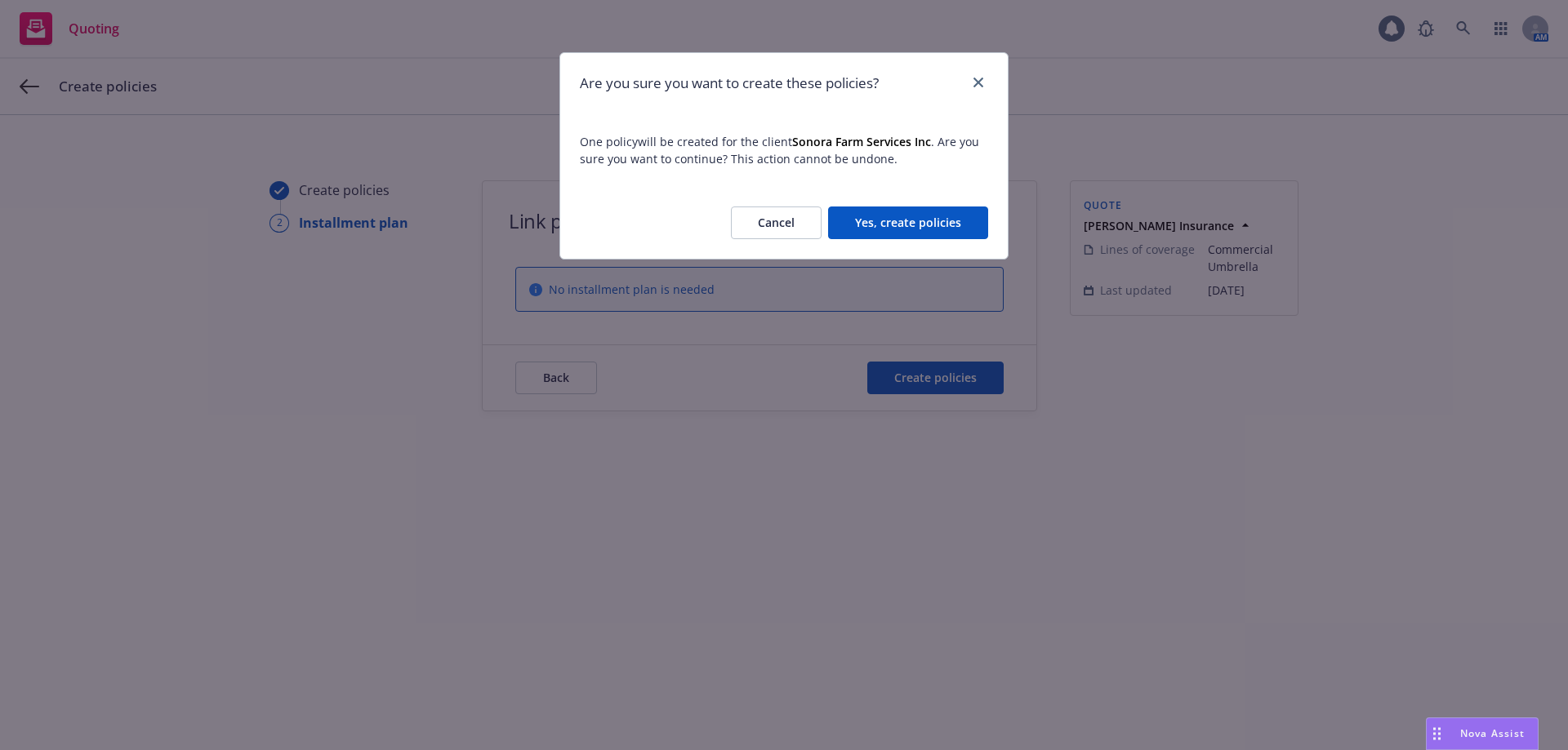
click at [939, 214] on button "Yes, create policies" at bounding box center [908, 222] width 160 height 33
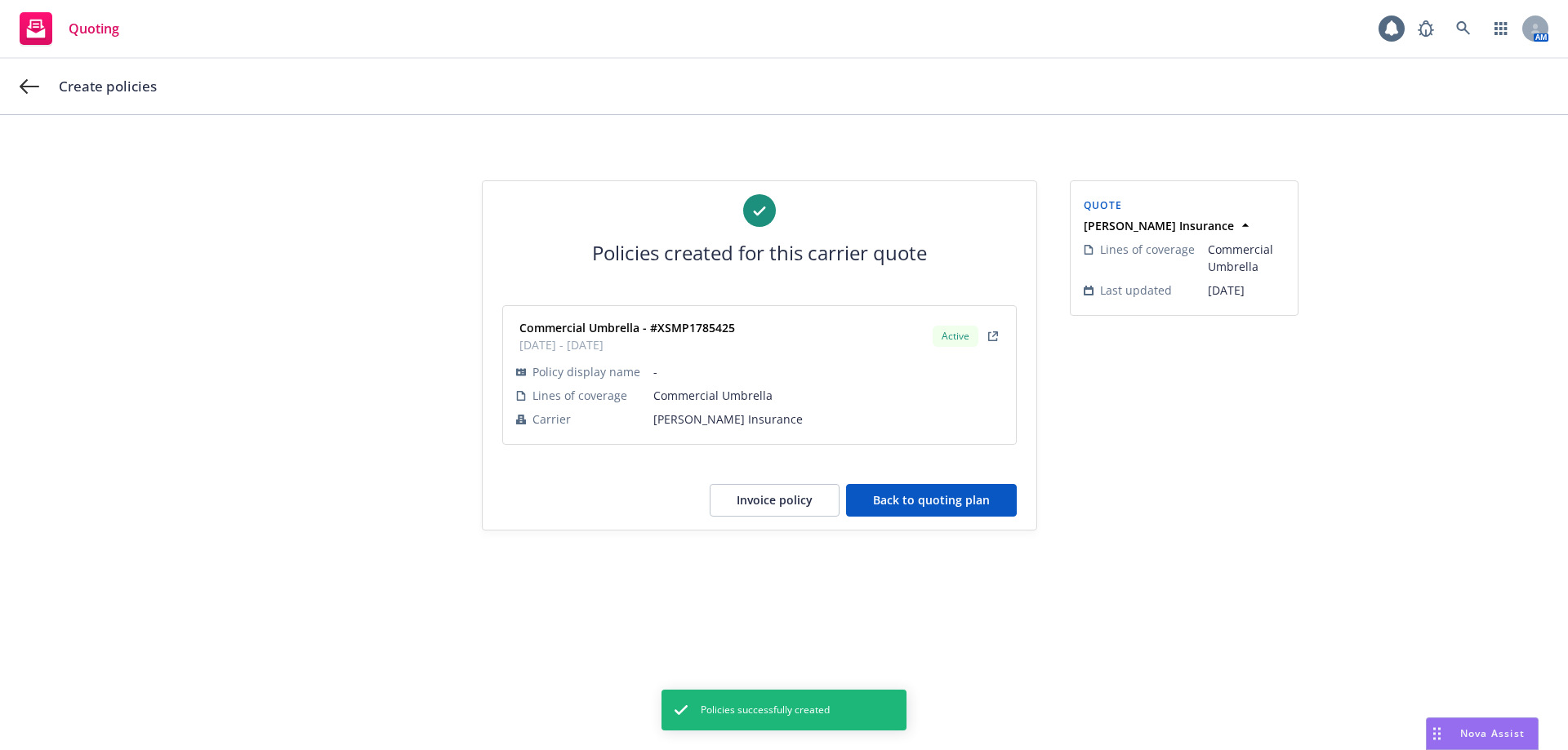
click at [750, 495] on button "Invoice policy" at bounding box center [774, 500] width 130 height 33
